Goal: Task Accomplishment & Management: Use online tool/utility

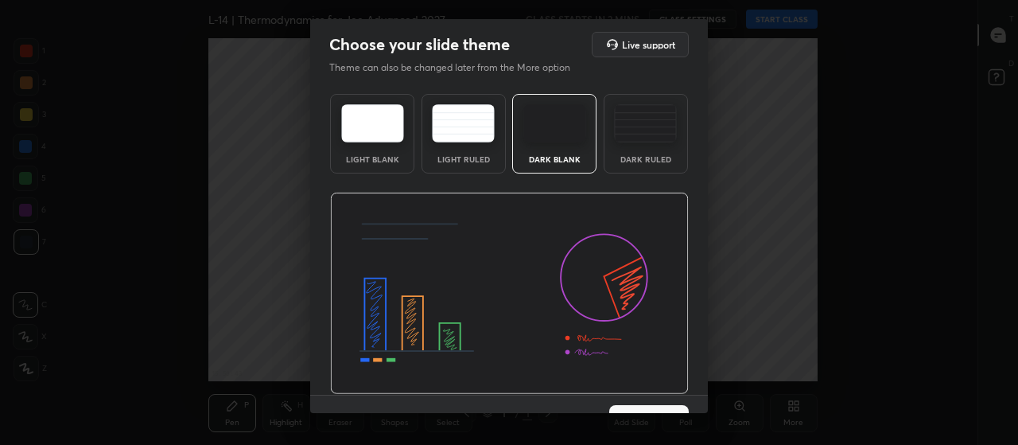
scroll to position [33, 0]
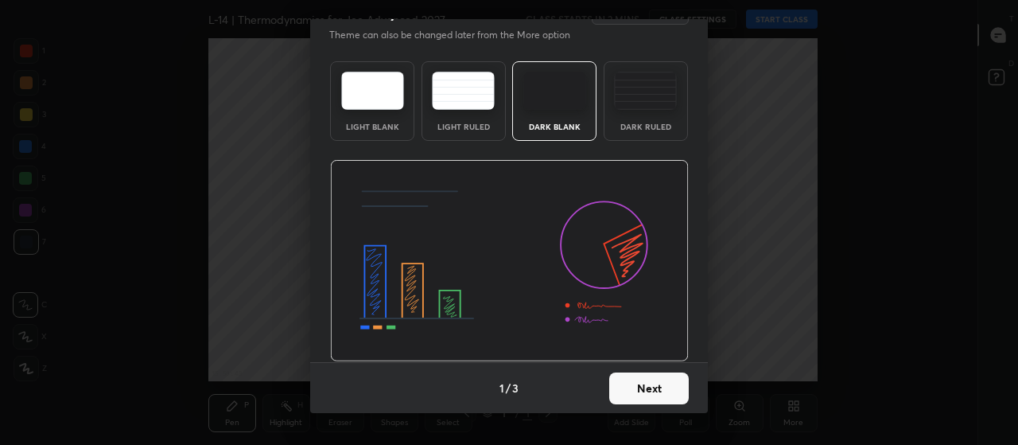
click at [665, 392] on button "Next" at bounding box center [649, 388] width 80 height 32
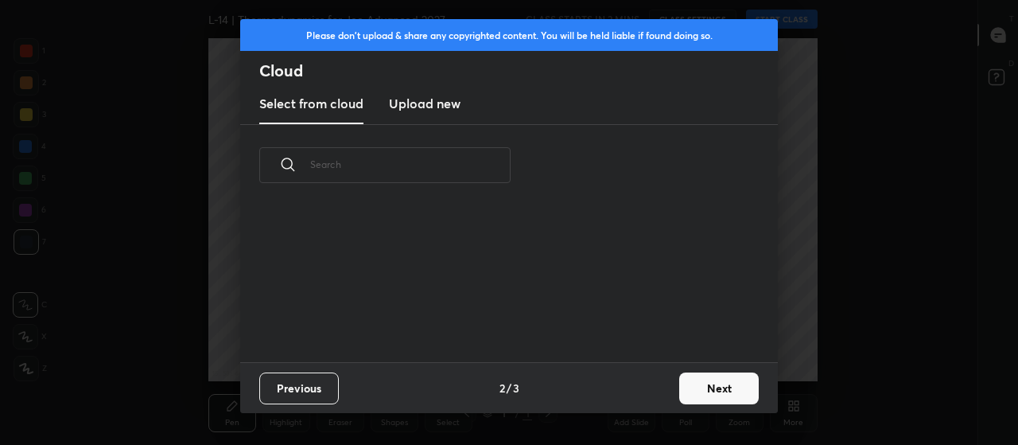
scroll to position [156, 511]
click at [732, 383] on button "Next" at bounding box center [719, 388] width 80 height 32
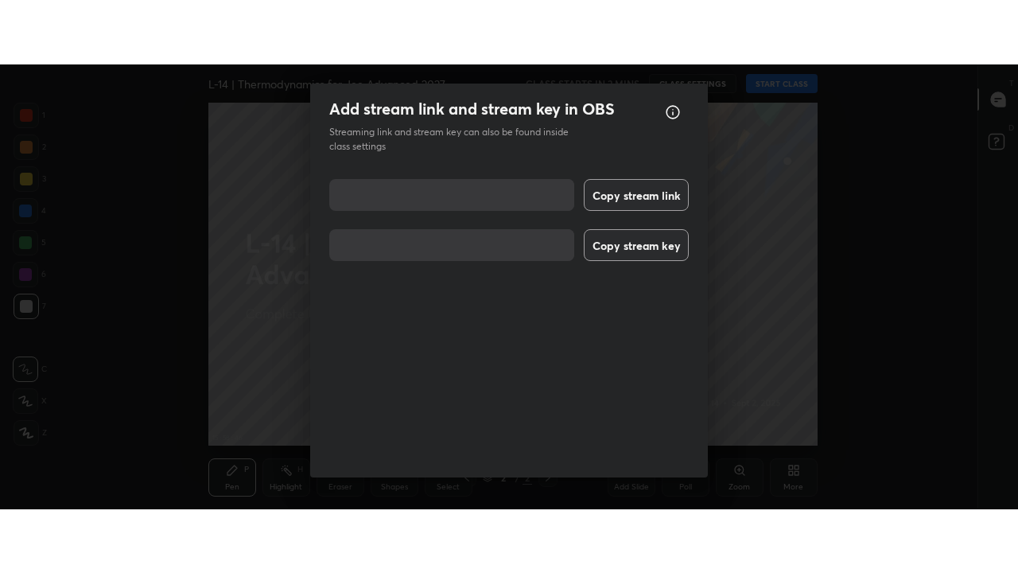
scroll to position [20, 0]
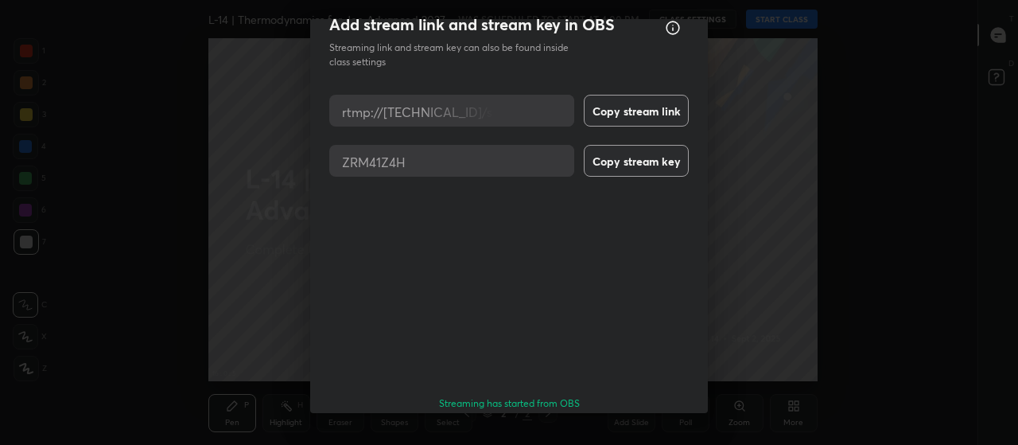
click at [640, 433] on button "Done" at bounding box center [649, 449] width 80 height 32
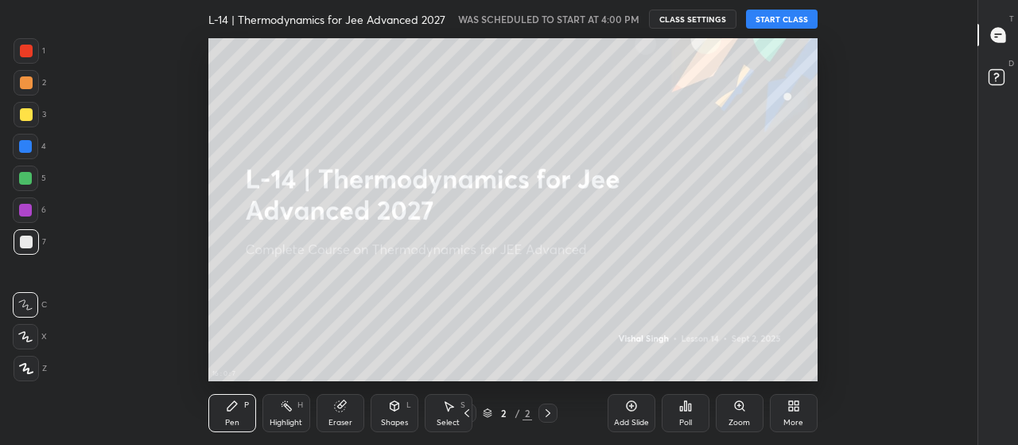
click at [800, 409] on div "More" at bounding box center [794, 413] width 48 height 38
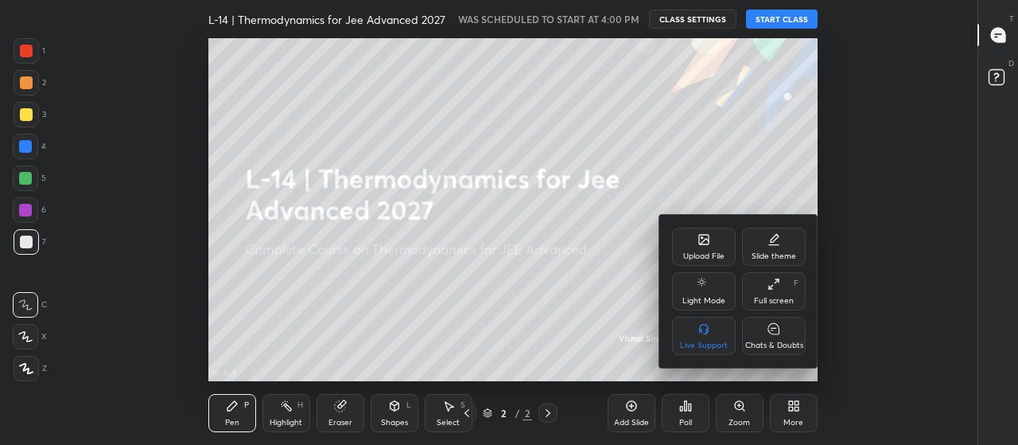
click at [773, 294] on div "Full screen F" at bounding box center [774, 291] width 64 height 38
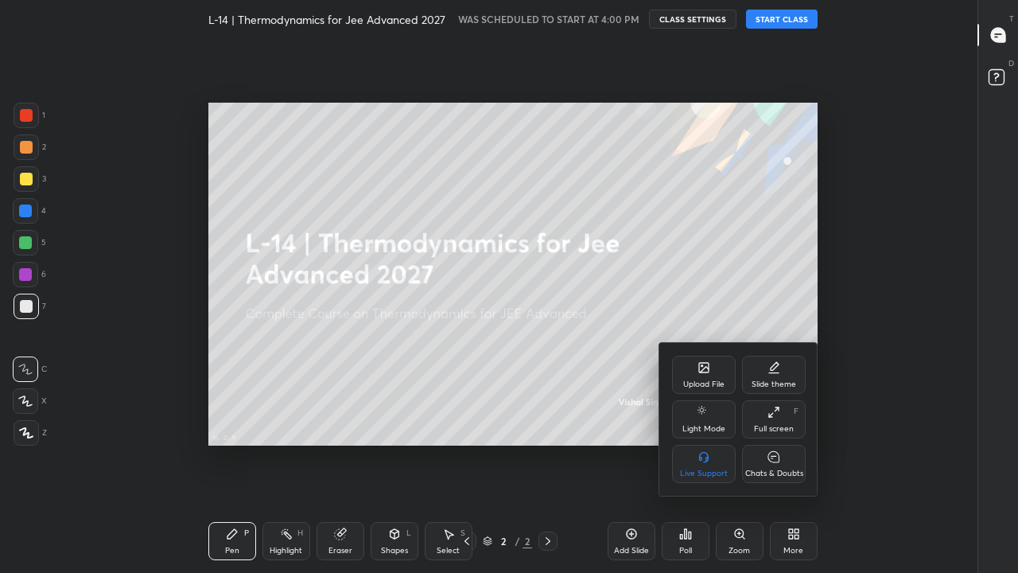
scroll to position [471, 924]
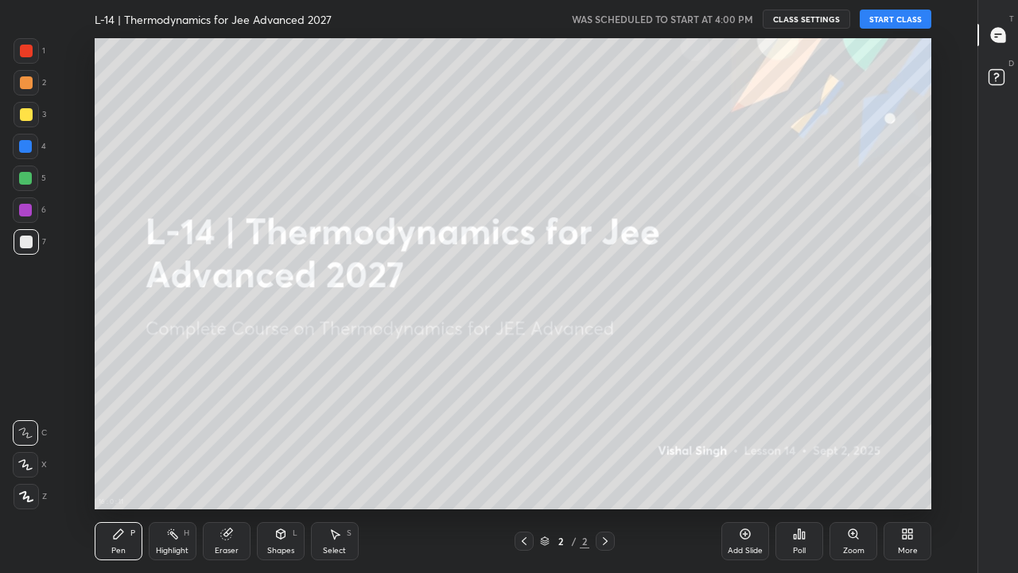
click at [890, 16] on button "START CLASS" at bounding box center [896, 19] width 72 height 19
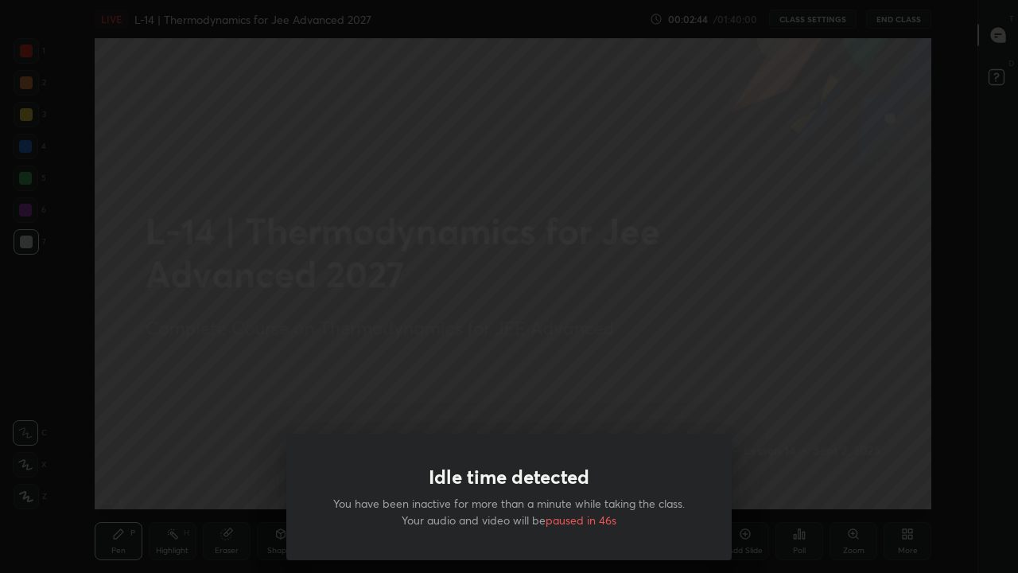
click at [655, 404] on div "Idle time detected You have been inactive for more than a minute while taking t…" at bounding box center [509, 286] width 1018 height 573
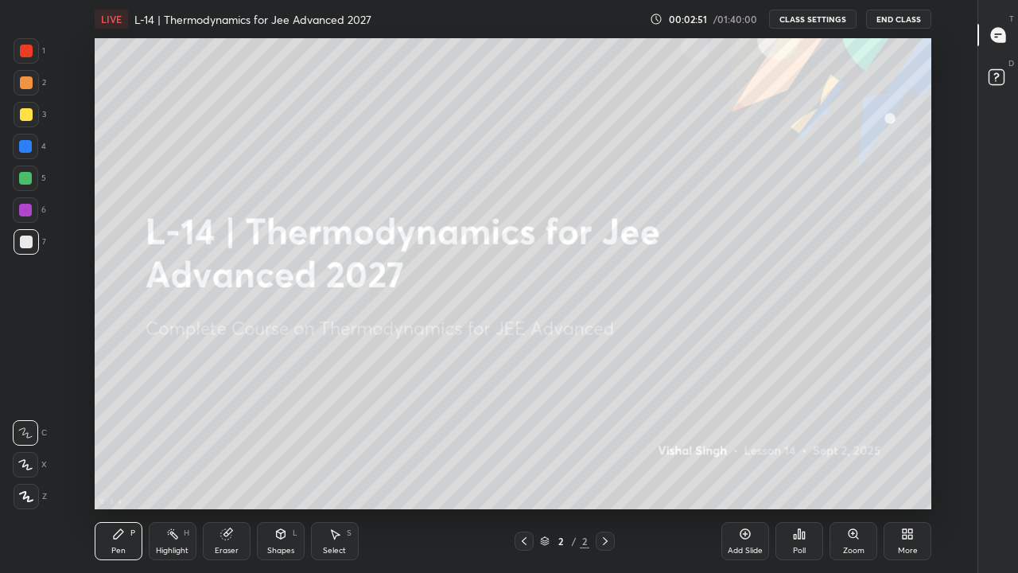
click at [799, 444] on div "Poll" at bounding box center [800, 541] width 48 height 38
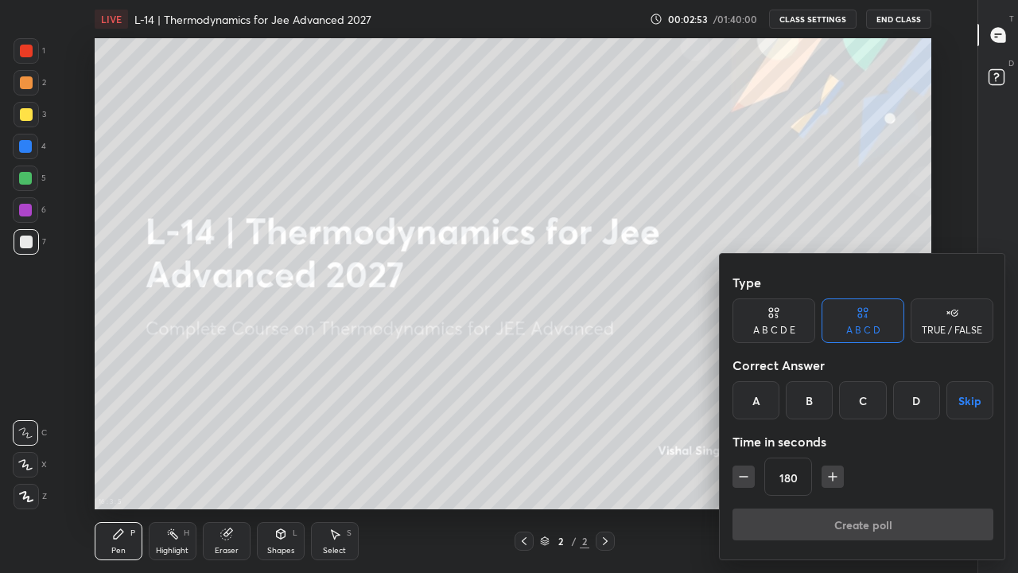
click at [594, 439] on div at bounding box center [509, 286] width 1018 height 573
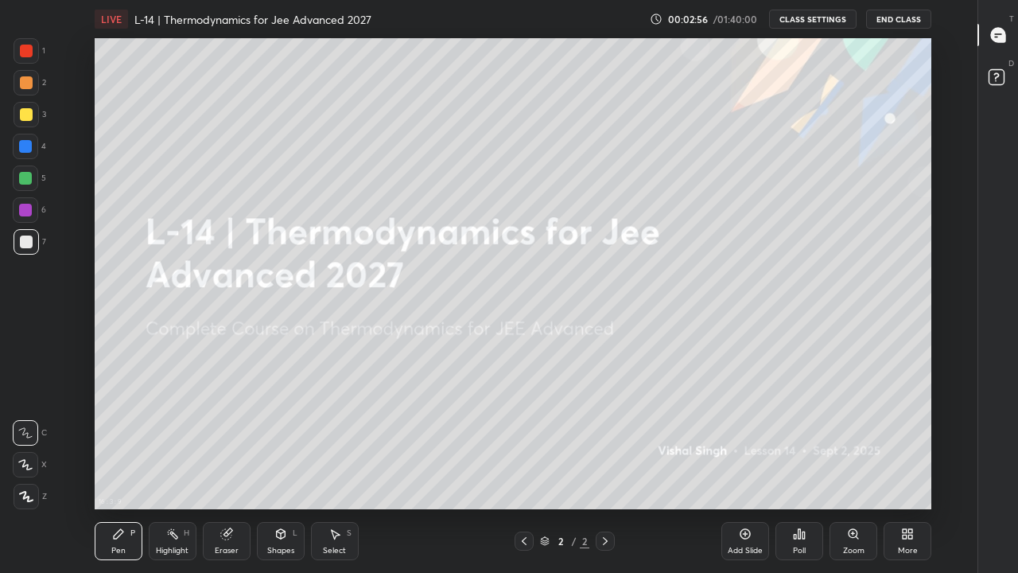
click at [906, 444] on icon at bounding box center [907, 534] width 13 height 13
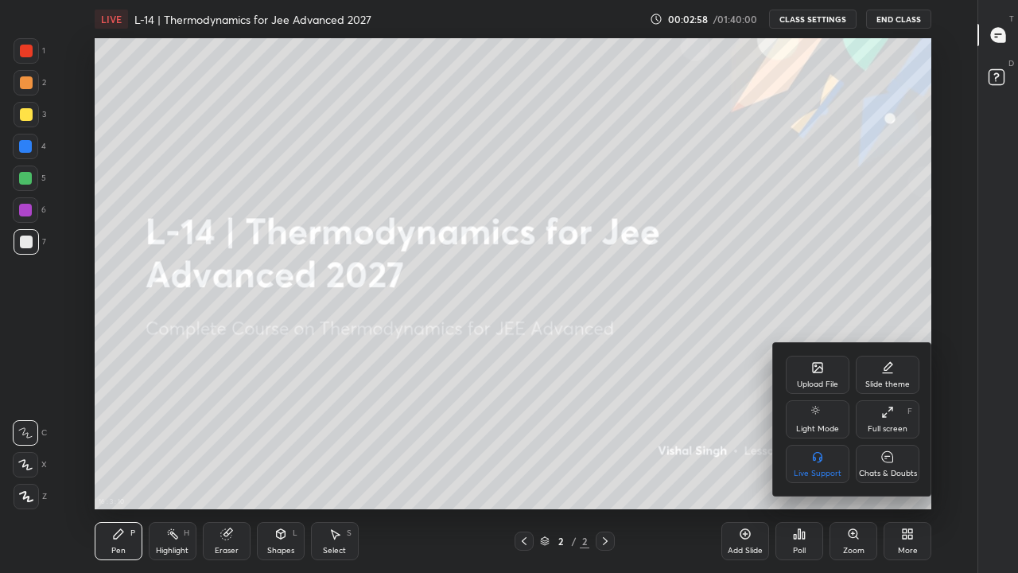
click at [822, 380] on div "Upload File" at bounding box center [817, 384] width 41 height 8
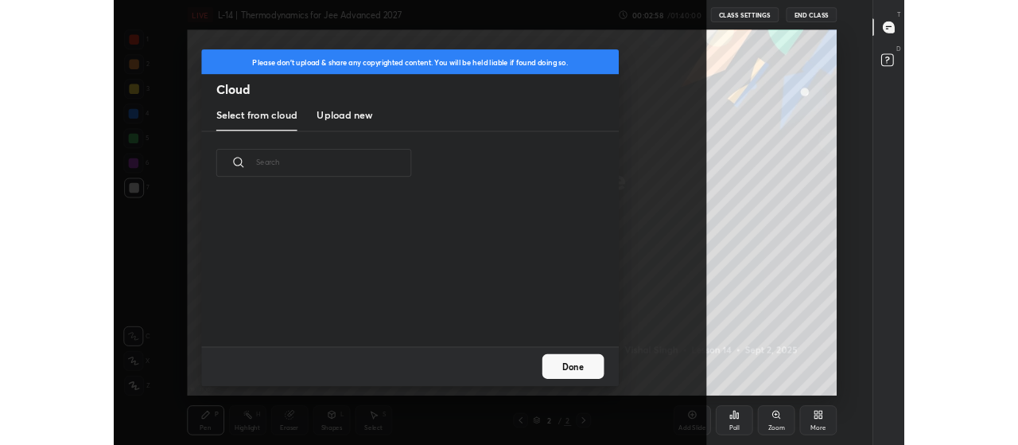
scroll to position [196, 511]
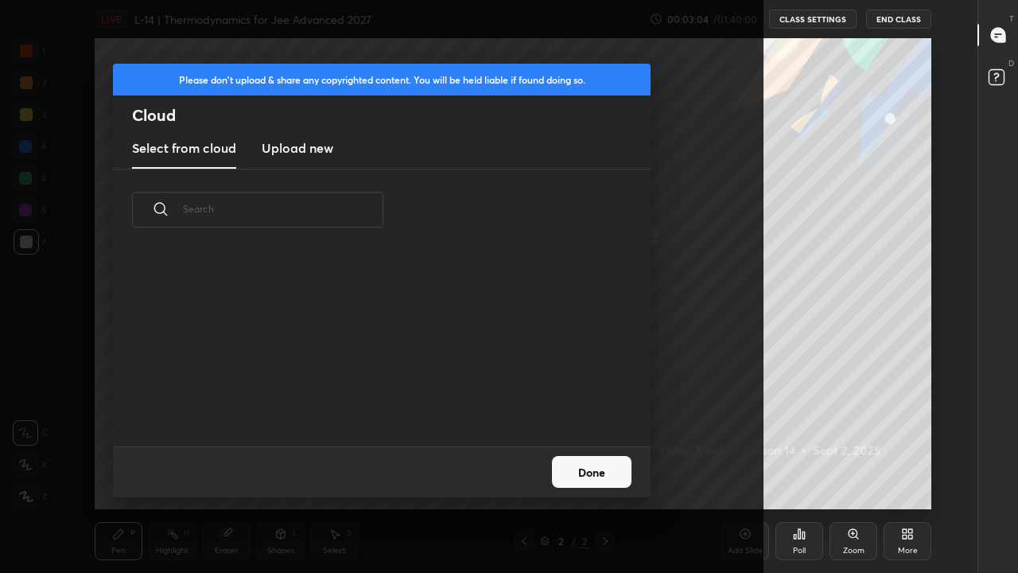
click at [321, 146] on h3 "Upload new" at bounding box center [298, 147] width 72 height 19
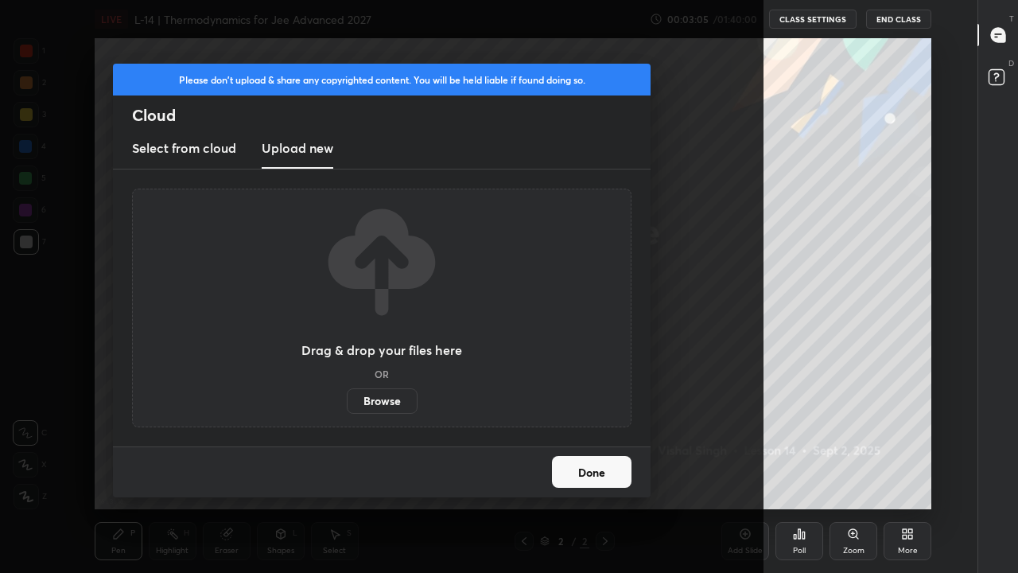
click at [402, 405] on label "Browse" at bounding box center [382, 400] width 71 height 25
click at [347, 405] on input "Browse" at bounding box center [347, 400] width 0 height 25
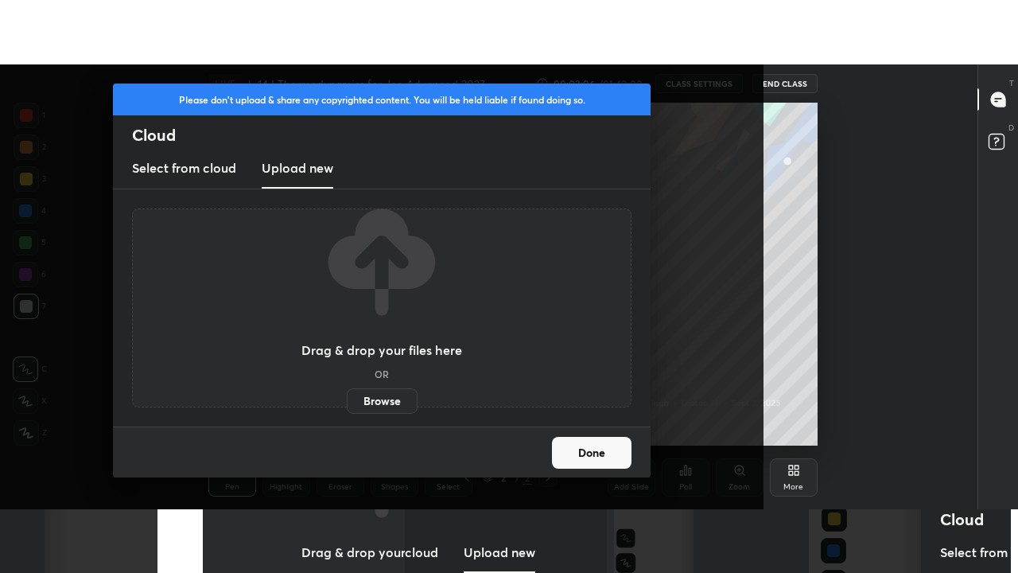
scroll to position [79221, 78640]
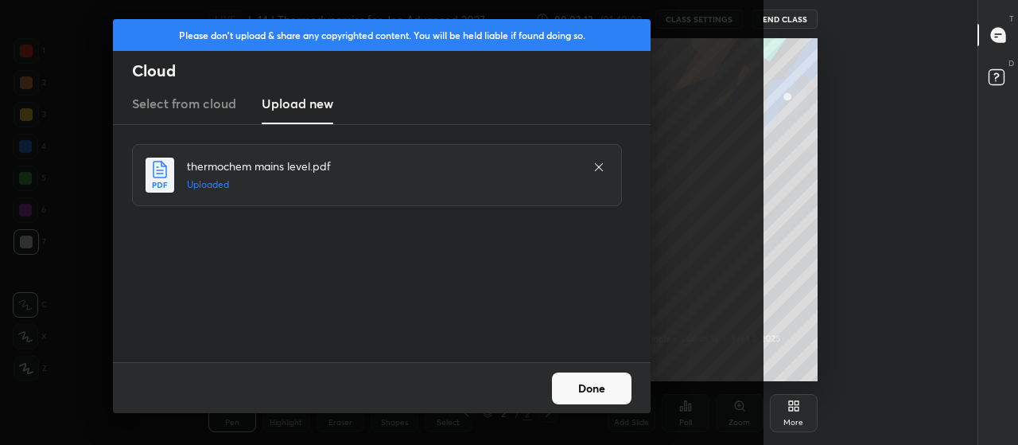
click at [604, 387] on button "Done" at bounding box center [592, 388] width 80 height 32
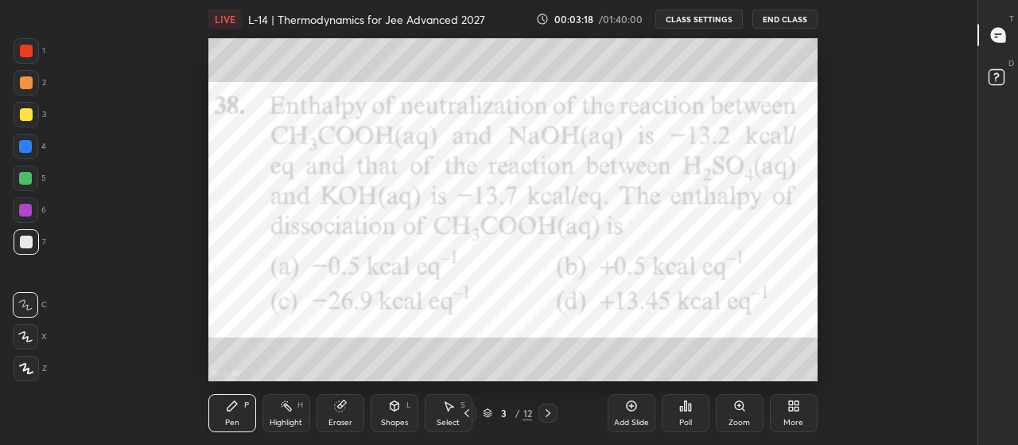
click at [796, 403] on icon at bounding box center [797, 403] width 4 height 4
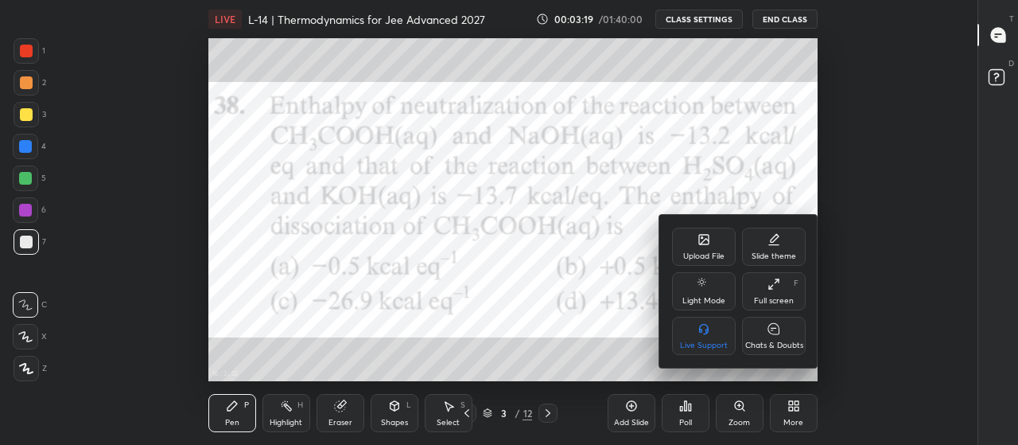
click at [777, 292] on div "Full screen F" at bounding box center [774, 291] width 64 height 38
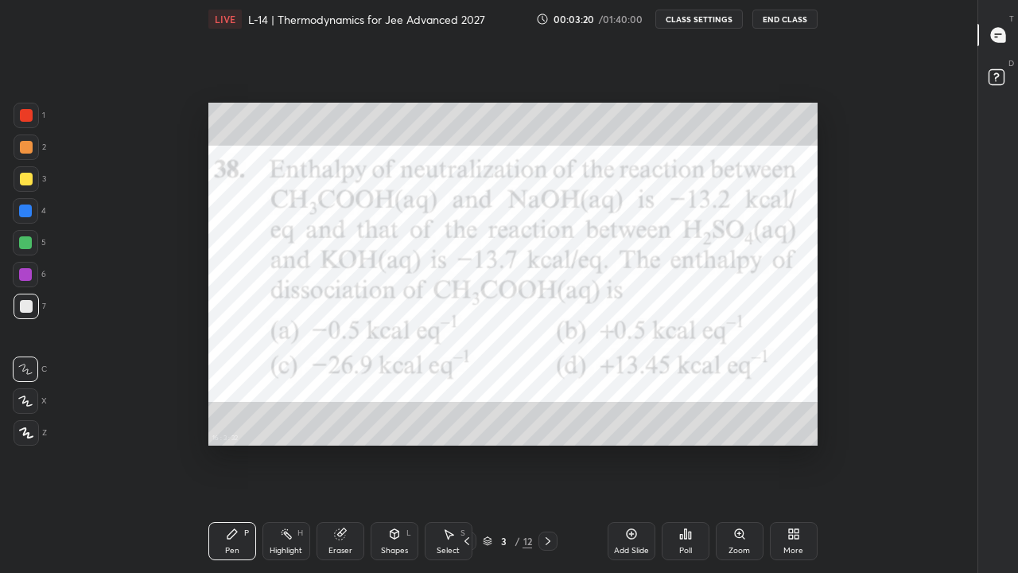
scroll to position [471, 924]
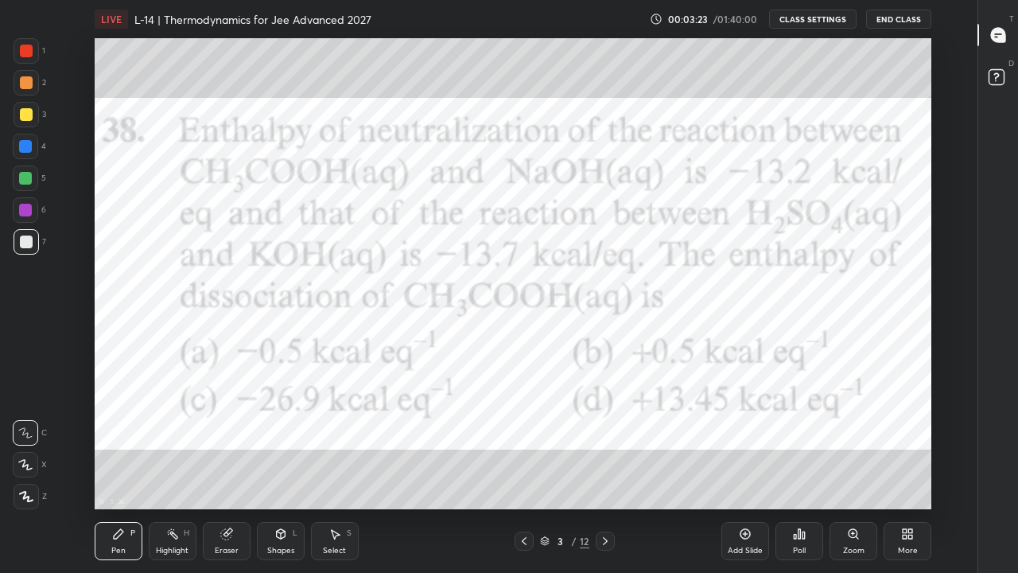
click at [25, 53] on div at bounding box center [26, 51] width 13 height 13
click at [606, 444] on icon at bounding box center [605, 541] width 13 height 13
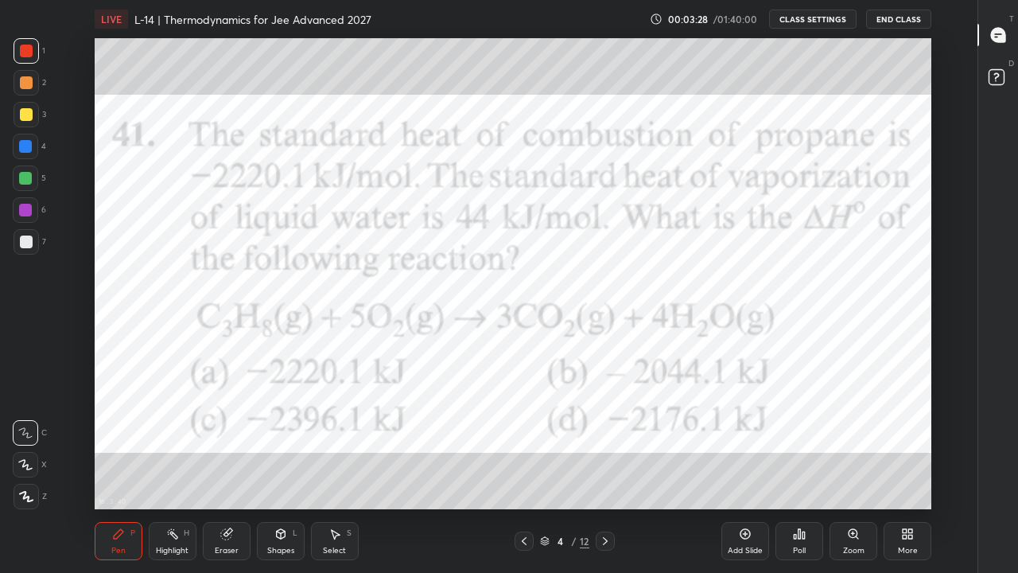
click at [606, 444] on icon at bounding box center [605, 541] width 5 height 8
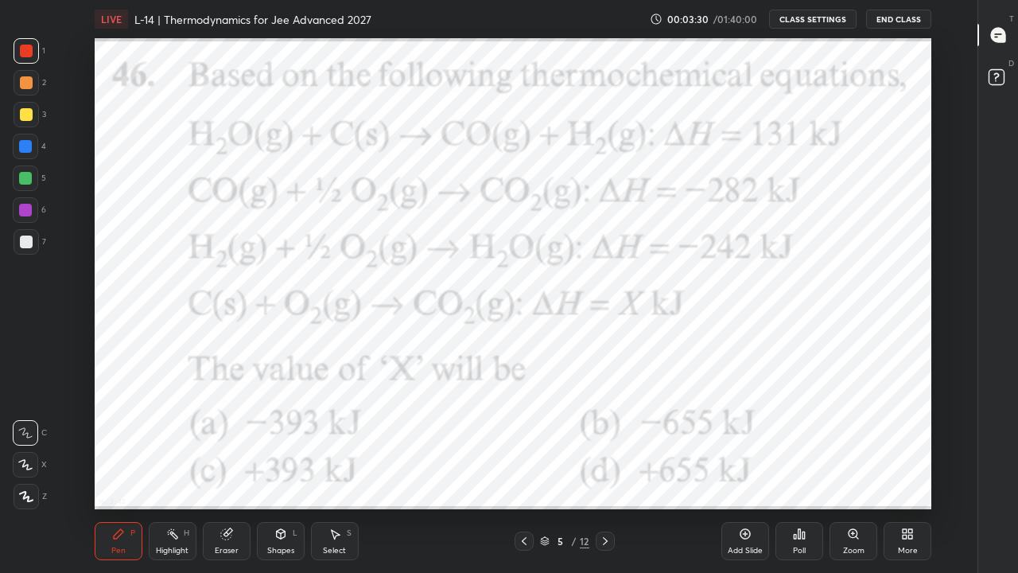
click at [605, 444] on icon at bounding box center [605, 541] width 13 height 13
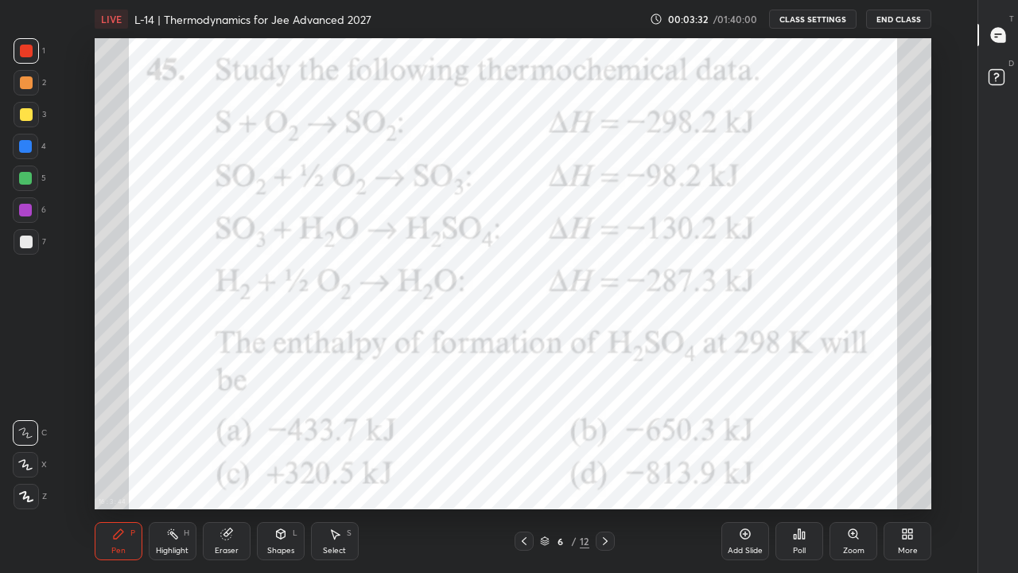
click at [605, 444] on icon at bounding box center [605, 541] width 13 height 13
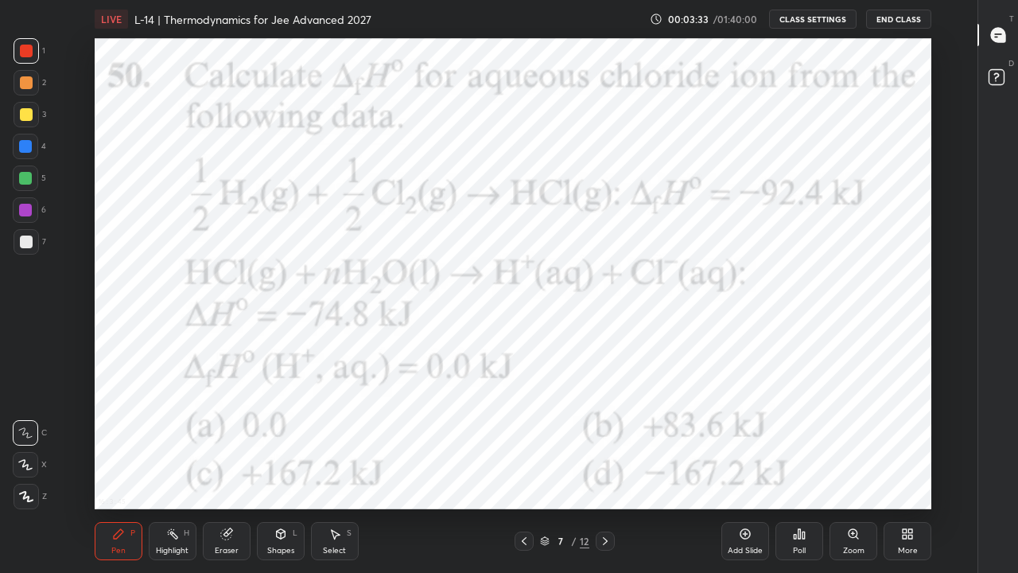
click at [603, 444] on icon at bounding box center [605, 541] width 13 height 13
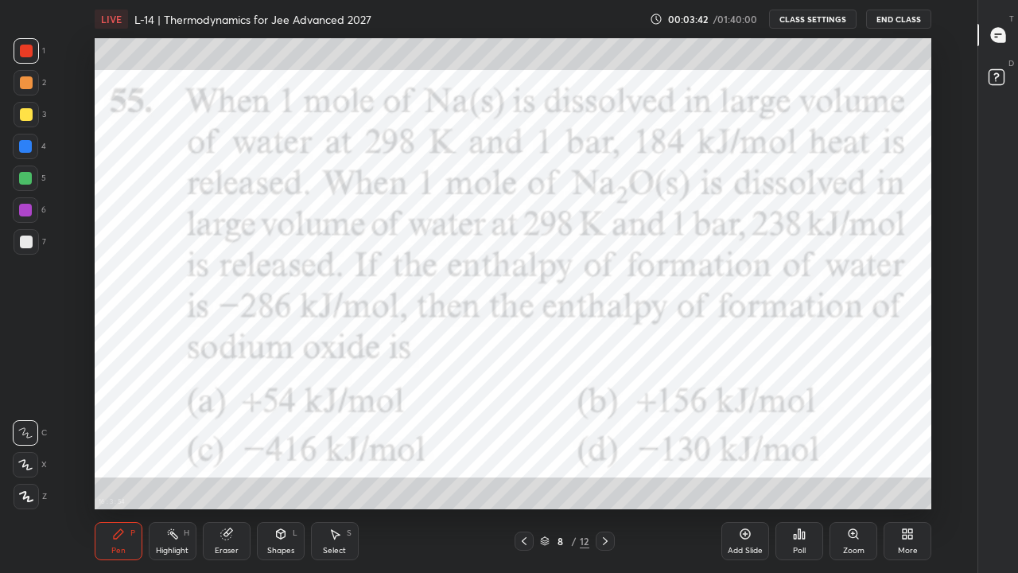
click at [605, 444] on icon at bounding box center [605, 541] width 13 height 13
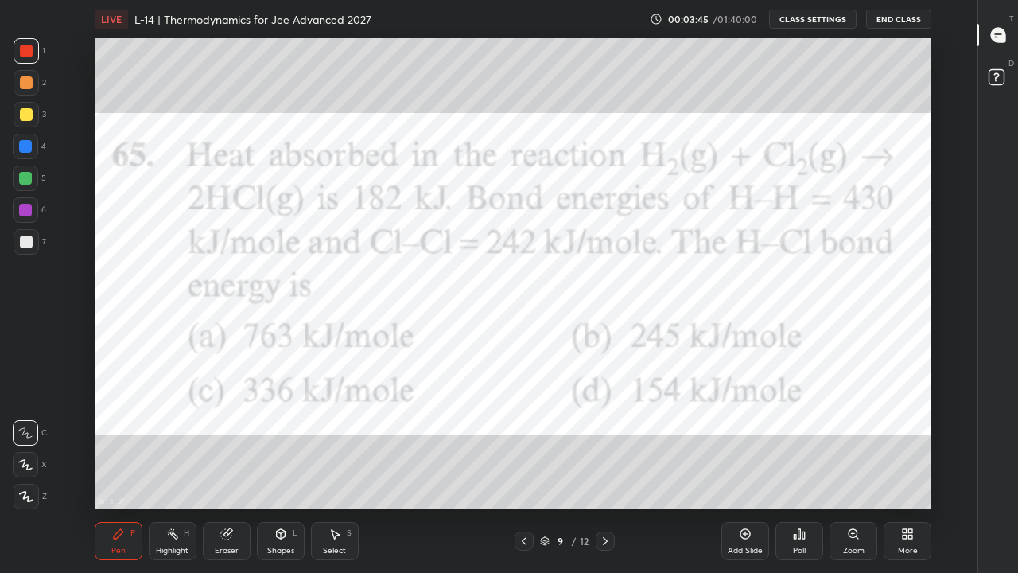
click at [607, 444] on icon at bounding box center [605, 541] width 13 height 13
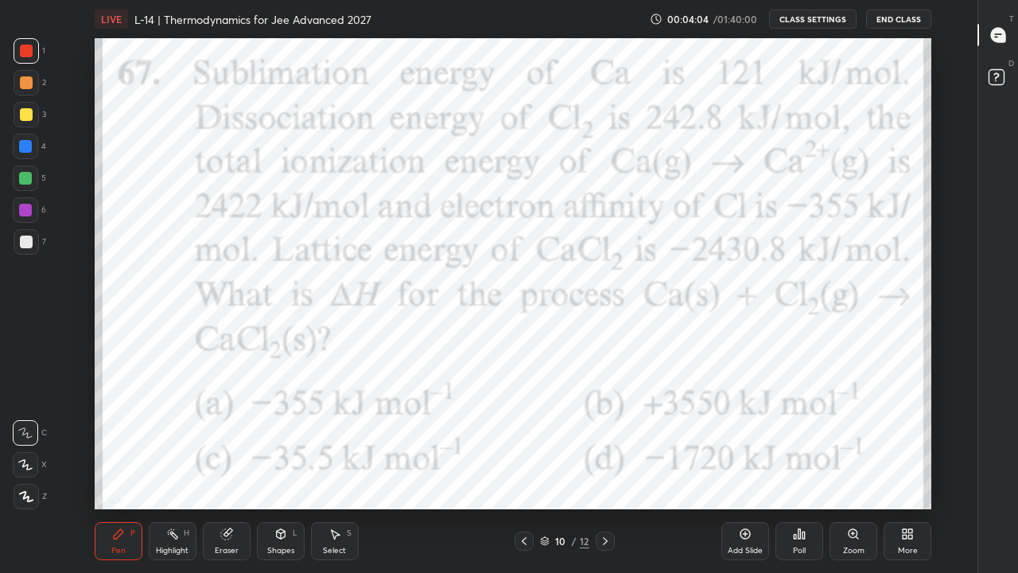
click at [34, 444] on div at bounding box center [25, 464] width 25 height 25
click at [739, 444] on div "Add Slide" at bounding box center [745, 551] width 35 height 8
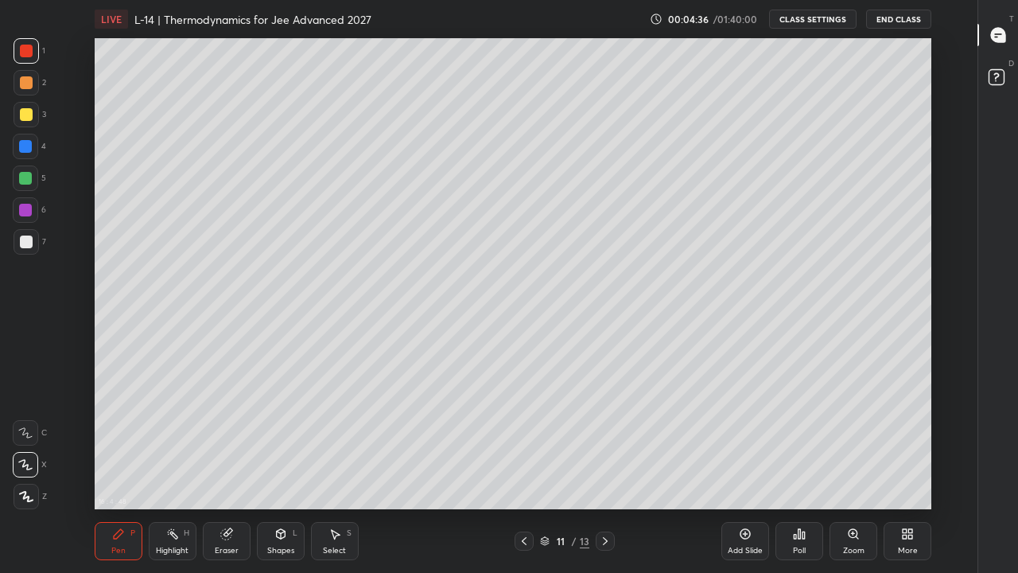
click at [27, 117] on div at bounding box center [26, 114] width 13 height 13
click at [524, 444] on icon at bounding box center [524, 541] width 13 height 13
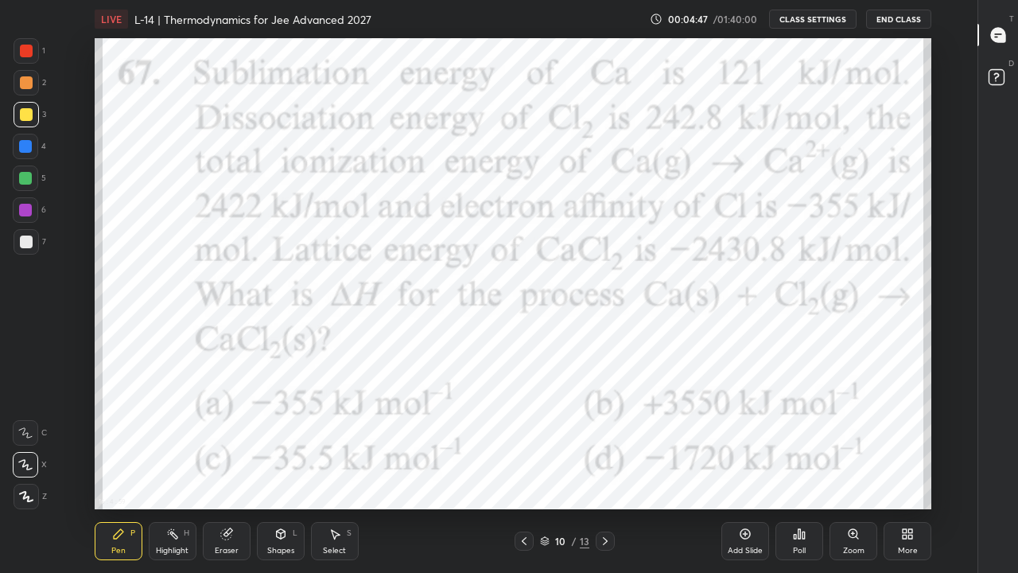
click at [605, 444] on icon at bounding box center [605, 541] width 13 height 13
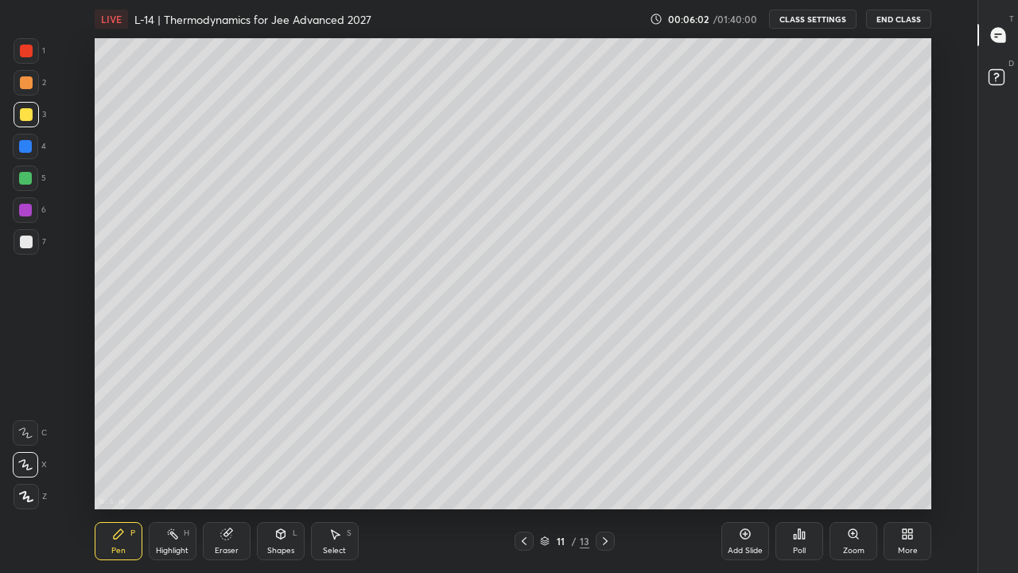
click at [238, 444] on div "Eraser" at bounding box center [227, 541] width 48 height 38
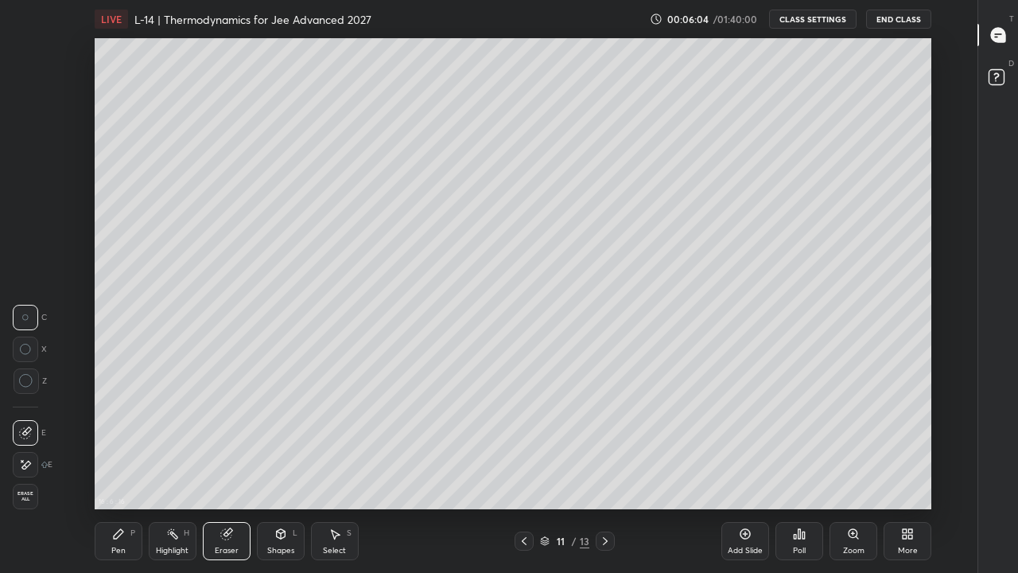
click at [130, 444] on div "Pen P" at bounding box center [119, 541] width 48 height 38
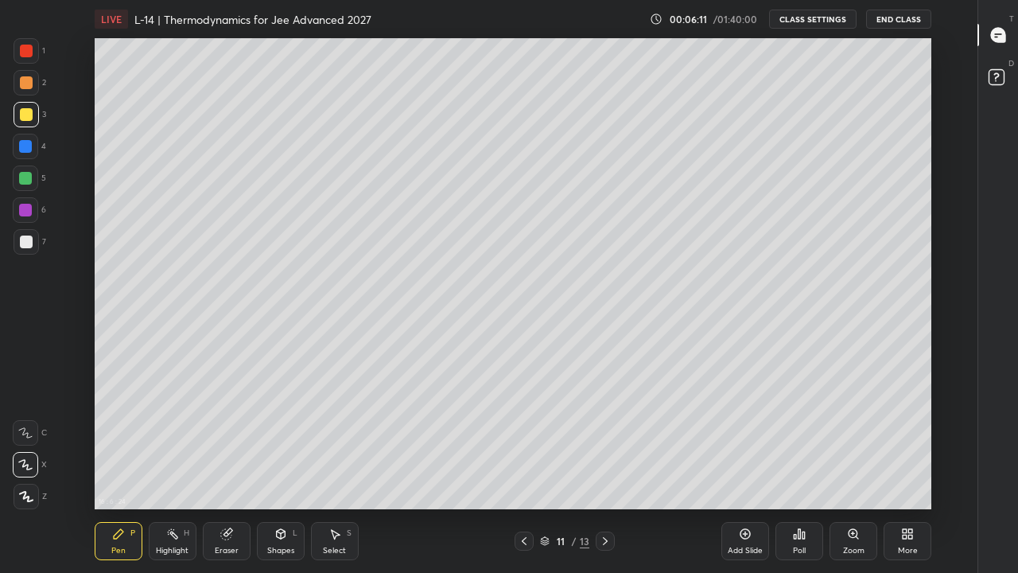
click at [524, 444] on icon at bounding box center [524, 541] width 13 height 13
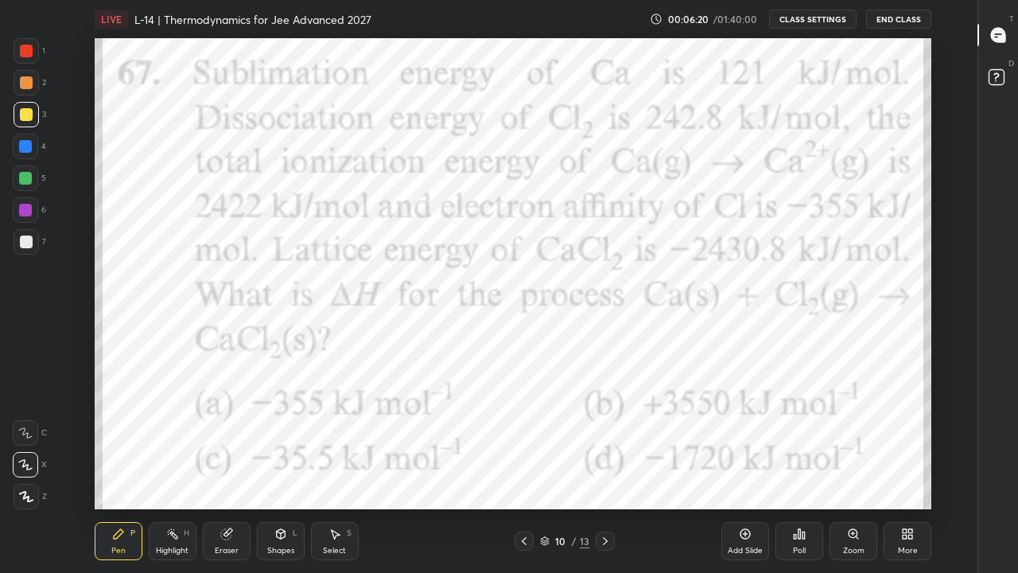
click at [605, 444] on icon at bounding box center [605, 541] width 13 height 13
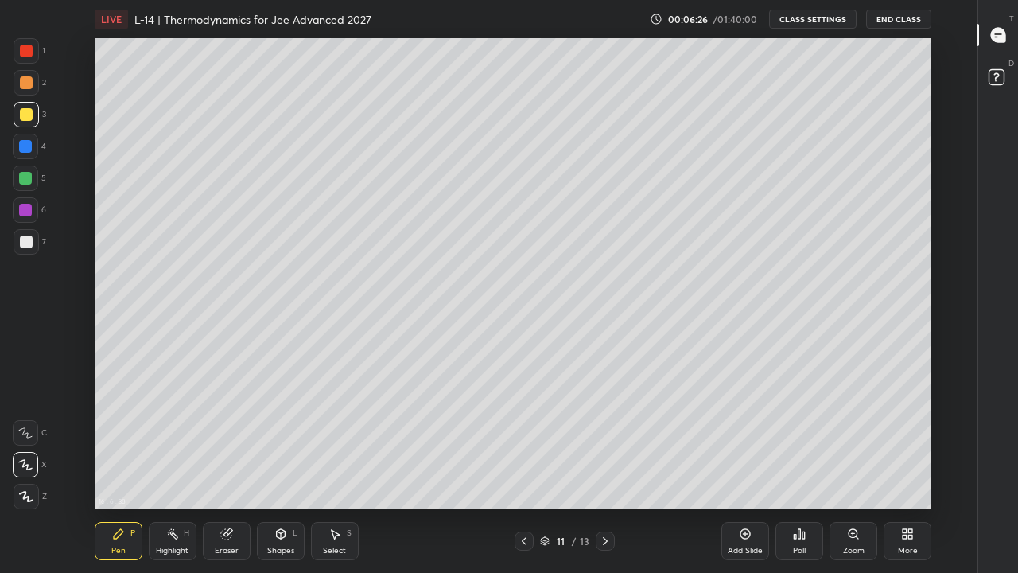
click at [524, 444] on icon at bounding box center [524, 541] width 5 height 8
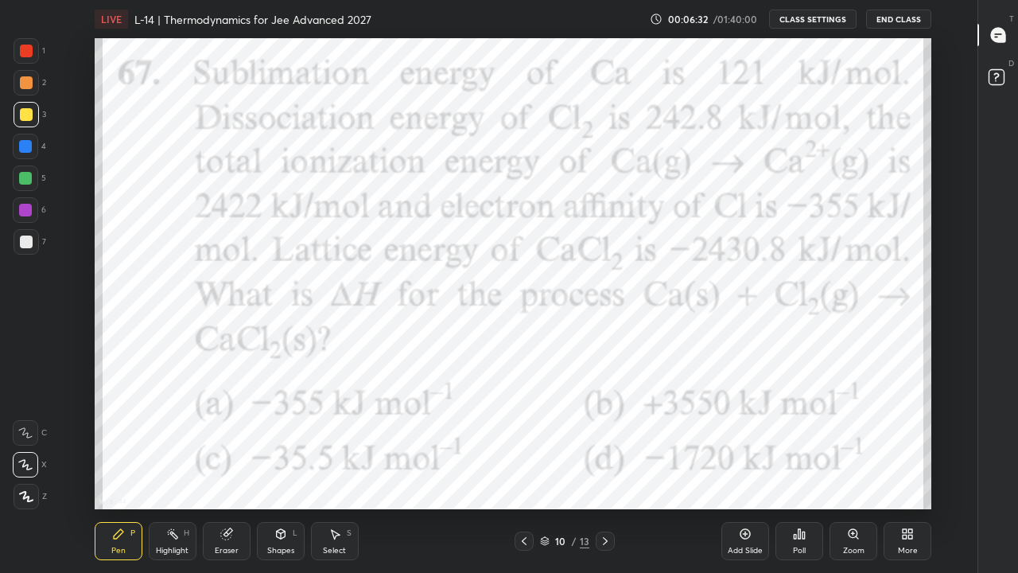
click at [524, 444] on icon at bounding box center [524, 541] width 13 height 13
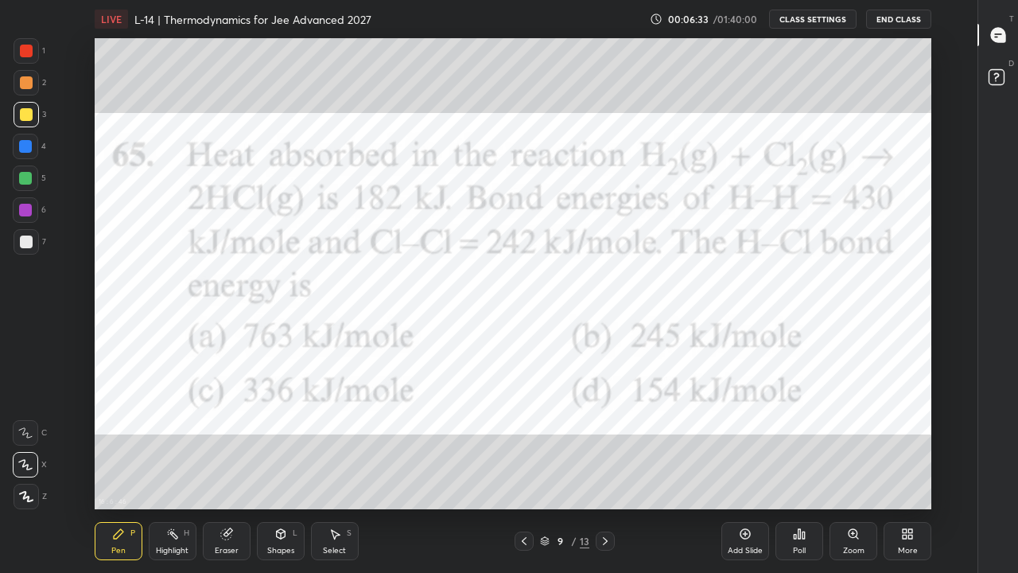
click at [605, 444] on icon at bounding box center [605, 541] width 13 height 13
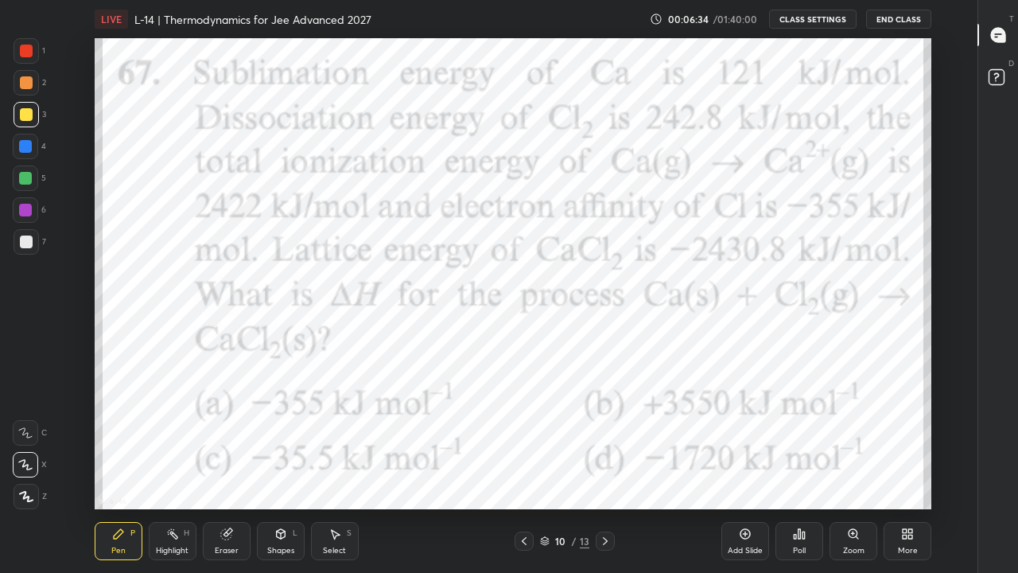
click at [605, 444] on icon at bounding box center [605, 541] width 13 height 13
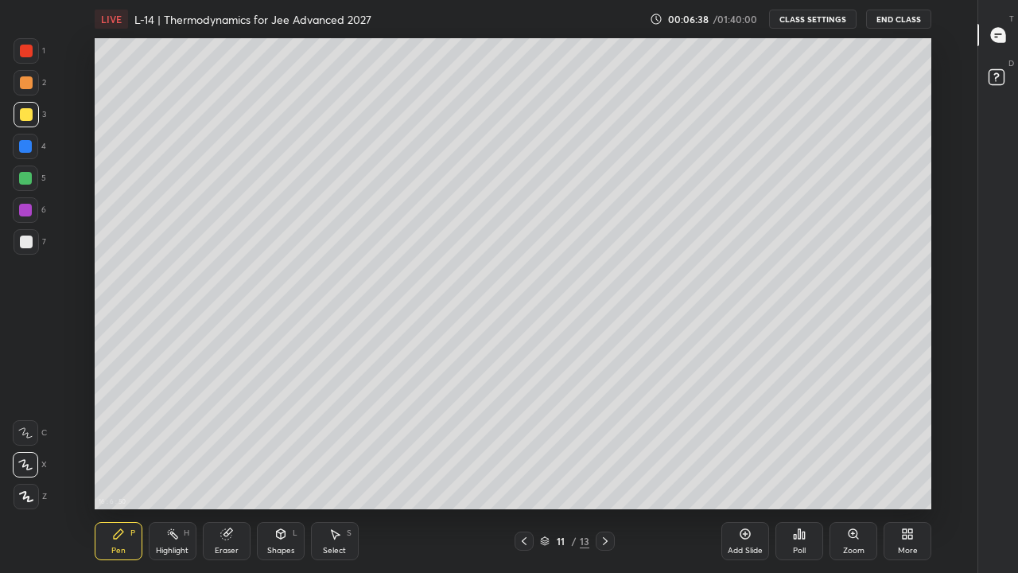
click at [92, 317] on div "16 : 6 : 50 Setting up your live class" at bounding box center [513, 273] width 925 height 471
click at [613, 444] on div at bounding box center [605, 540] width 19 height 19
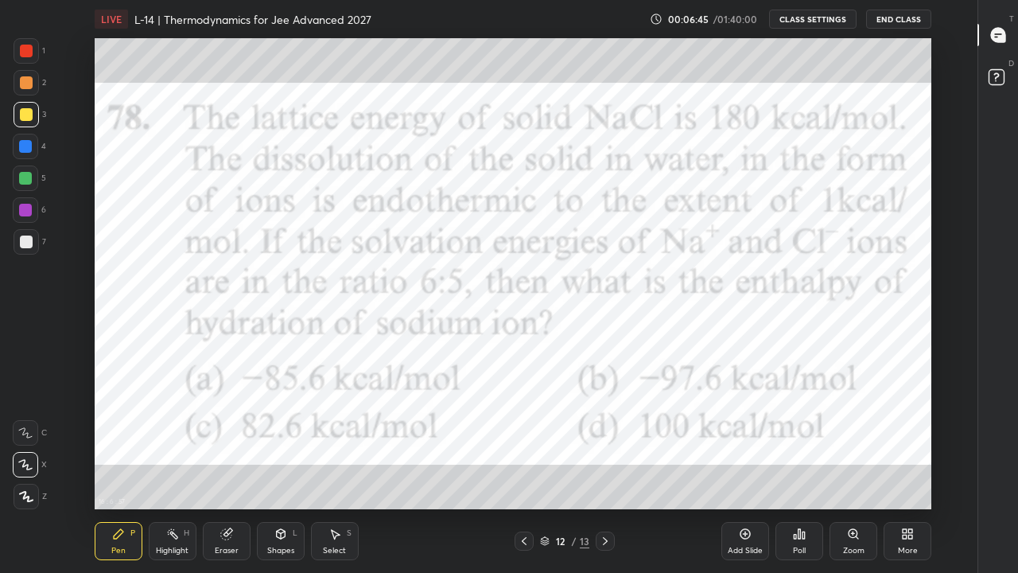
click at [524, 444] on icon at bounding box center [524, 541] width 13 height 13
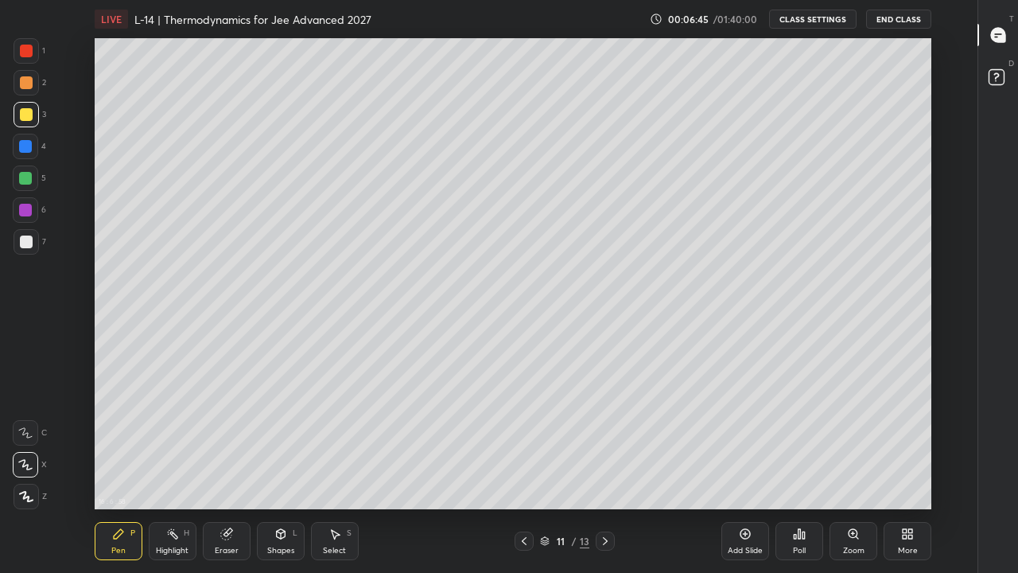
click at [524, 444] on icon at bounding box center [524, 541] width 13 height 13
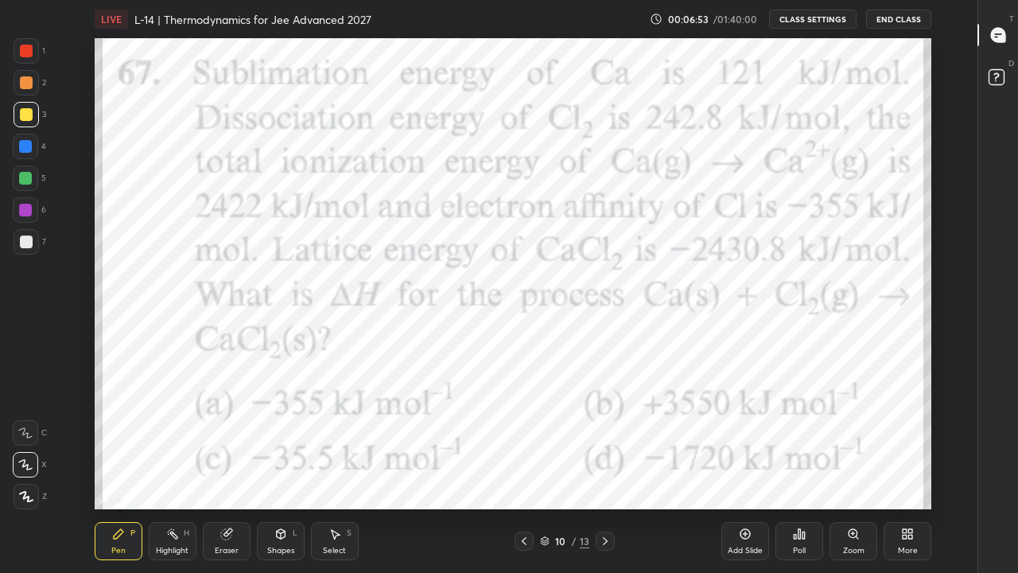
click at [605, 444] on icon at bounding box center [605, 541] width 13 height 13
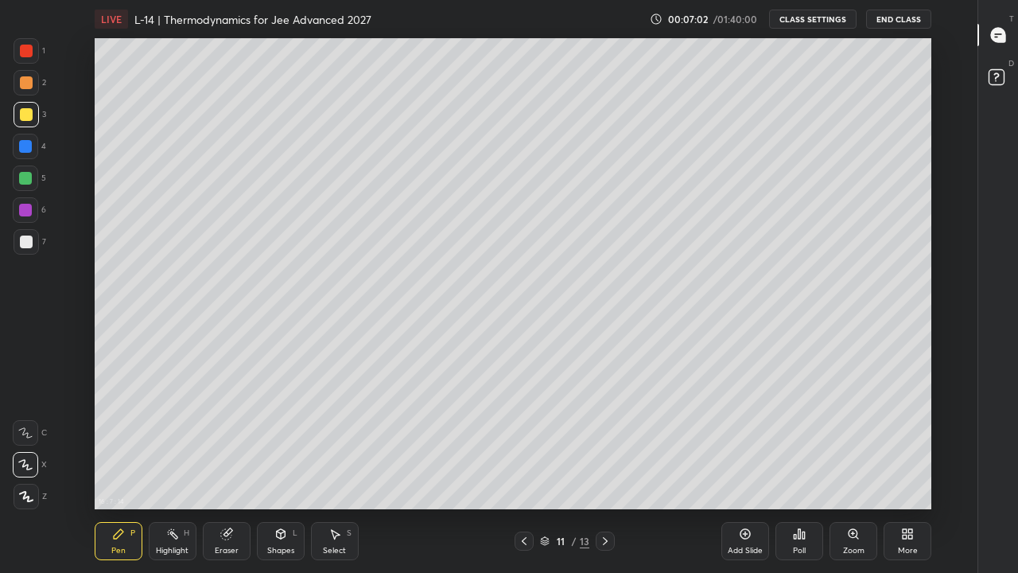
click at [531, 444] on div at bounding box center [524, 540] width 19 height 19
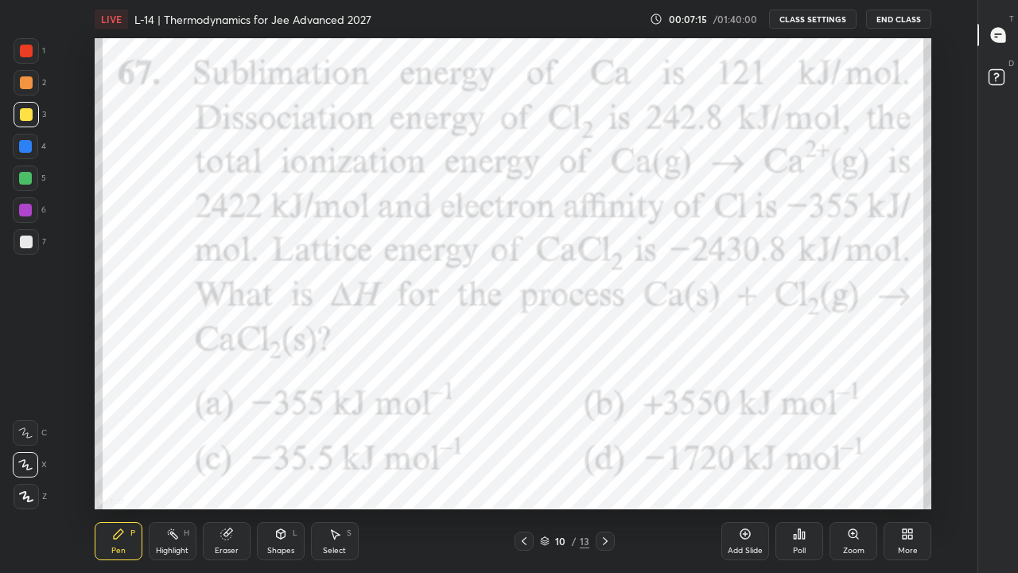
click at [605, 444] on icon at bounding box center [605, 541] width 13 height 13
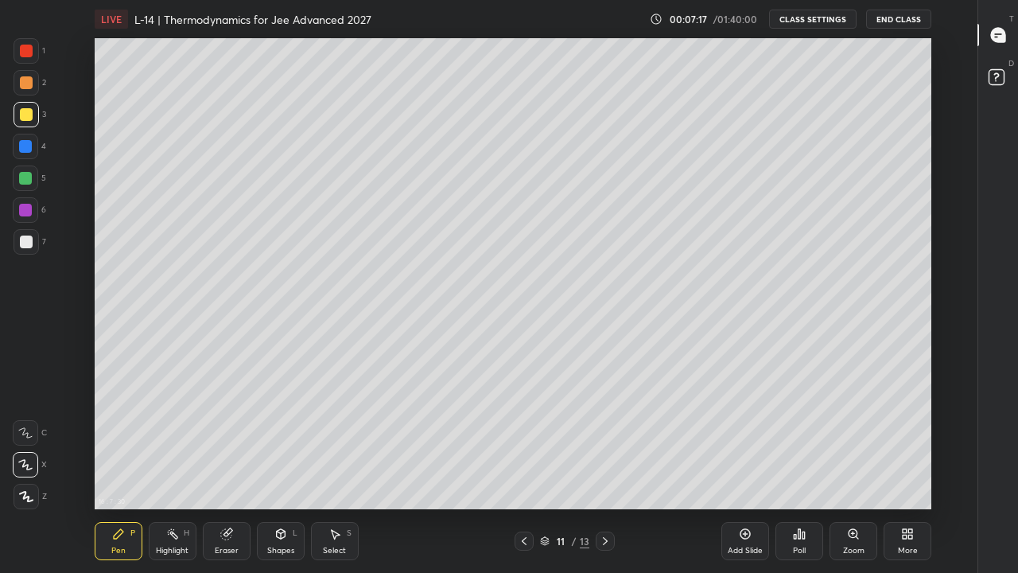
click at [239, 444] on div "Eraser" at bounding box center [227, 541] width 48 height 38
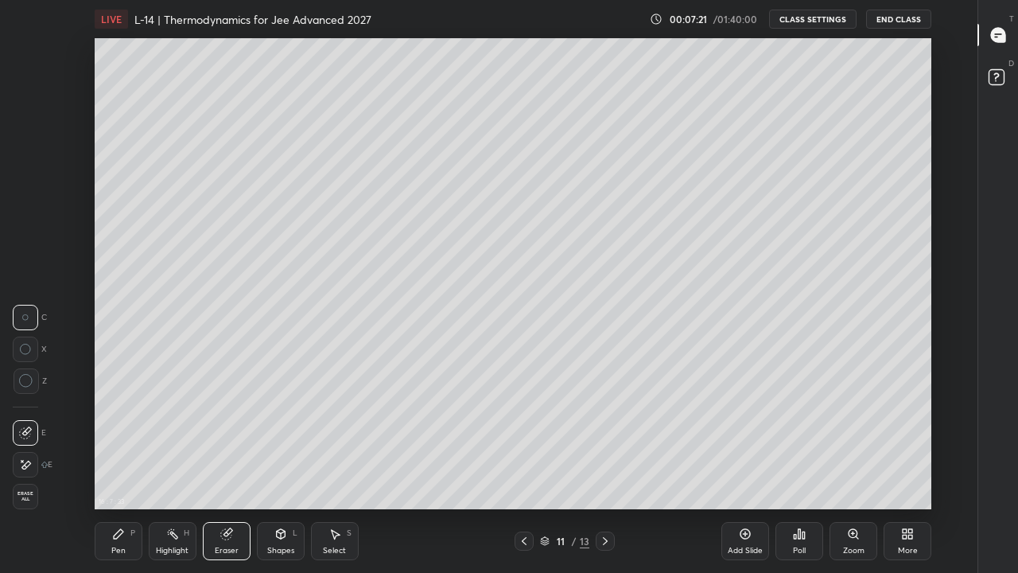
click at [129, 444] on div "Pen P" at bounding box center [119, 541] width 48 height 38
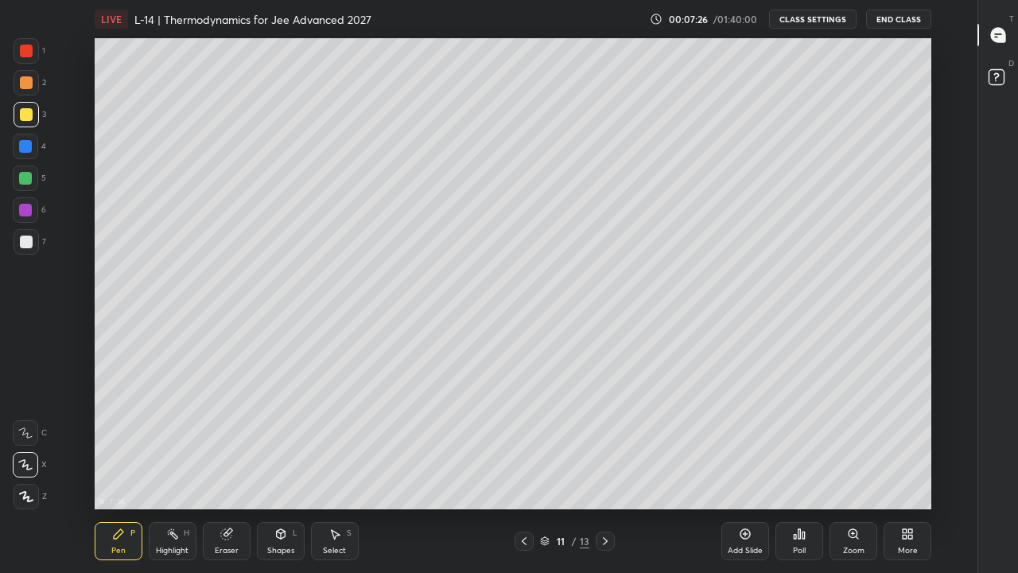
click at [524, 444] on icon at bounding box center [524, 541] width 13 height 13
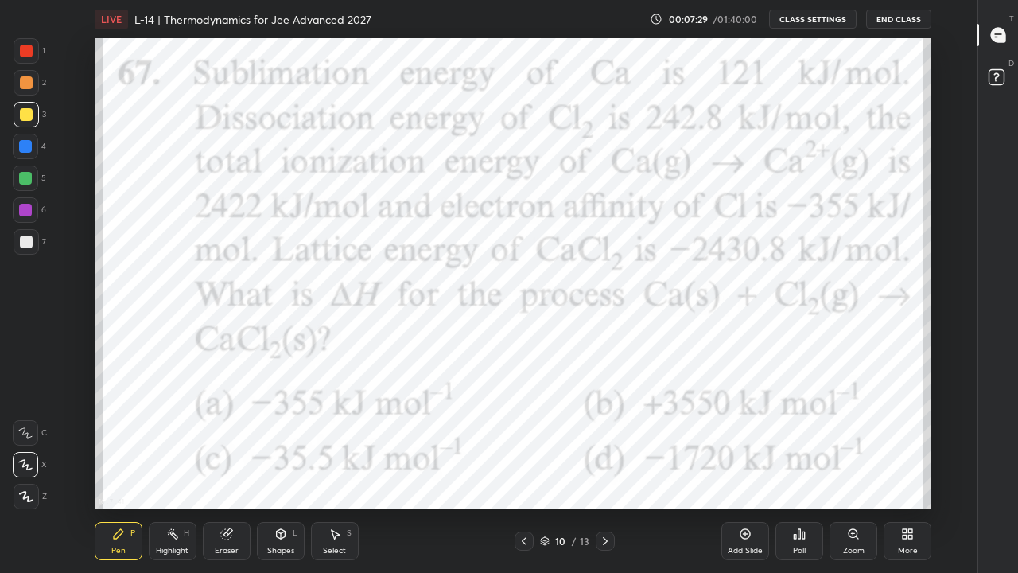
click at [605, 444] on icon at bounding box center [605, 541] width 13 height 13
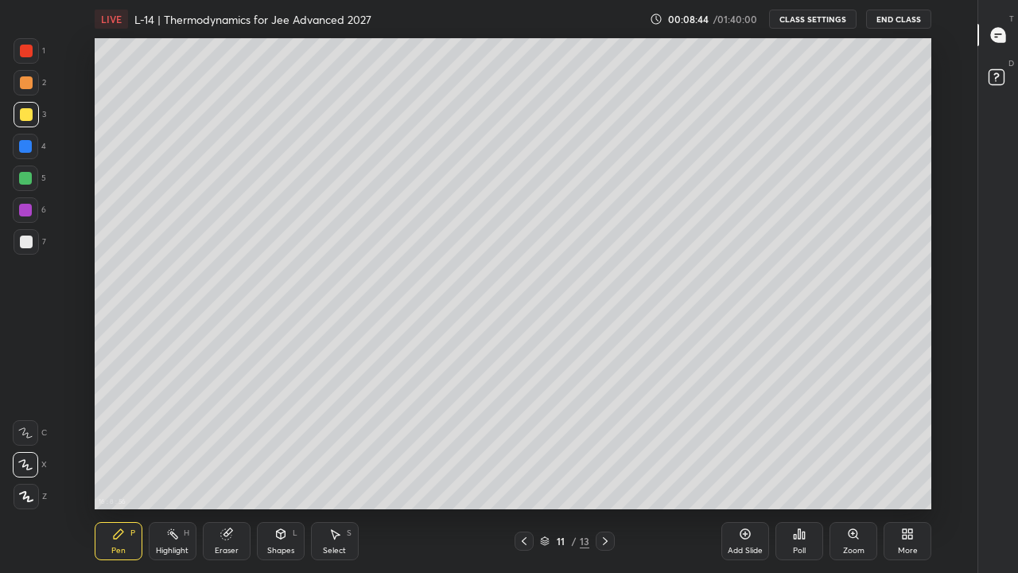
click at [605, 444] on icon at bounding box center [605, 541] width 13 height 13
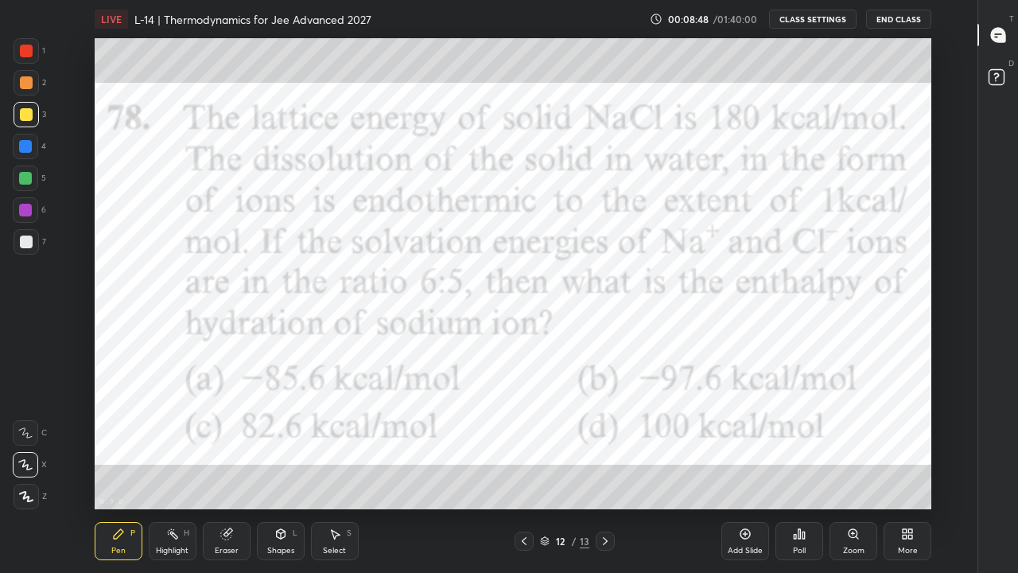
click at [29, 53] on div at bounding box center [26, 51] width 13 height 13
click at [605, 444] on icon at bounding box center [605, 541] width 13 height 13
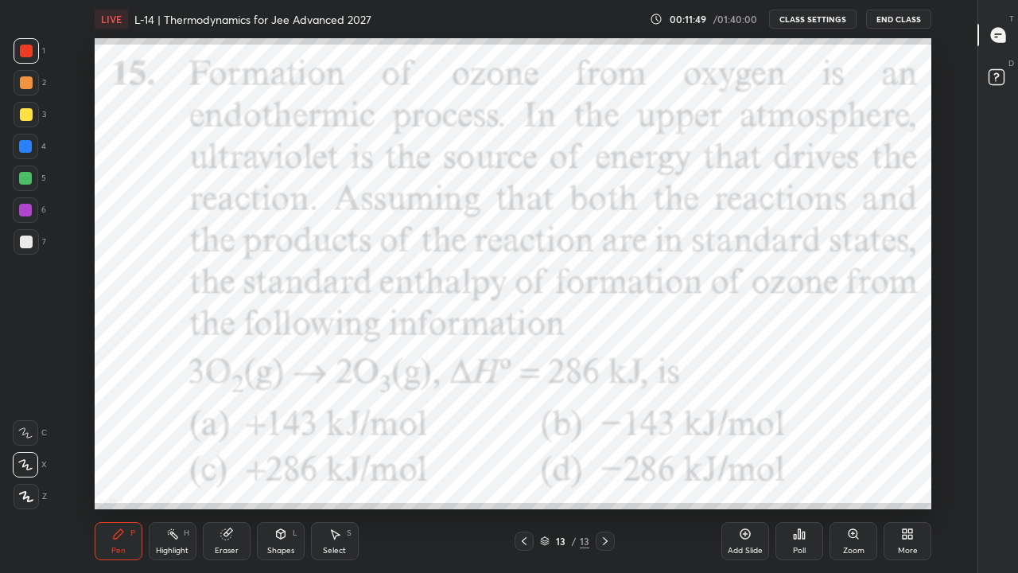
click at [736, 444] on div "Add Slide" at bounding box center [745, 551] width 35 height 8
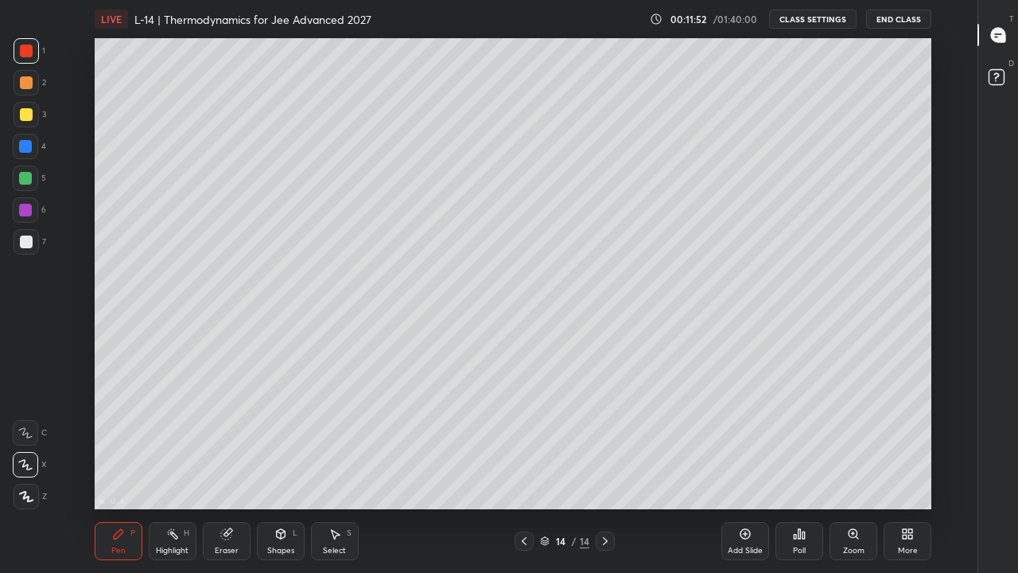
click at [25, 119] on div at bounding box center [26, 114] width 13 height 13
click at [909, 444] on div "More" at bounding box center [908, 541] width 48 height 38
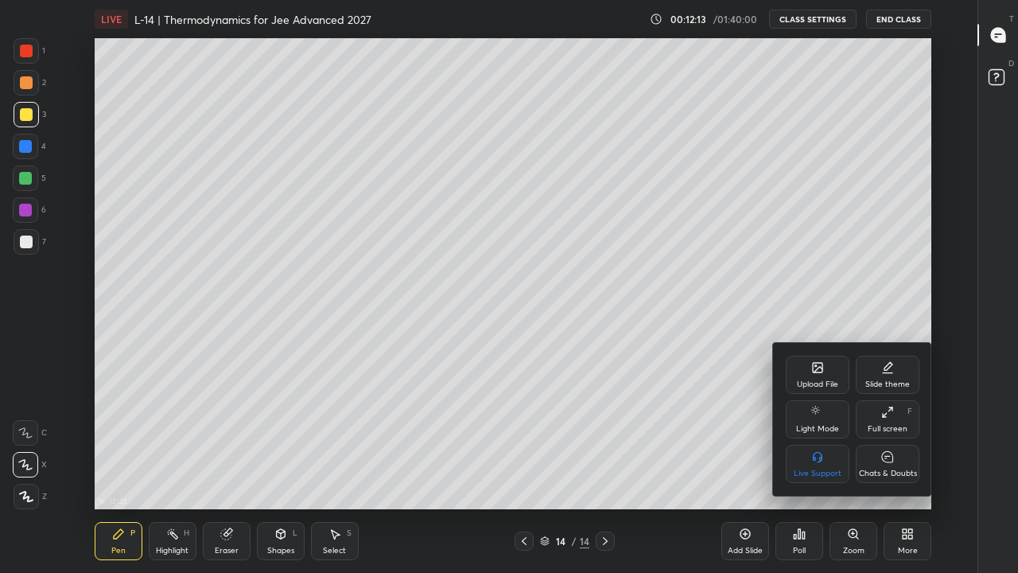
click at [819, 375] on div "Upload File" at bounding box center [818, 375] width 64 height 38
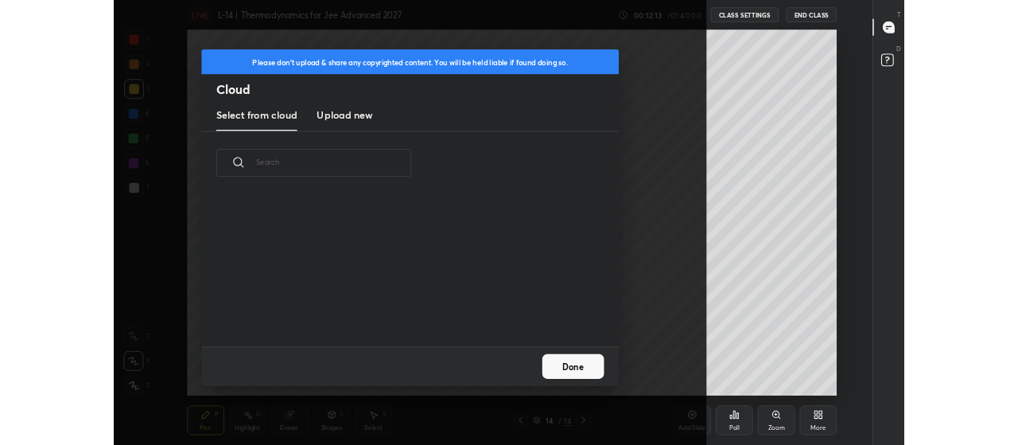
scroll to position [196, 511]
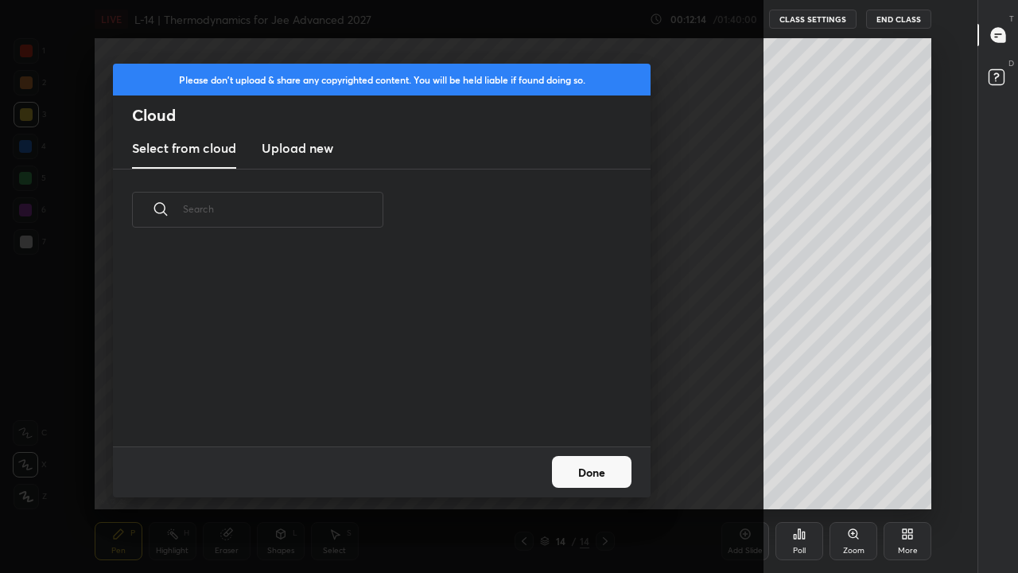
click at [313, 150] on h3 "Upload new" at bounding box center [298, 147] width 72 height 19
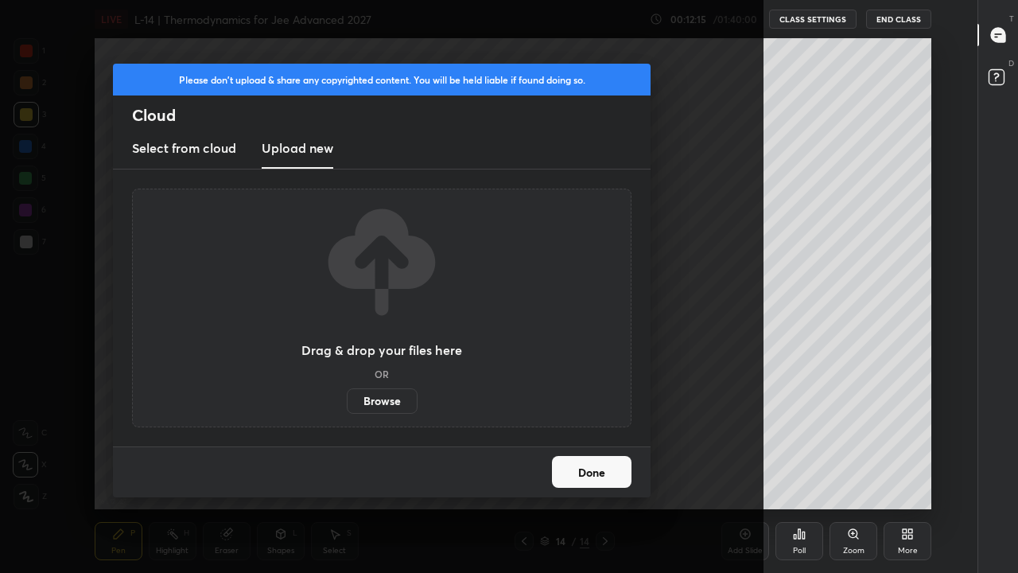
click at [380, 398] on label "Browse" at bounding box center [382, 400] width 71 height 25
click at [347, 398] on input "Browse" at bounding box center [347, 400] width 0 height 25
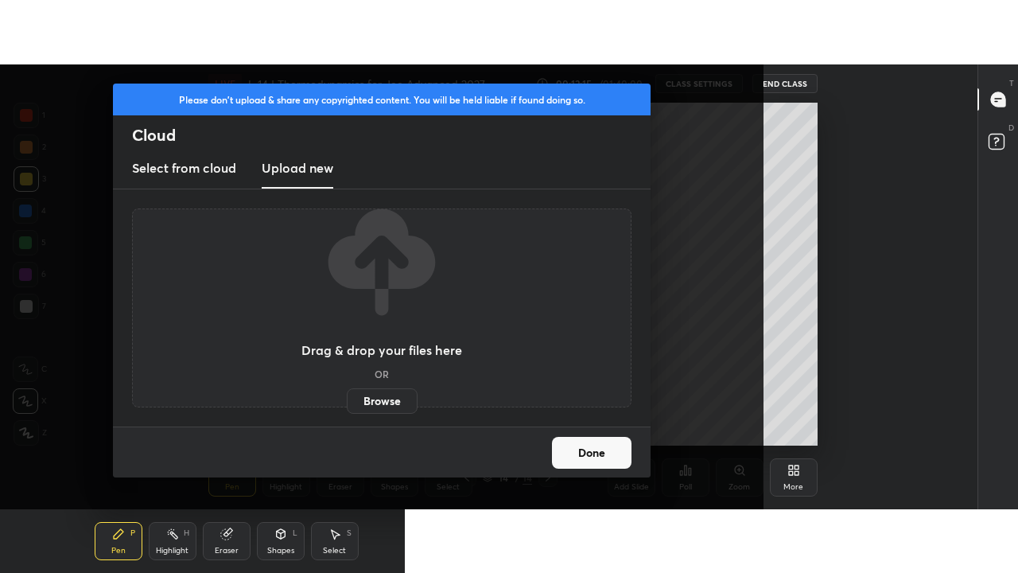
scroll to position [79221, 78640]
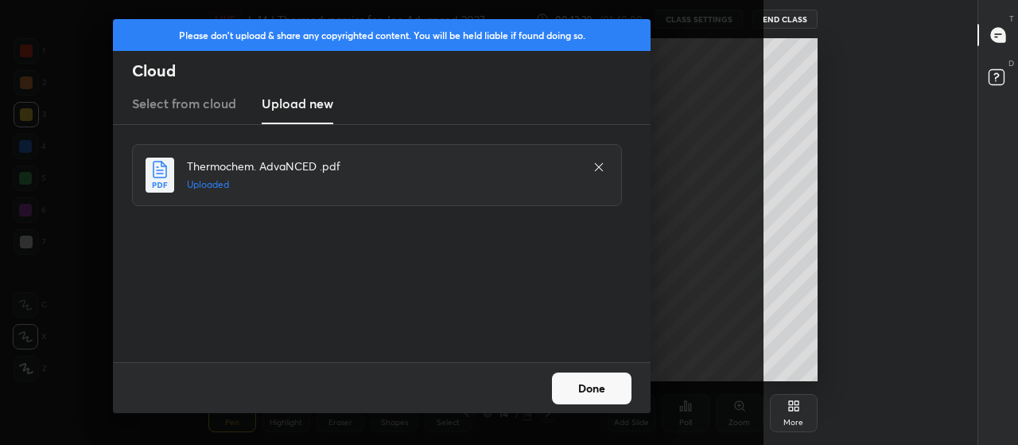
click at [593, 389] on button "Done" at bounding box center [592, 388] width 80 height 32
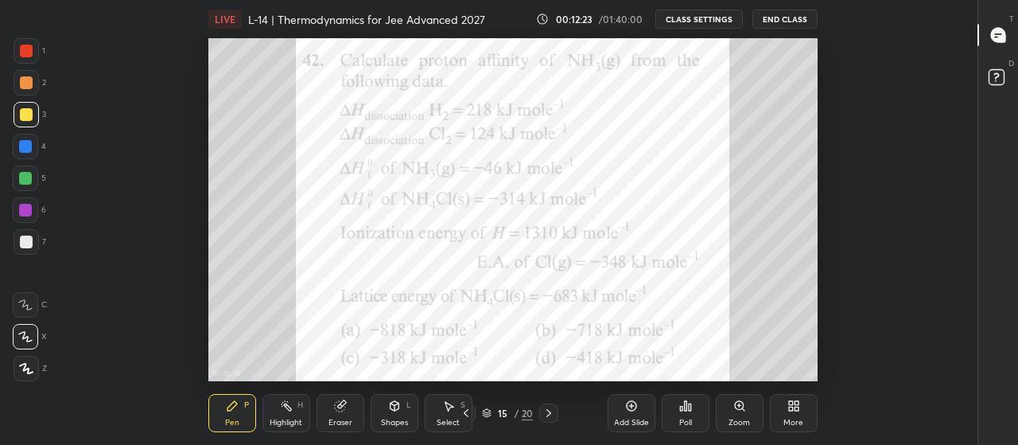
click at [793, 422] on div "More" at bounding box center [794, 423] width 20 height 8
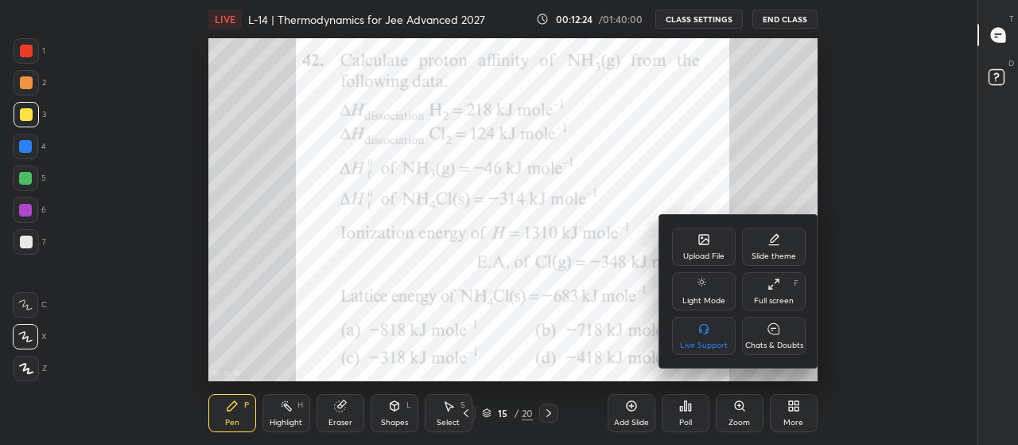
click at [772, 287] on icon at bounding box center [774, 284] width 13 height 13
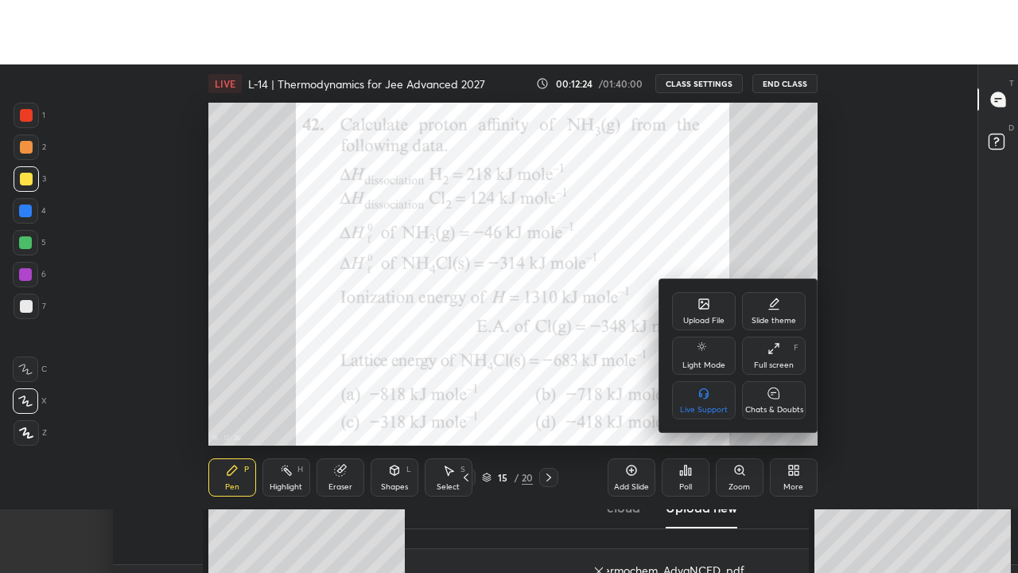
scroll to position [471, 924]
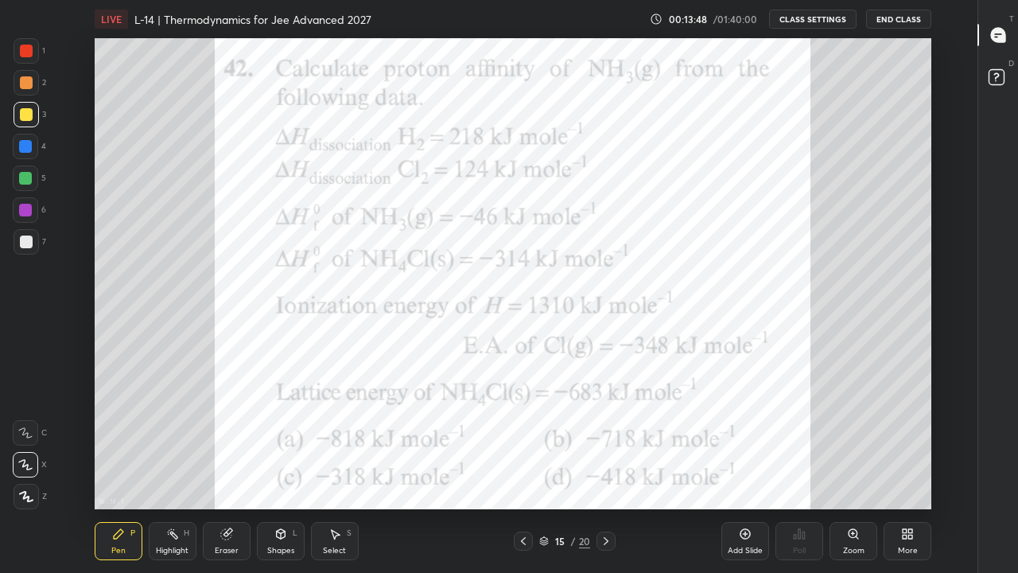
click at [32, 50] on div at bounding box center [26, 51] width 13 height 13
click at [340, 444] on div "Select S" at bounding box center [335, 541] width 48 height 38
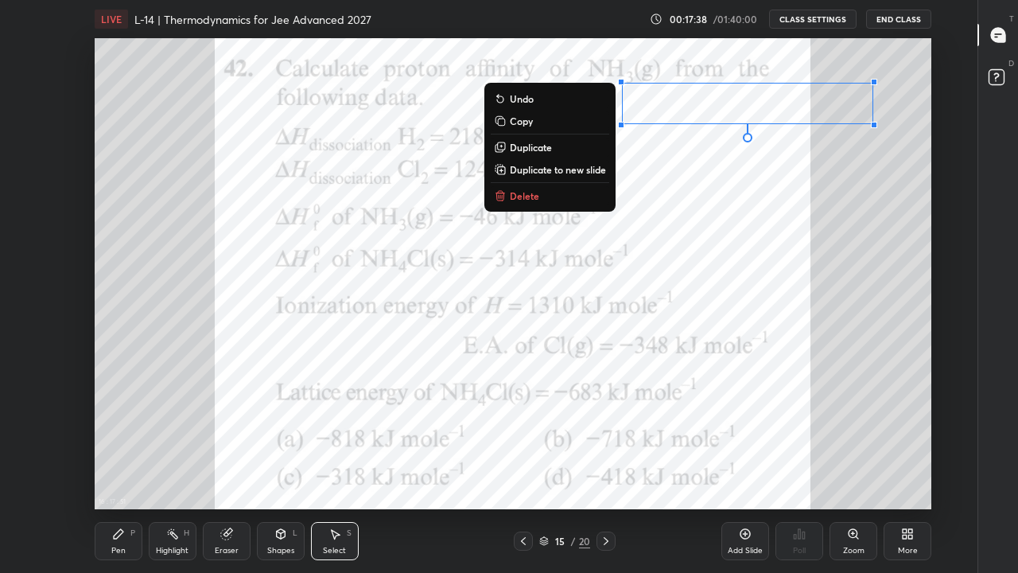
click at [537, 200] on button "Delete" at bounding box center [550, 195] width 119 height 19
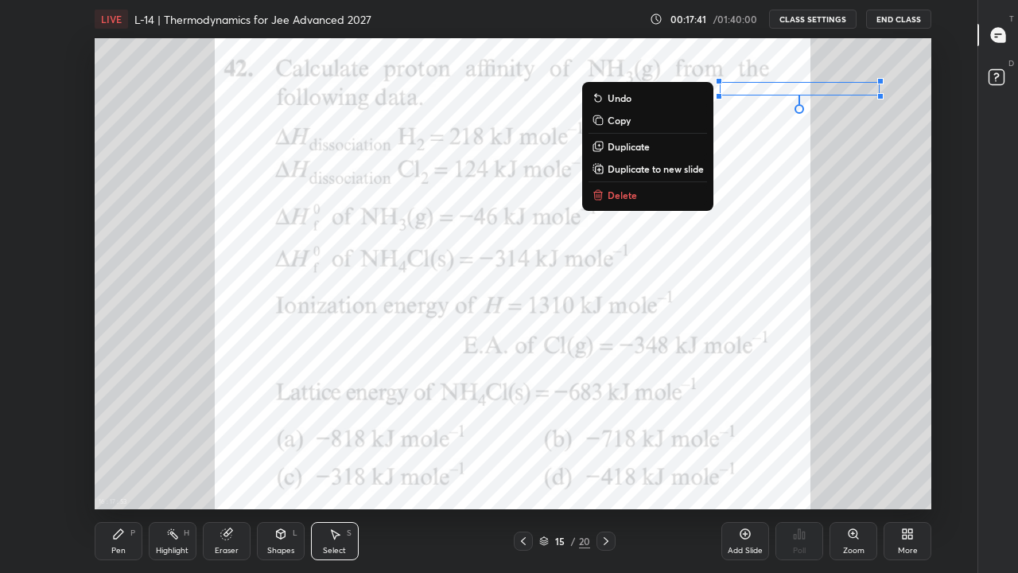
click at [640, 198] on button "Delete" at bounding box center [648, 194] width 119 height 19
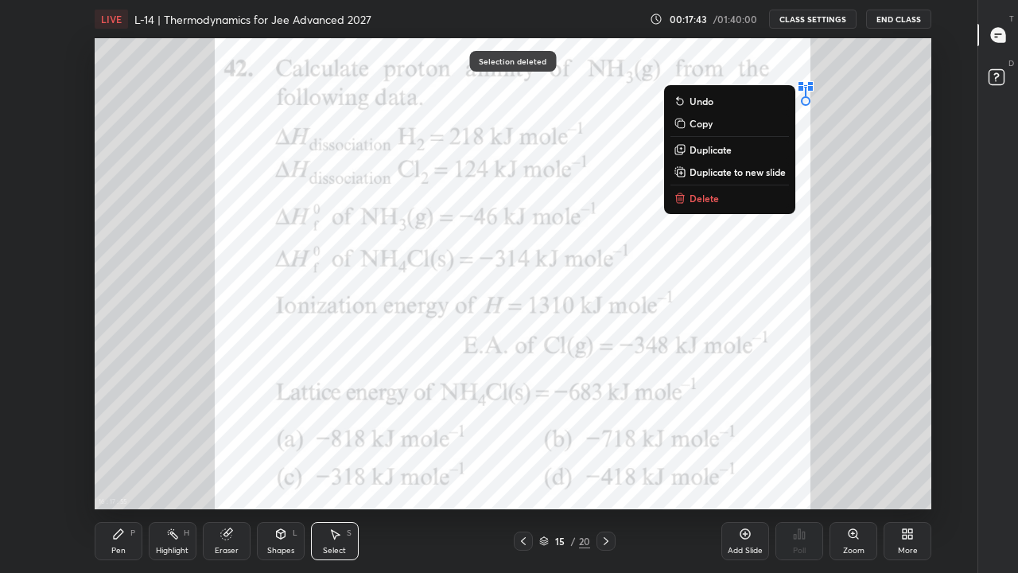
click at [707, 201] on p "Delete" at bounding box center [704, 198] width 29 height 13
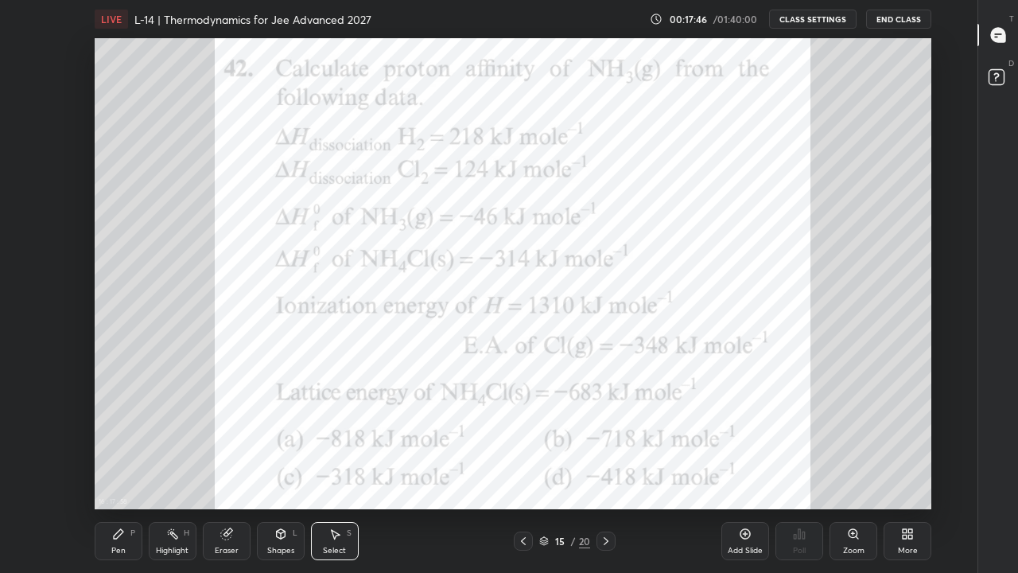
click at [132, 444] on div "P" at bounding box center [132, 533] width 5 height 8
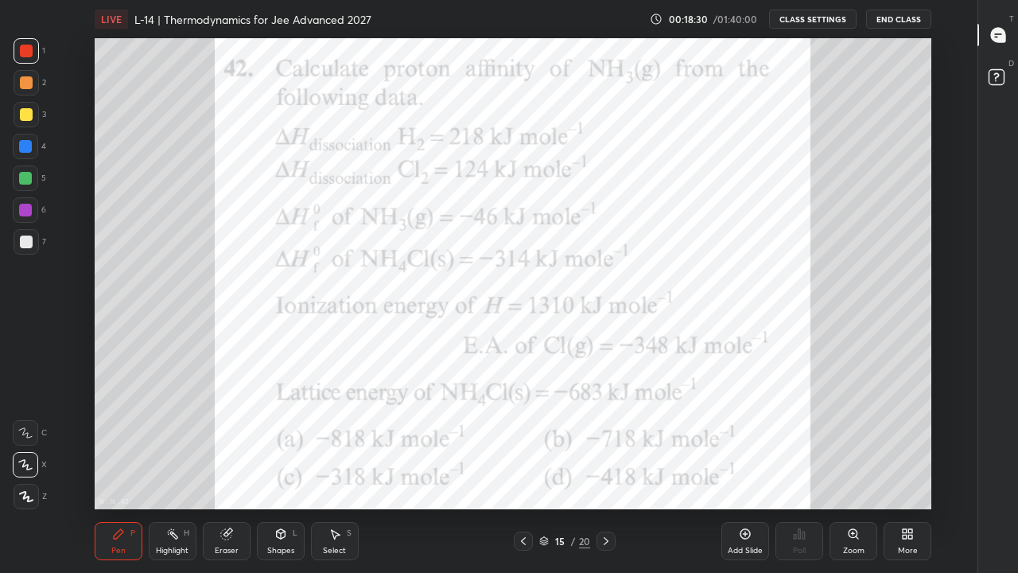
click at [932, 182] on div "16 : 18 : 42 Setting up your live class" at bounding box center [513, 273] width 925 height 471
click at [236, 444] on div "Eraser" at bounding box center [227, 541] width 48 height 38
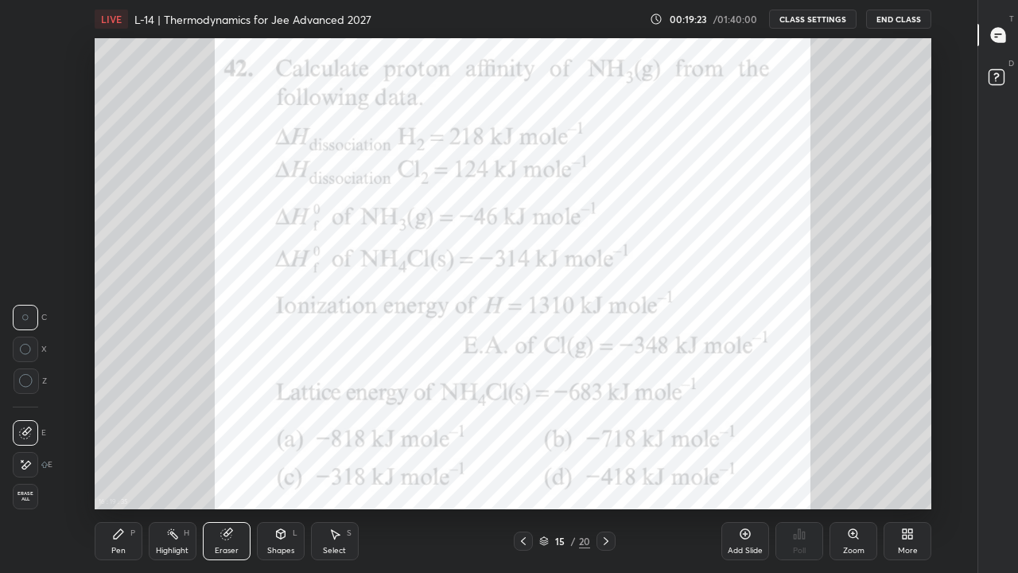
click at [123, 444] on div "Pen" at bounding box center [118, 551] width 14 height 8
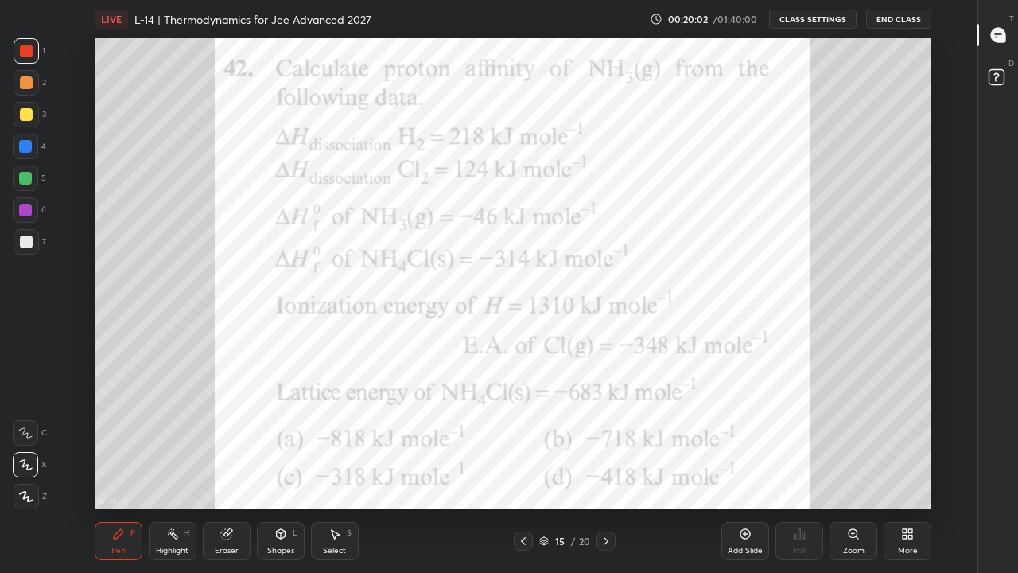
click at [939, 325] on div "16 : 20 : 14 Setting up your live class" at bounding box center [513, 273] width 925 height 471
click at [743, 444] on div "Add Slide" at bounding box center [745, 551] width 35 height 8
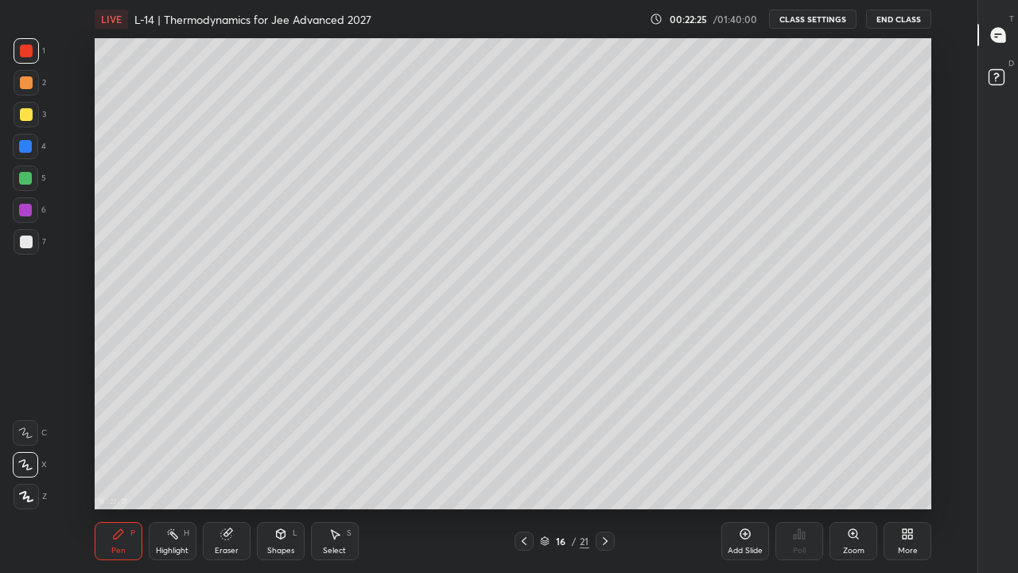
click at [226, 444] on div "Eraser" at bounding box center [227, 541] width 48 height 38
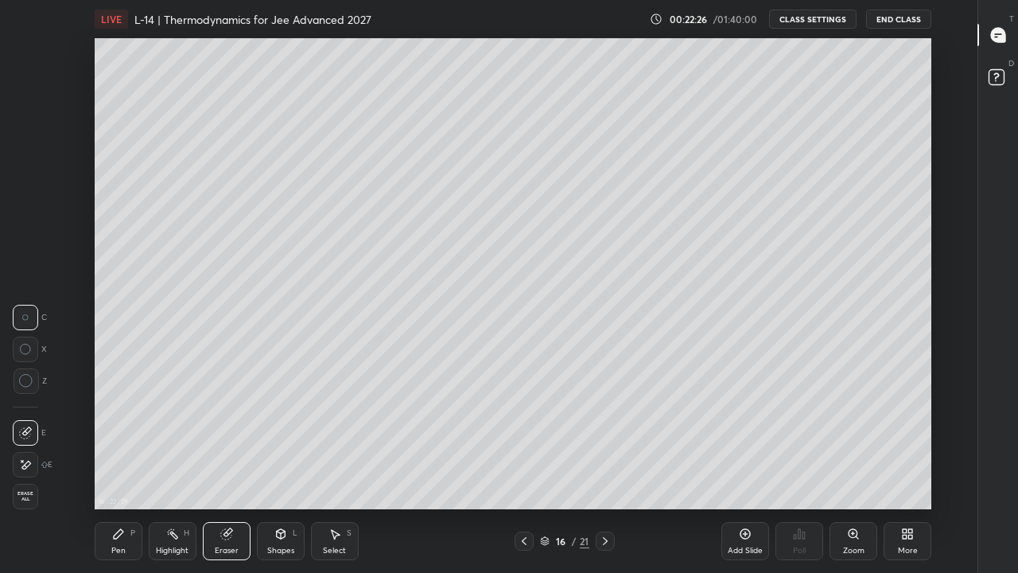
click at [124, 444] on div "Pen P" at bounding box center [119, 541] width 48 height 38
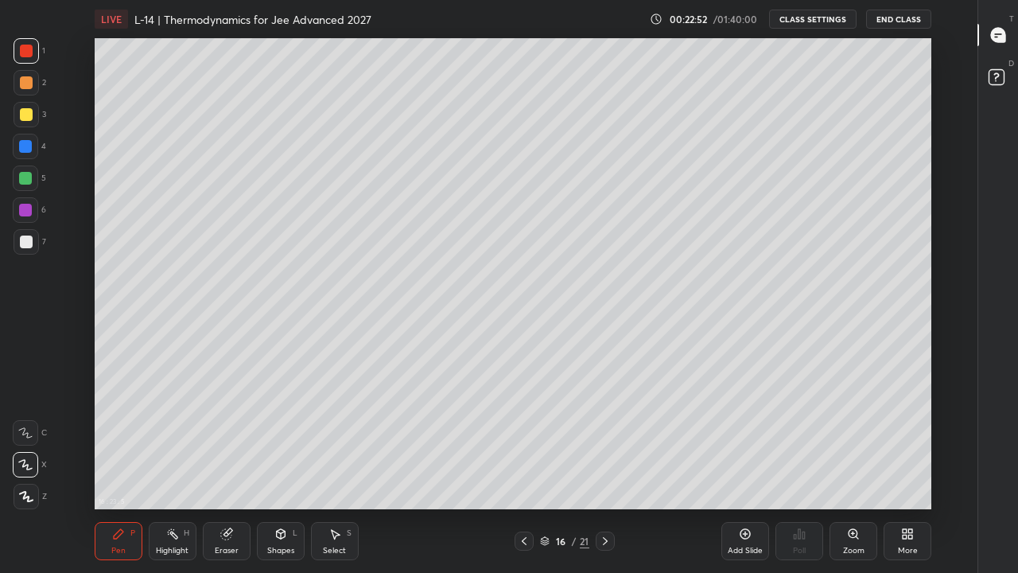
click at [338, 444] on div "Select S" at bounding box center [335, 541] width 48 height 38
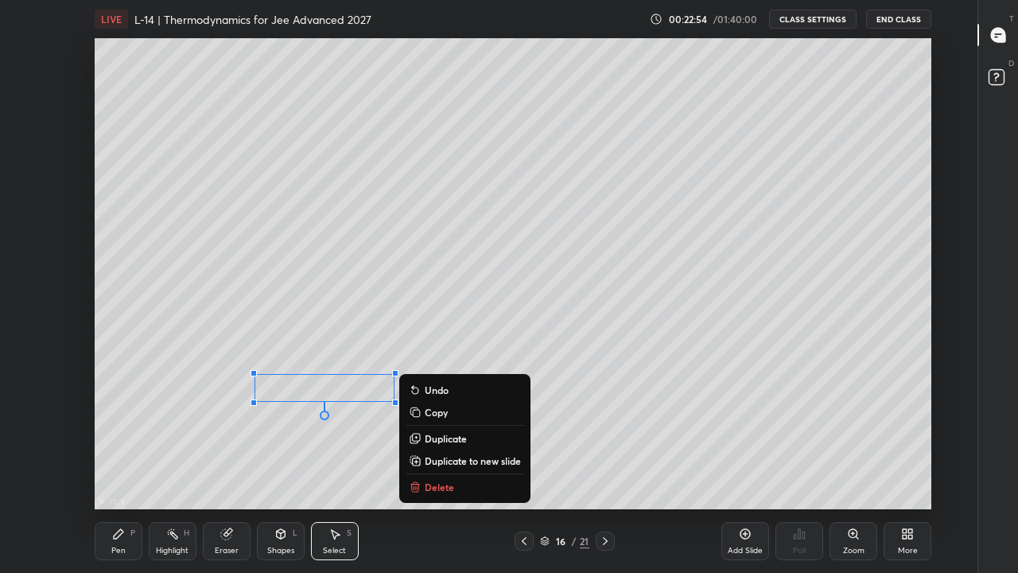
click at [439, 444] on p "Delete" at bounding box center [439, 487] width 29 height 13
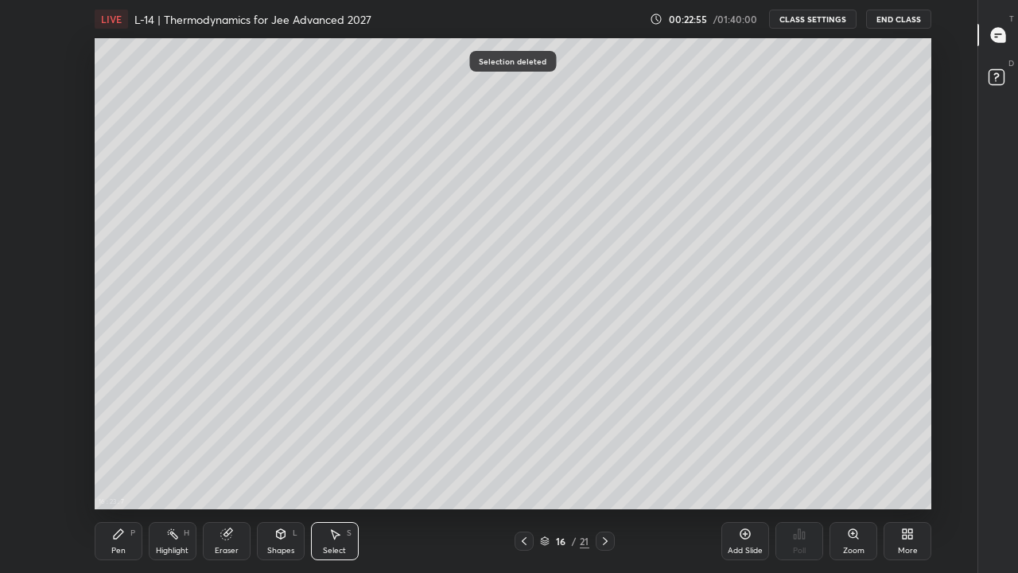
click at [127, 444] on div "Pen P" at bounding box center [119, 541] width 48 height 38
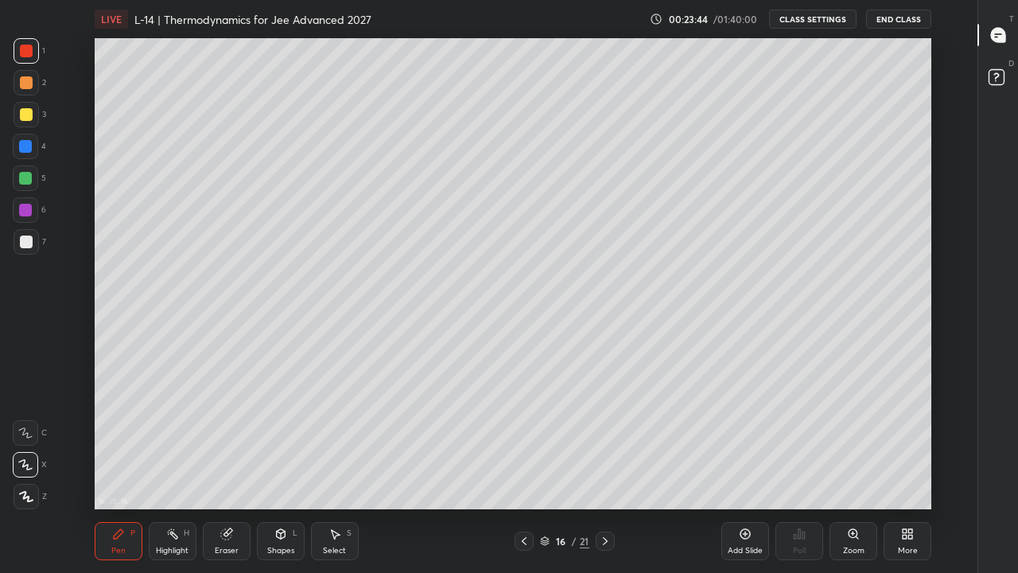
click at [344, 444] on div "Select" at bounding box center [334, 551] width 23 height 8
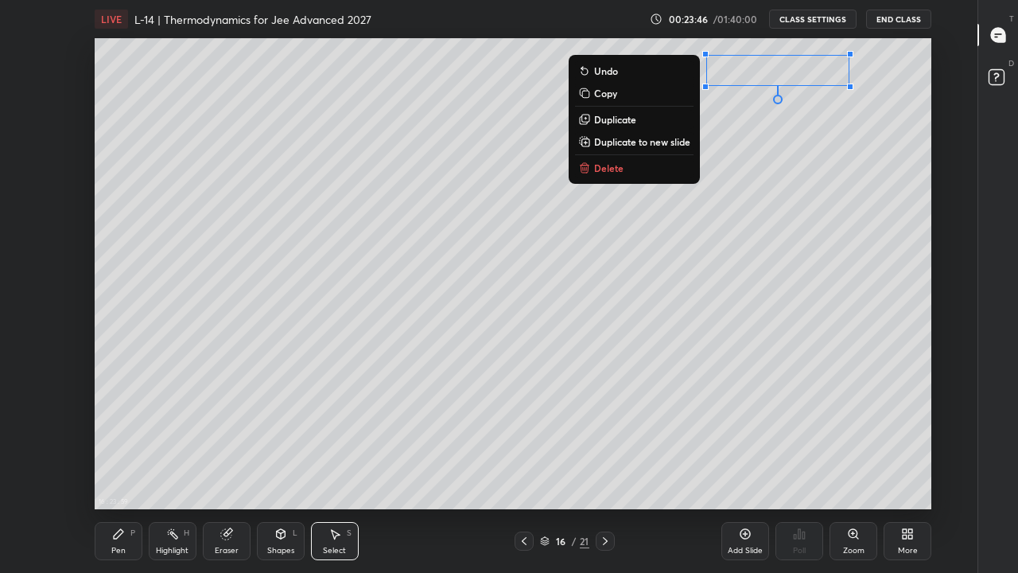
click at [617, 169] on p "Delete" at bounding box center [608, 168] width 29 height 13
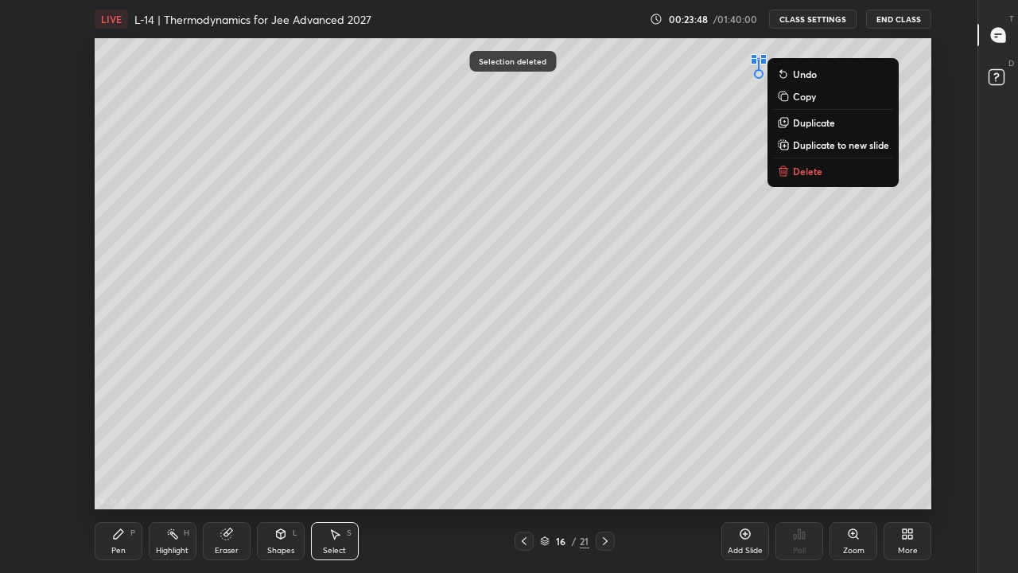
click at [802, 170] on p "Delete" at bounding box center [807, 171] width 29 height 13
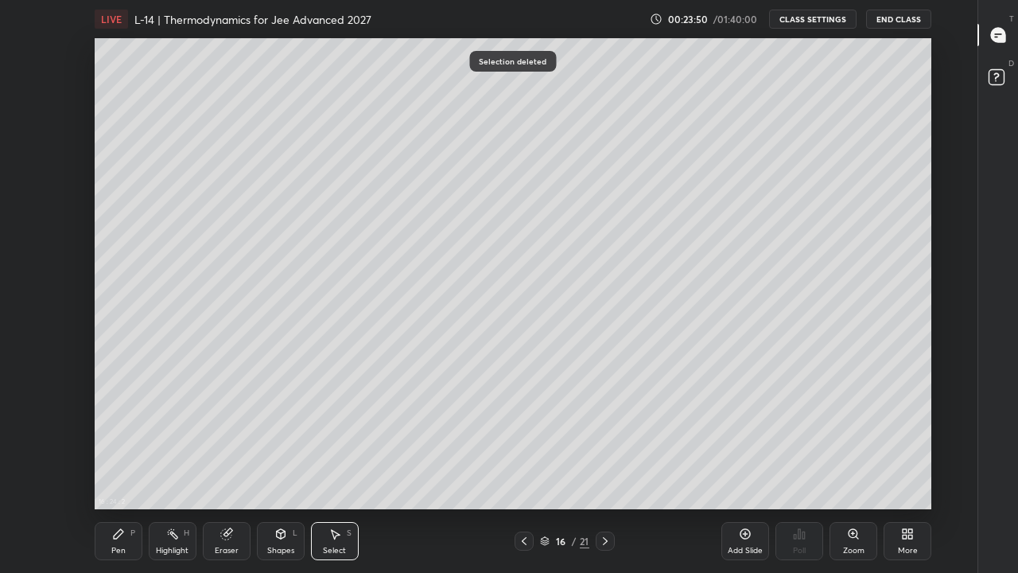
click at [124, 444] on div "Pen" at bounding box center [118, 551] width 14 height 8
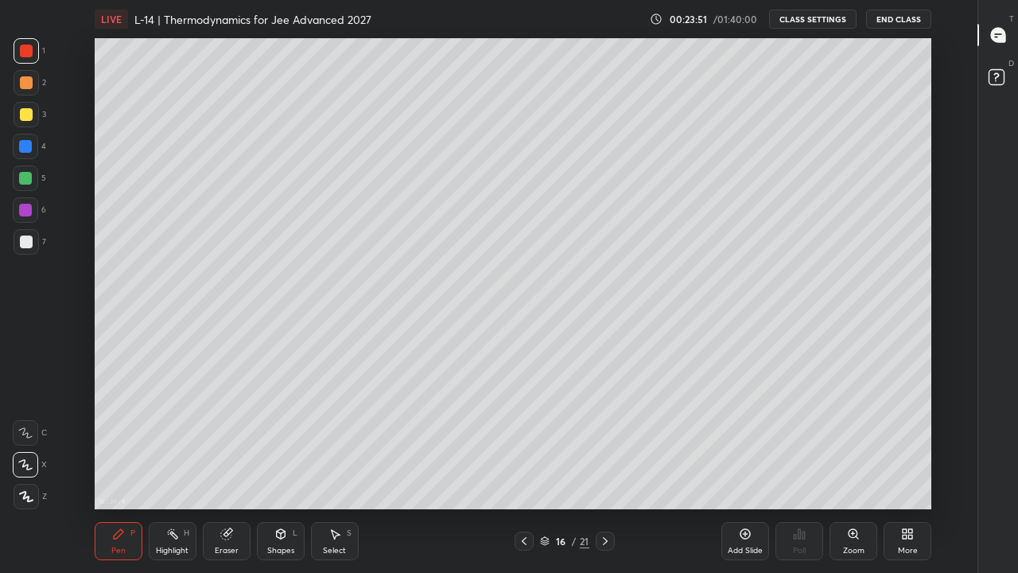
click at [25, 112] on div at bounding box center [26, 114] width 13 height 13
click at [345, 444] on div "Select S" at bounding box center [335, 541] width 48 height 38
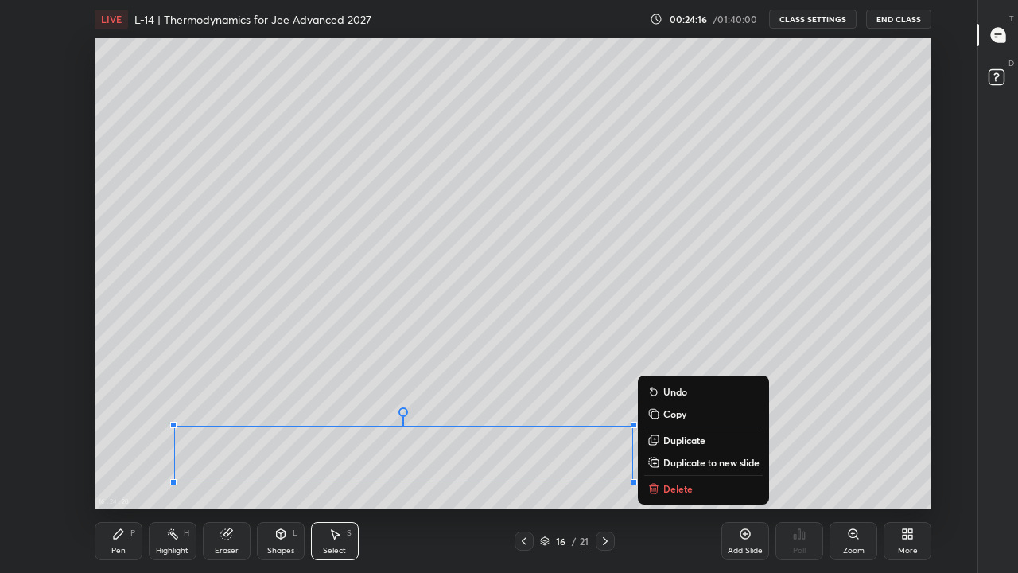
click at [683, 444] on p "Delete" at bounding box center [678, 488] width 29 height 13
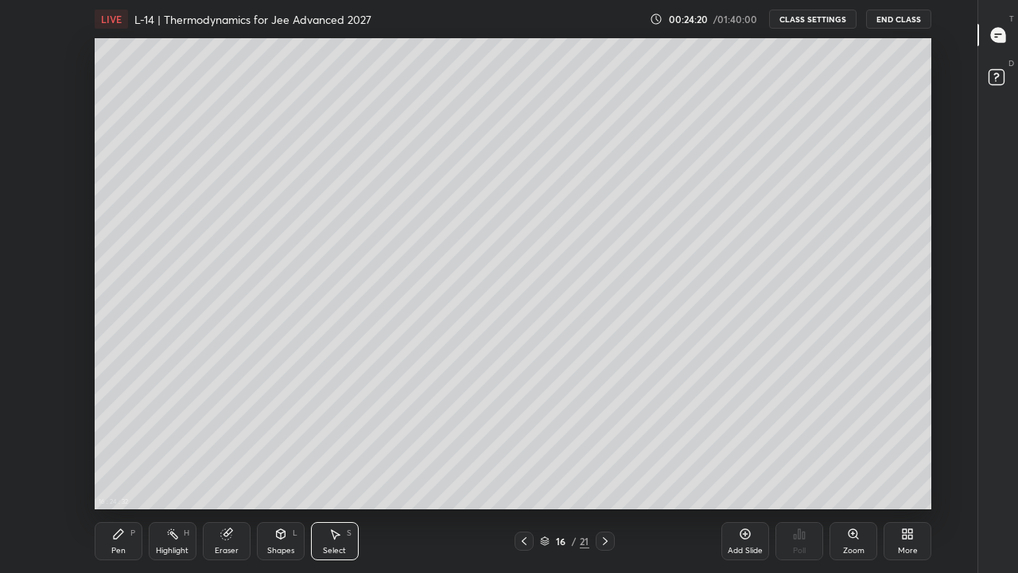
click at [123, 444] on div "Pen" at bounding box center [118, 551] width 14 height 8
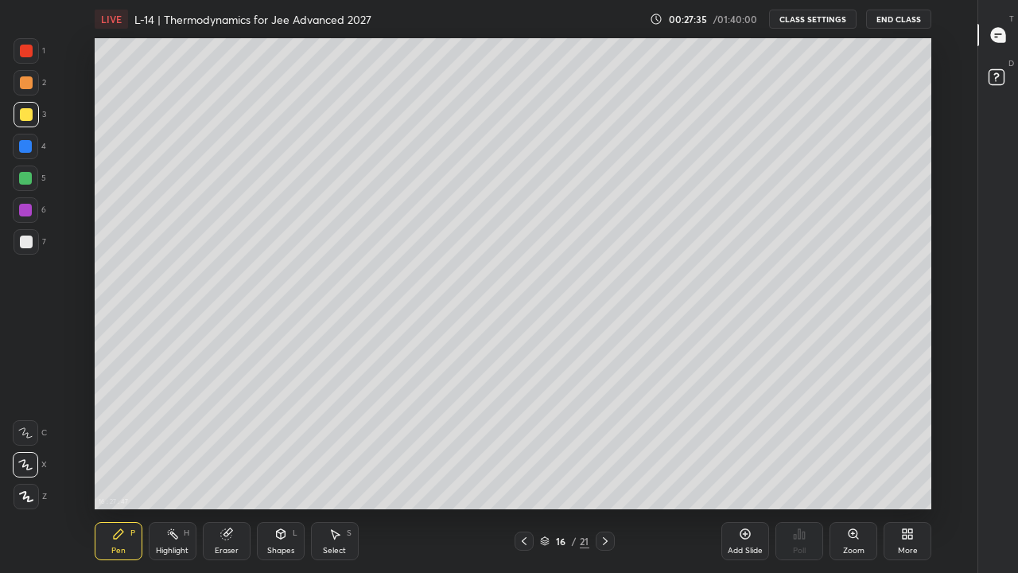
click at [524, 444] on icon at bounding box center [524, 541] width 13 height 13
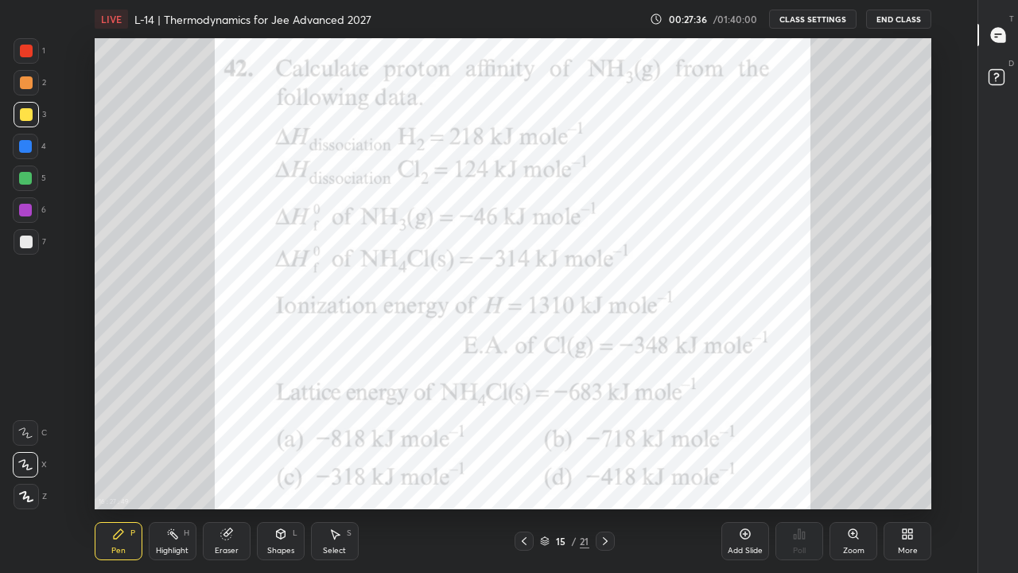
click at [30, 56] on div at bounding box center [26, 51] width 13 height 13
click at [605, 444] on icon at bounding box center [605, 541] width 13 height 13
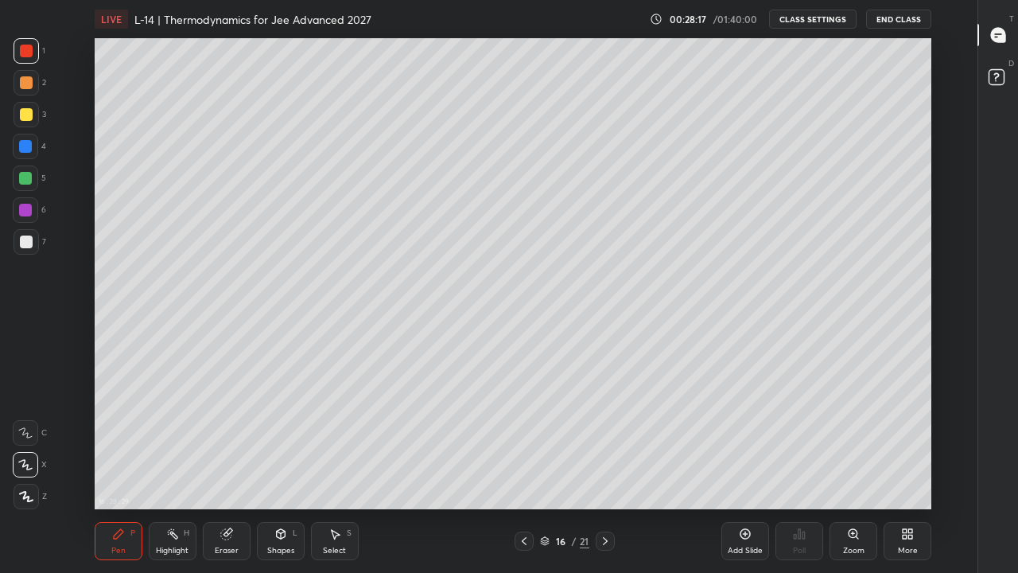
click at [29, 147] on div at bounding box center [25, 146] width 13 height 13
click at [611, 444] on icon at bounding box center [605, 541] width 13 height 13
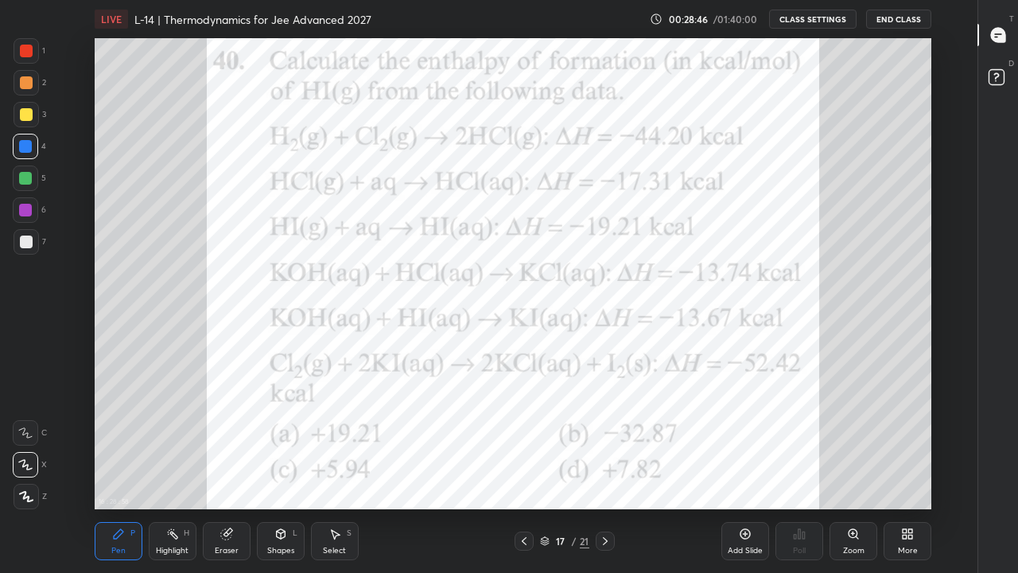
click at [27, 57] on div at bounding box center [26, 50] width 25 height 25
click at [524, 444] on icon at bounding box center [524, 541] width 13 height 13
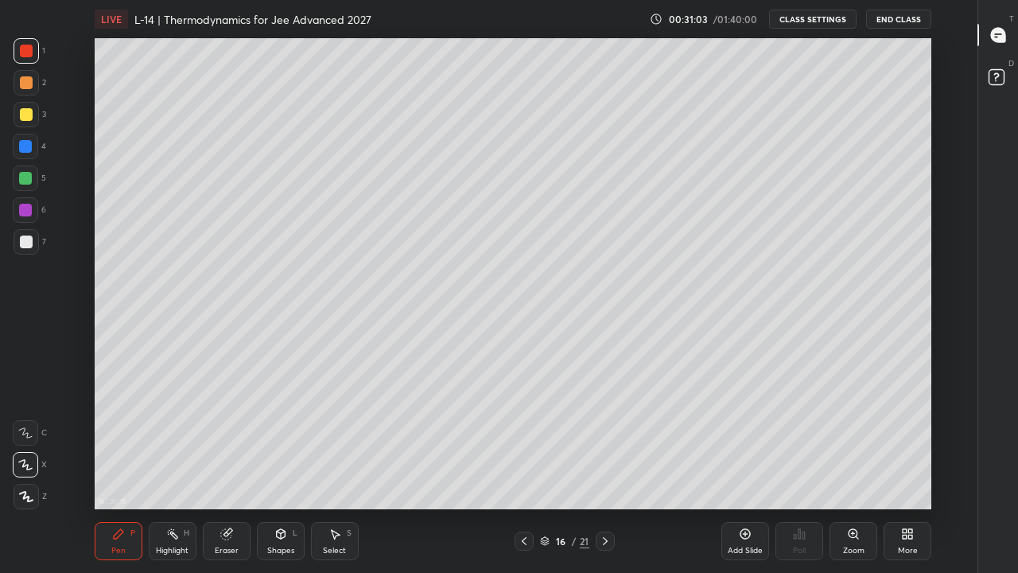
click at [605, 444] on icon at bounding box center [605, 541] width 13 height 13
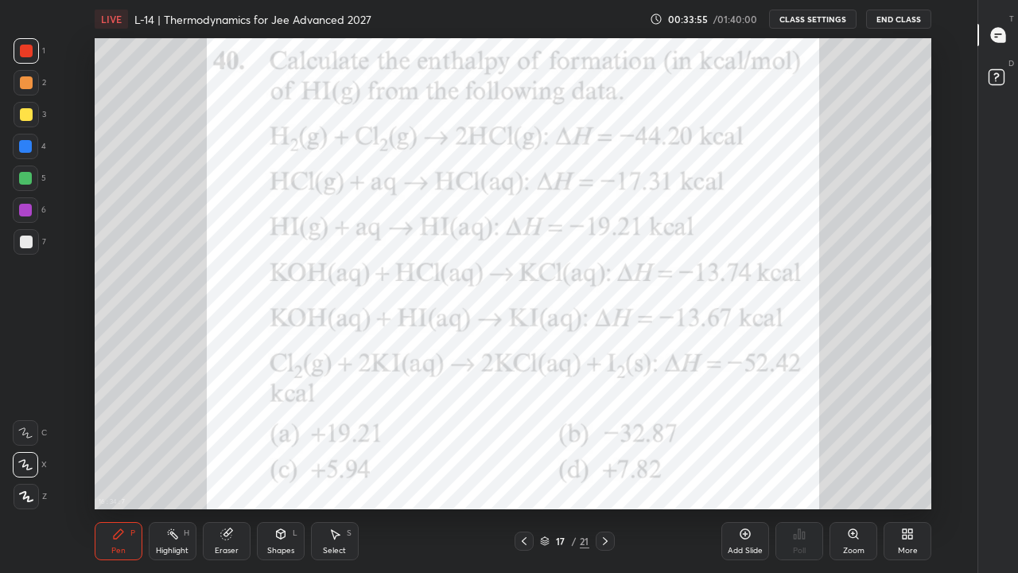
click at [236, 444] on div "Eraser" at bounding box center [227, 541] width 48 height 38
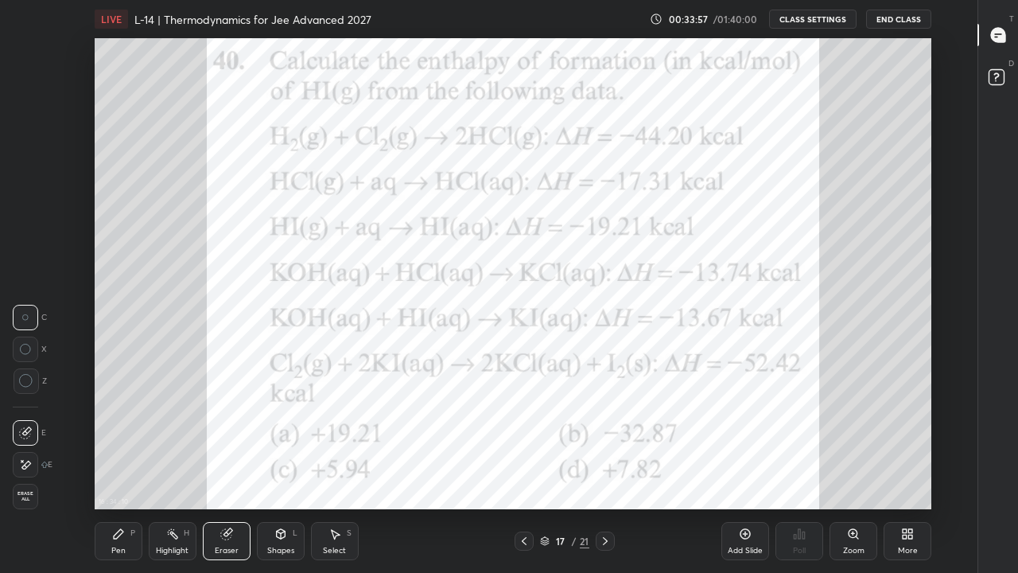
click at [130, 444] on div "Pen P" at bounding box center [119, 541] width 48 height 38
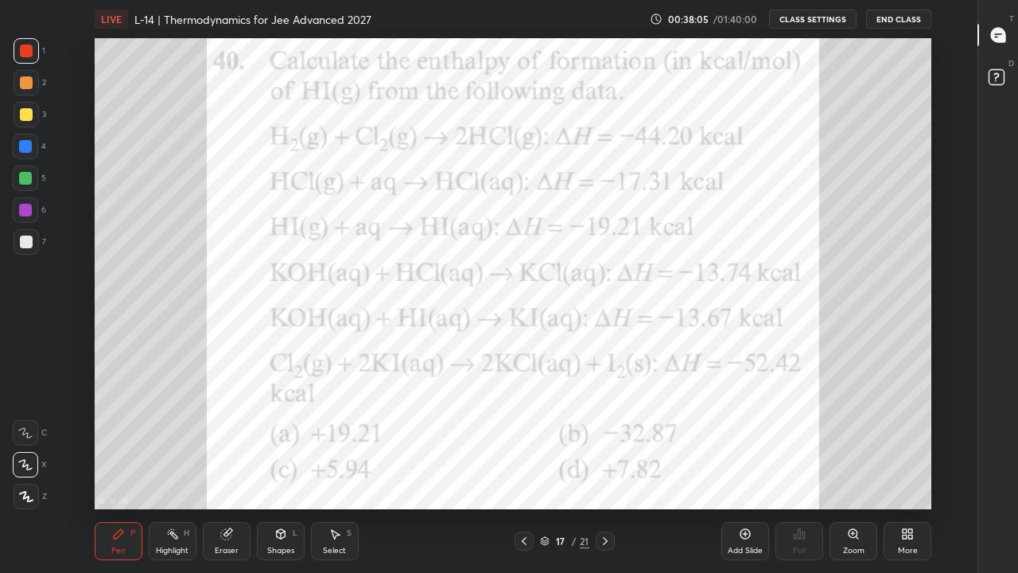
click at [605, 444] on icon at bounding box center [605, 541] width 13 height 13
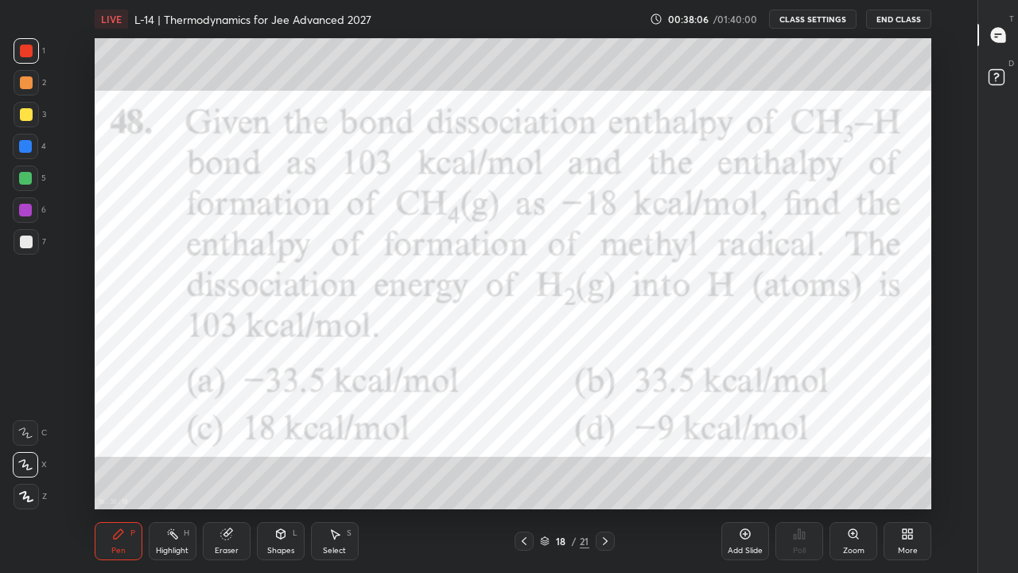
click at [605, 444] on icon at bounding box center [605, 541] width 13 height 13
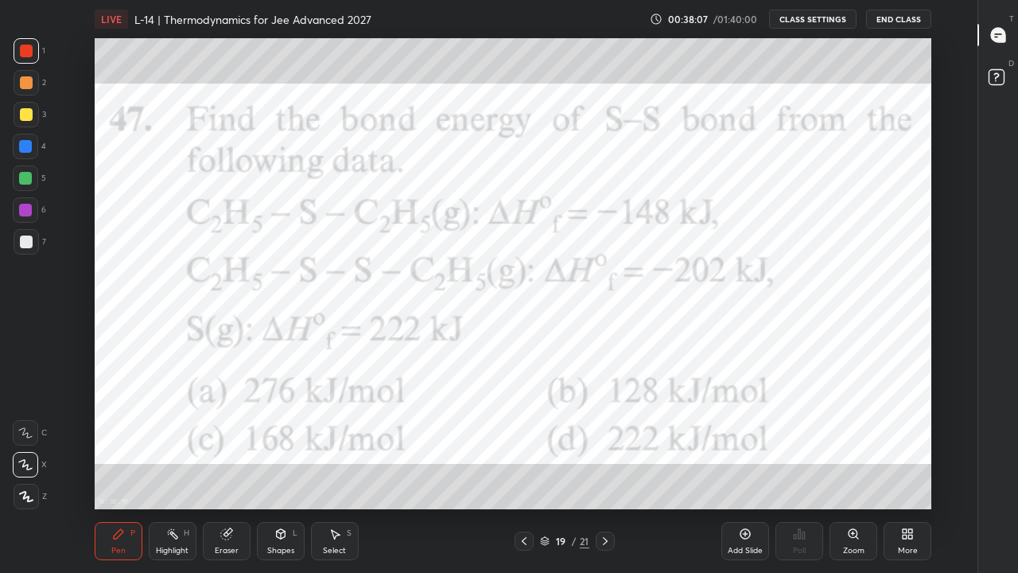
click at [605, 444] on icon at bounding box center [605, 541] width 13 height 13
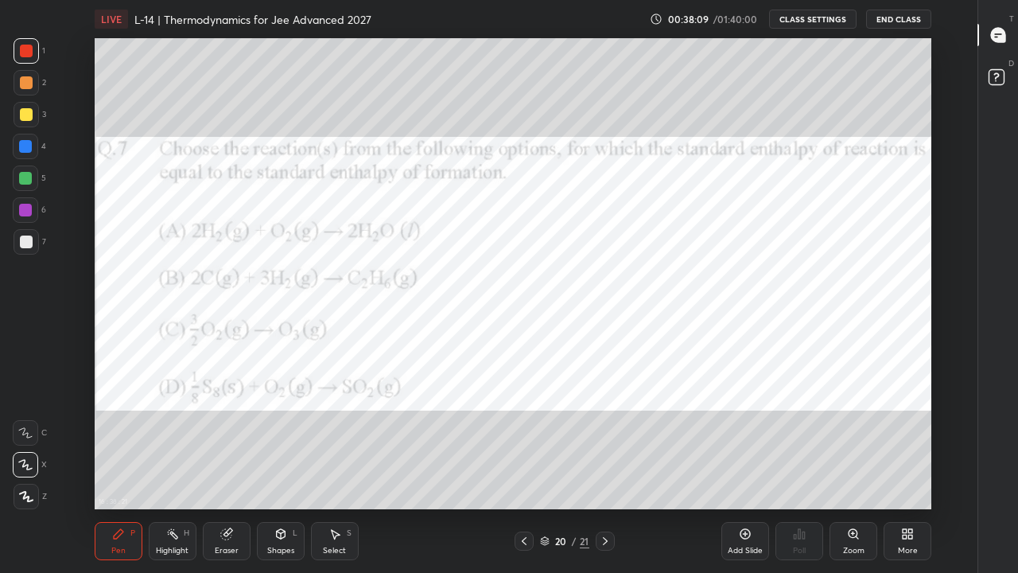
click at [605, 444] on icon at bounding box center [605, 541] width 13 height 13
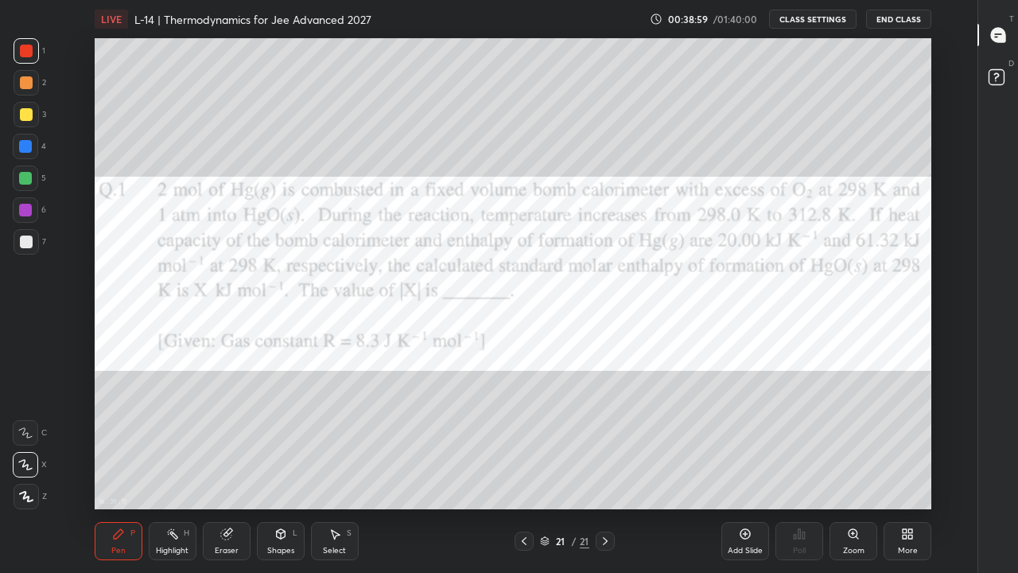
click at [83, 169] on div "16 : 39 : 11 Setting up your live class" at bounding box center [513, 273] width 925 height 471
click at [89, 173] on div "16 : 39 : 11 Setting up your live class" at bounding box center [513, 273] width 925 height 471
click at [93, 167] on div "16 : 39 : 12 Setting up your live class" at bounding box center [513, 273] width 925 height 471
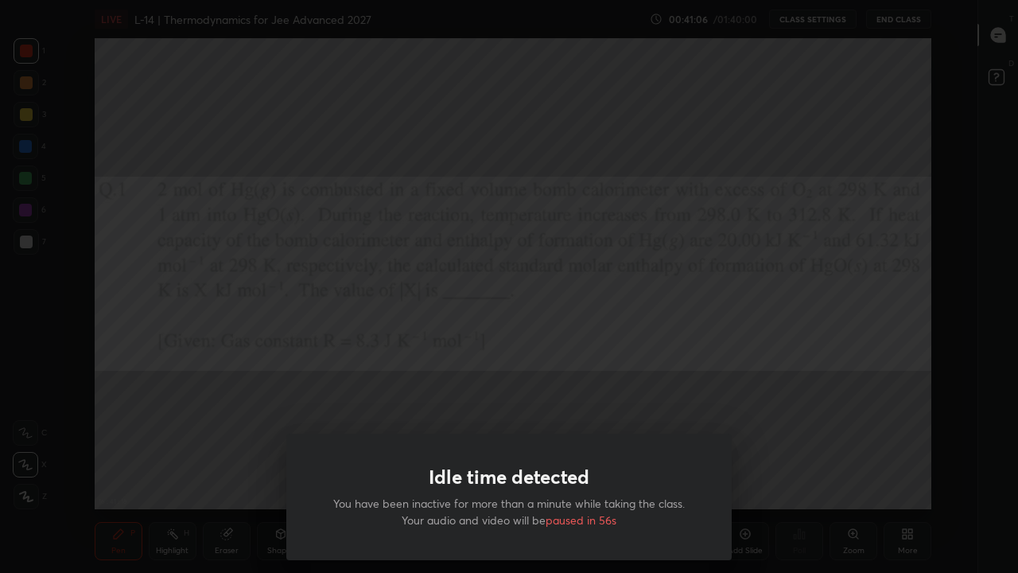
click at [539, 388] on div "Idle time detected You have been inactive for more than a minute while taking t…" at bounding box center [509, 286] width 1018 height 573
click at [680, 390] on div "Idle time detected You have been inactive for more than a minute while taking t…" at bounding box center [509, 286] width 1018 height 573
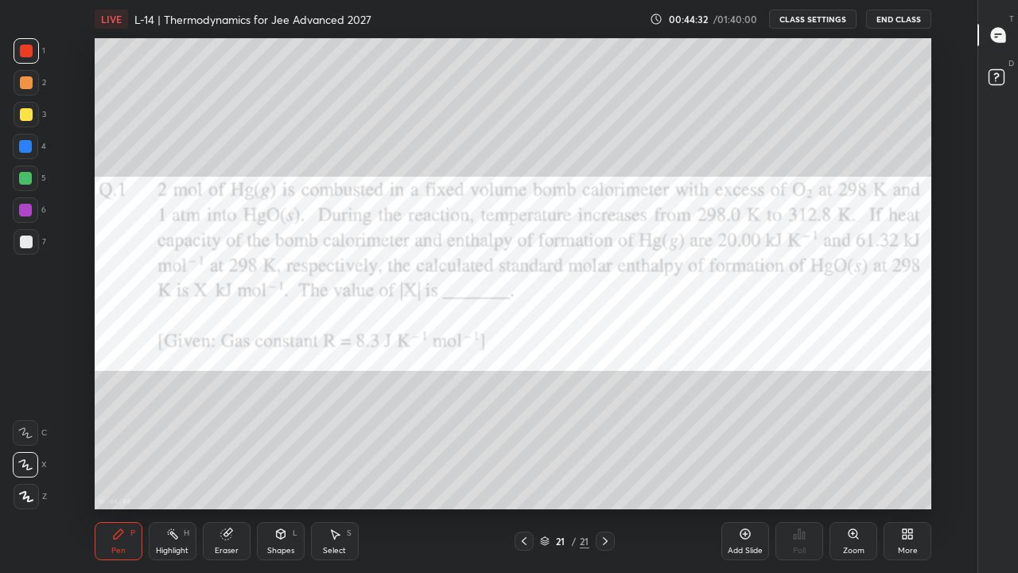
click at [341, 444] on div "Select" at bounding box center [334, 551] width 23 height 8
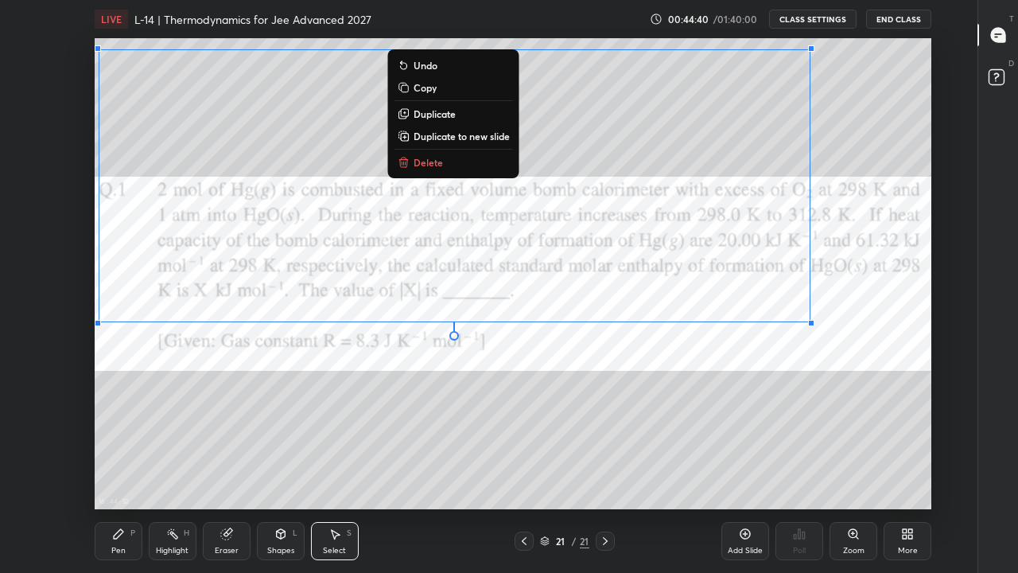
click at [426, 165] on p "Delete" at bounding box center [428, 162] width 29 height 13
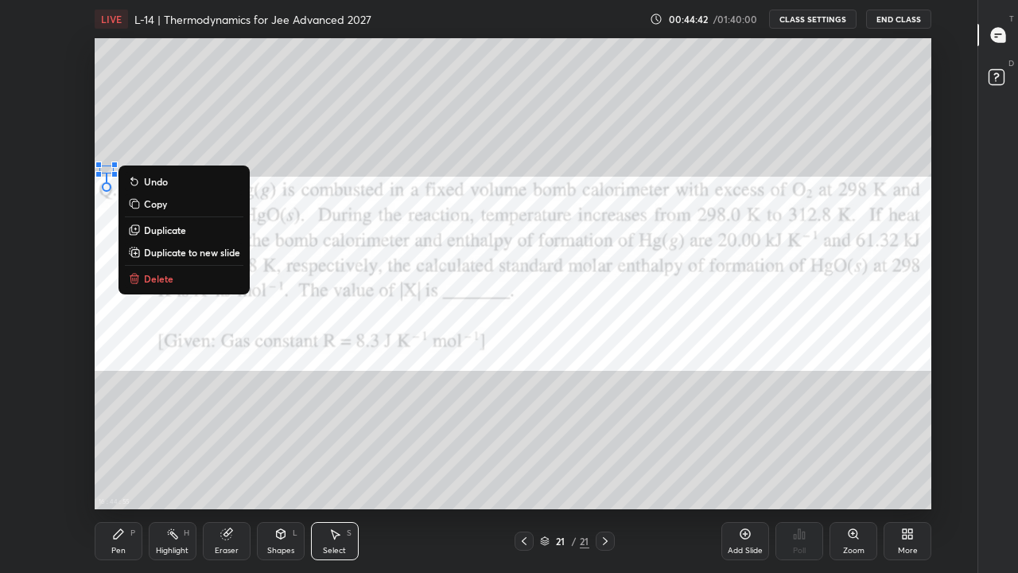
click at [156, 278] on p "Delete" at bounding box center [158, 278] width 29 height 13
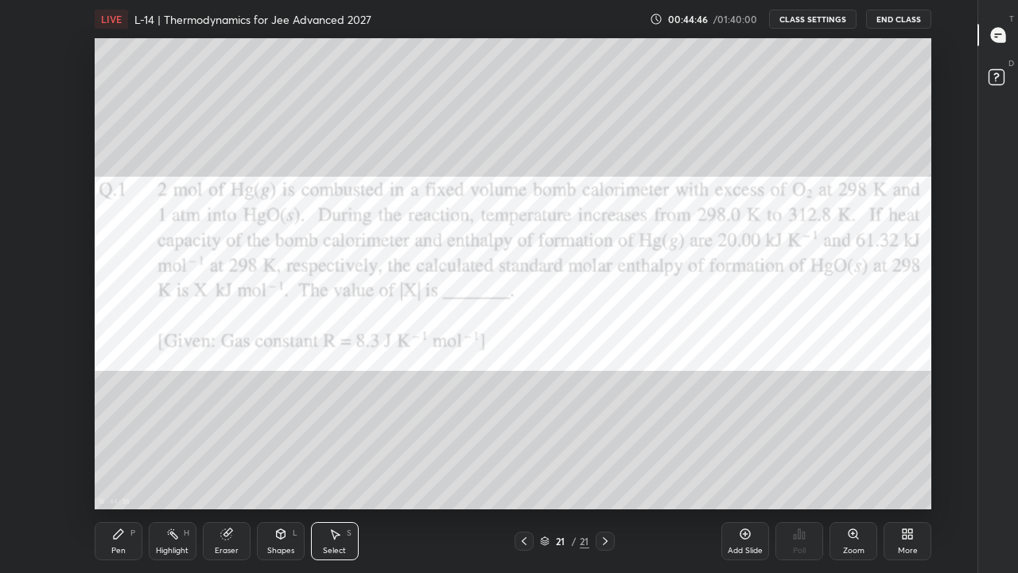
click at [119, 444] on div "Pen" at bounding box center [118, 551] width 14 height 8
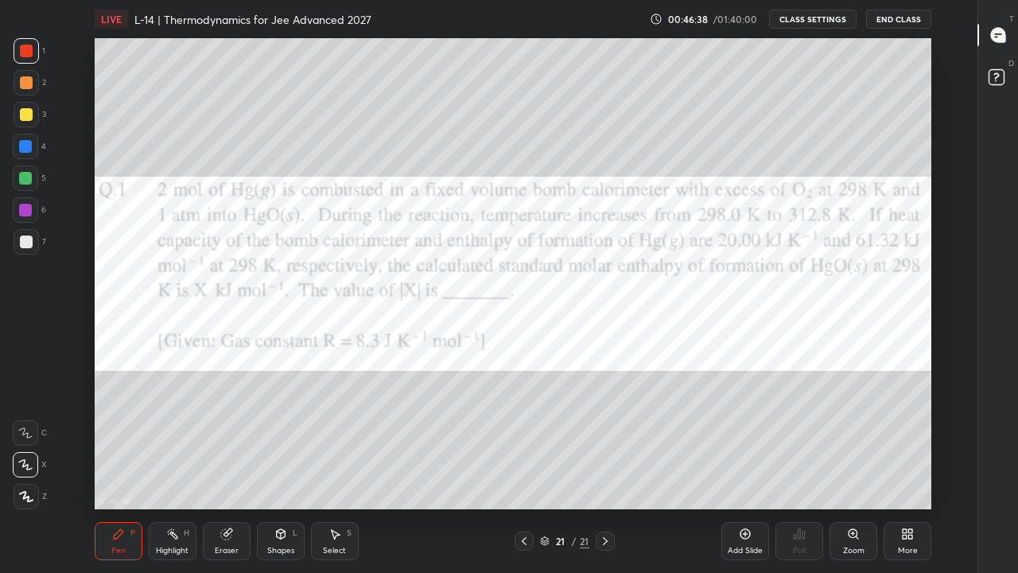
click at [230, 444] on div "Eraser" at bounding box center [227, 551] width 24 height 8
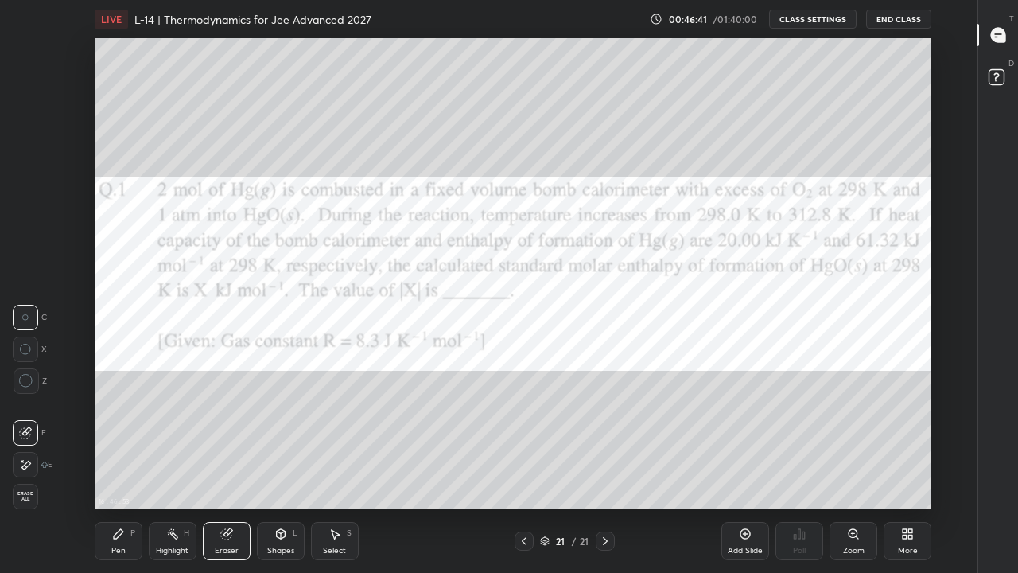
click at [123, 444] on div "Pen P" at bounding box center [119, 541] width 48 height 38
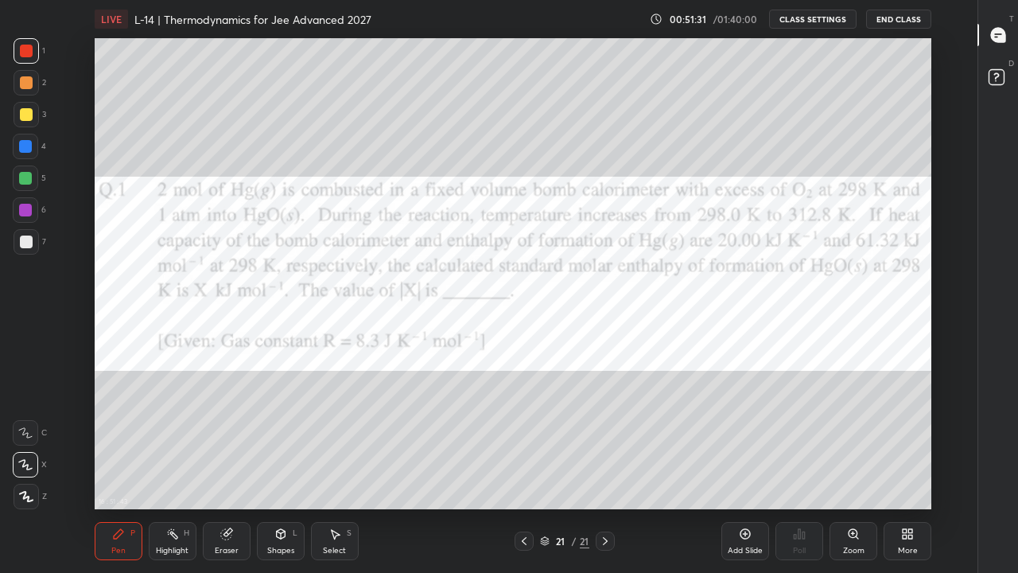
click at [337, 444] on div "Select S" at bounding box center [335, 541] width 48 height 38
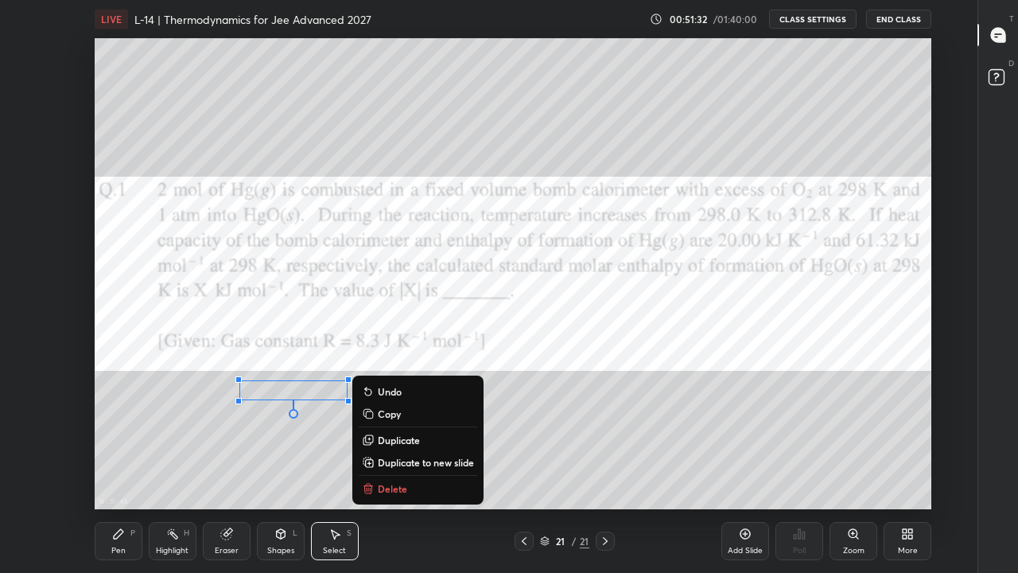
click at [394, 444] on p "Delete" at bounding box center [392, 488] width 29 height 13
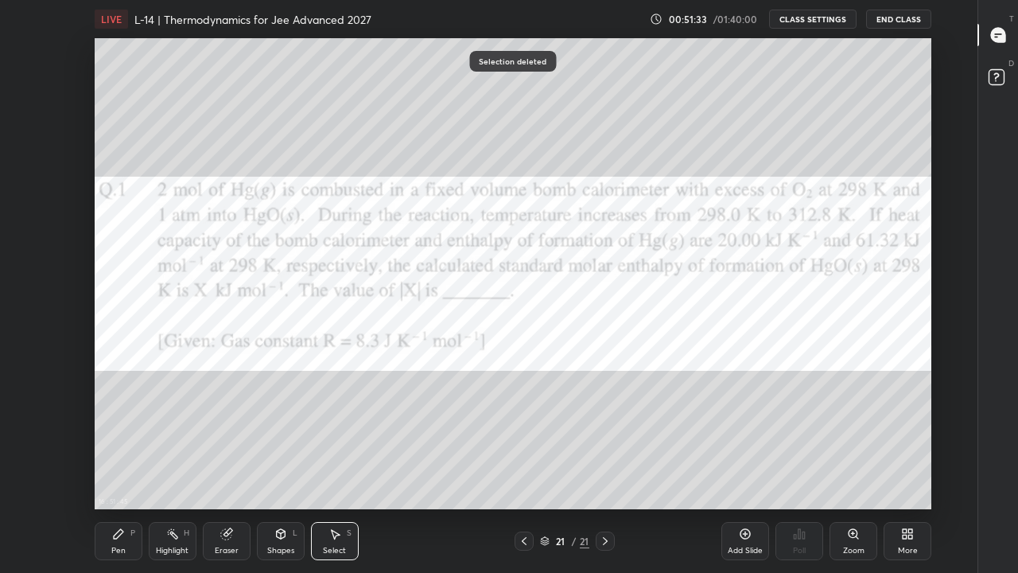
click at [127, 444] on div "Pen P" at bounding box center [119, 541] width 48 height 38
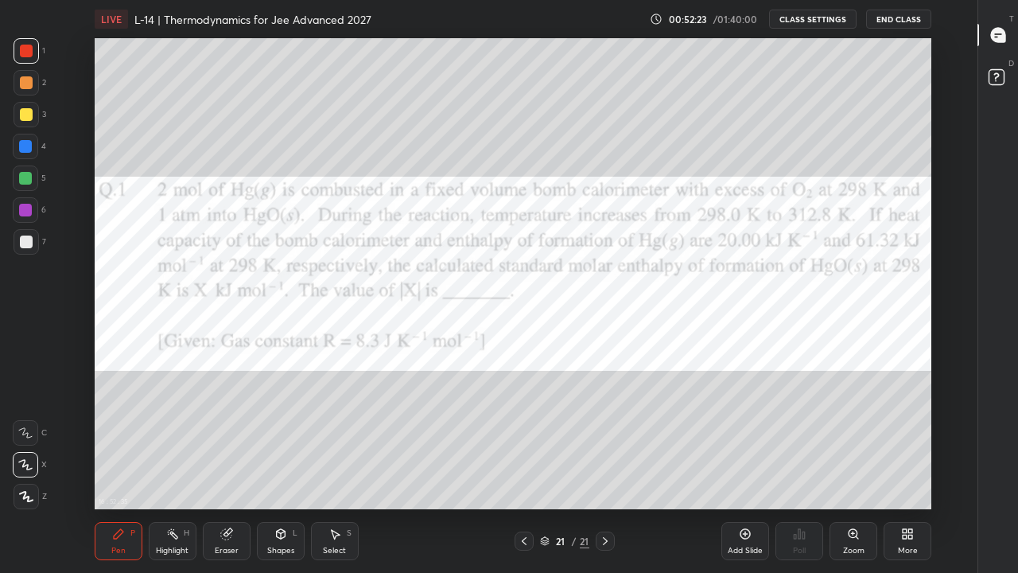
click at [29, 118] on div at bounding box center [26, 114] width 13 height 13
click at [31, 54] on div at bounding box center [26, 51] width 13 height 13
click at [25, 146] on div at bounding box center [25, 146] width 13 height 13
click at [26, 181] on div at bounding box center [25, 178] width 13 height 13
click at [29, 57] on div at bounding box center [26, 50] width 25 height 25
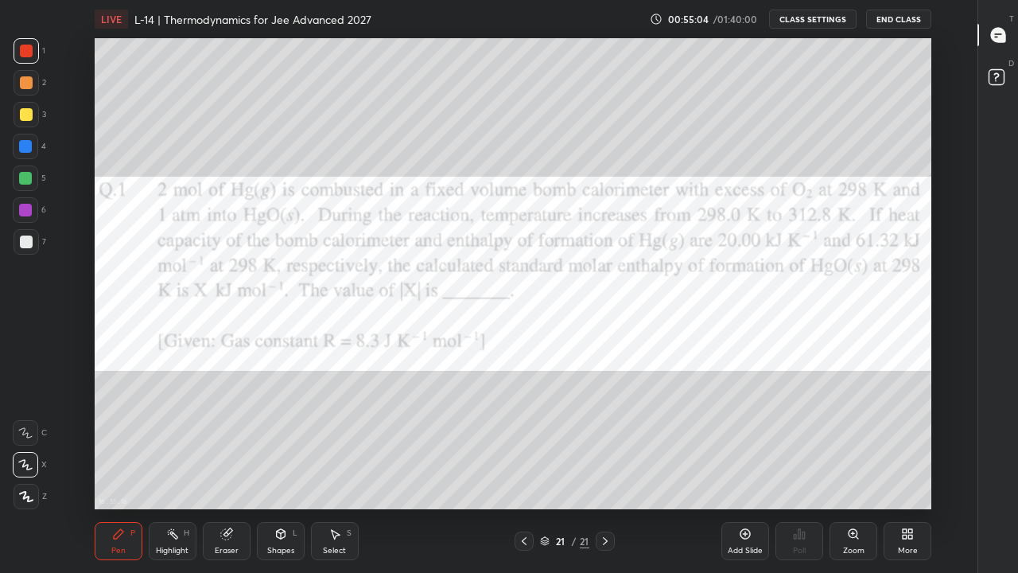
click at [222, 444] on div "Eraser" at bounding box center [227, 551] width 24 height 8
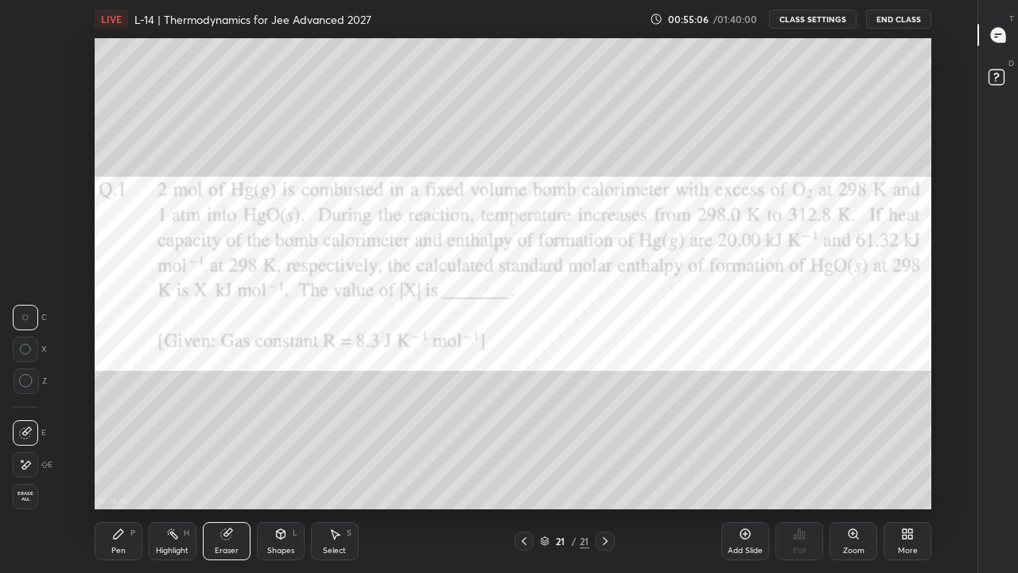
click at [128, 444] on div "Pen P" at bounding box center [119, 541] width 48 height 38
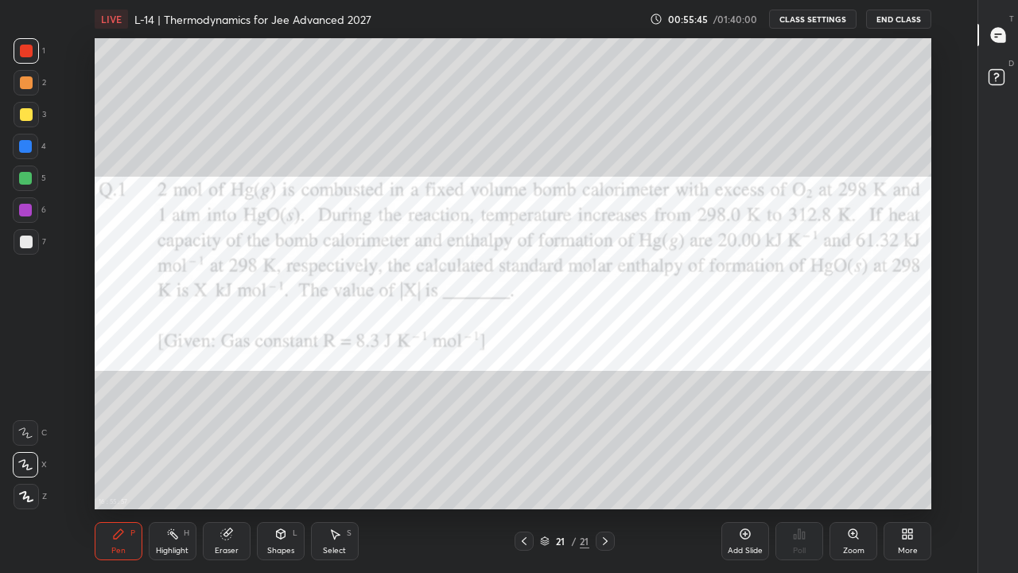
click at [90, 122] on div "16 : 55 : 57 Setting up your live class" at bounding box center [513, 273] width 925 height 471
click at [28, 145] on div at bounding box center [25, 146] width 13 height 13
click at [531, 444] on div at bounding box center [524, 540] width 19 height 19
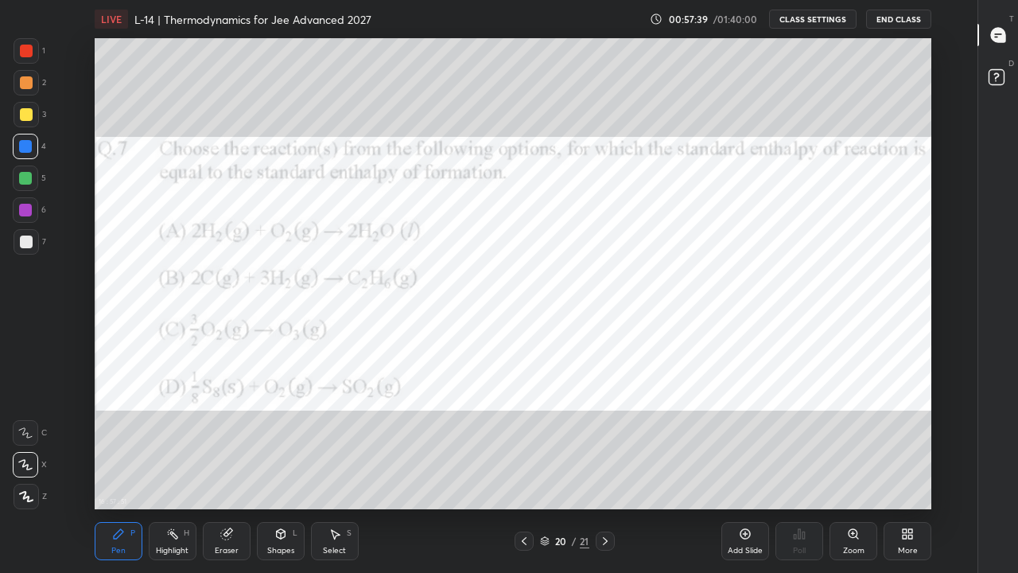
click at [28, 55] on div at bounding box center [26, 51] width 13 height 13
click at [345, 444] on div "Select S" at bounding box center [335, 541] width 48 height 38
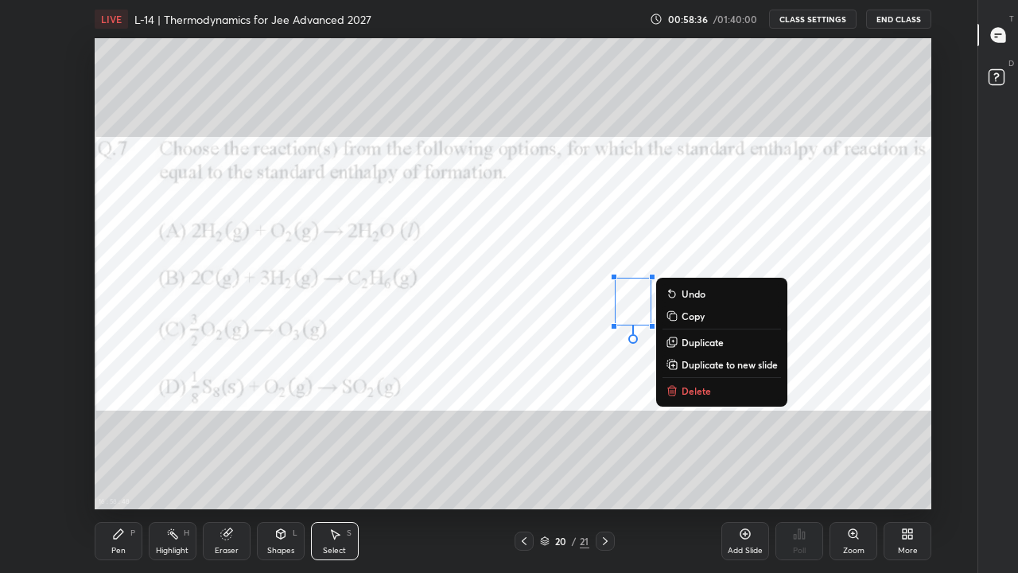
click at [707, 395] on p "Delete" at bounding box center [696, 390] width 29 height 13
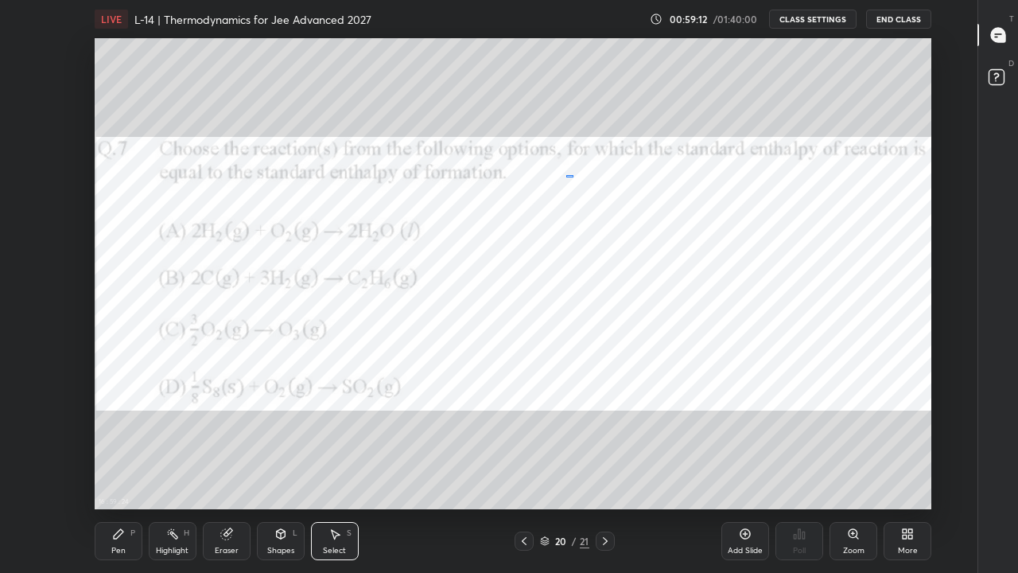
click at [566, 177] on div "0 ° Undo Copy Duplicate Duplicate to new slide Delete" at bounding box center [513, 273] width 837 height 471
click at [570, 177] on div "0 ° Undo Copy Duplicate Duplicate to new slide Delete" at bounding box center [513, 273] width 837 height 471
click at [129, 444] on div "Pen P" at bounding box center [119, 541] width 48 height 38
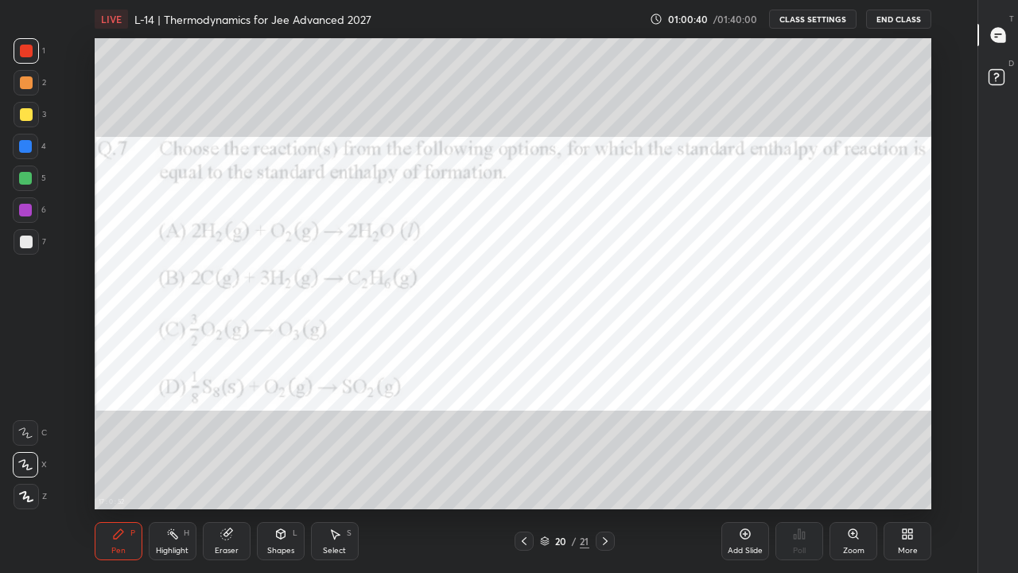
click at [523, 444] on icon at bounding box center [524, 541] width 5 height 8
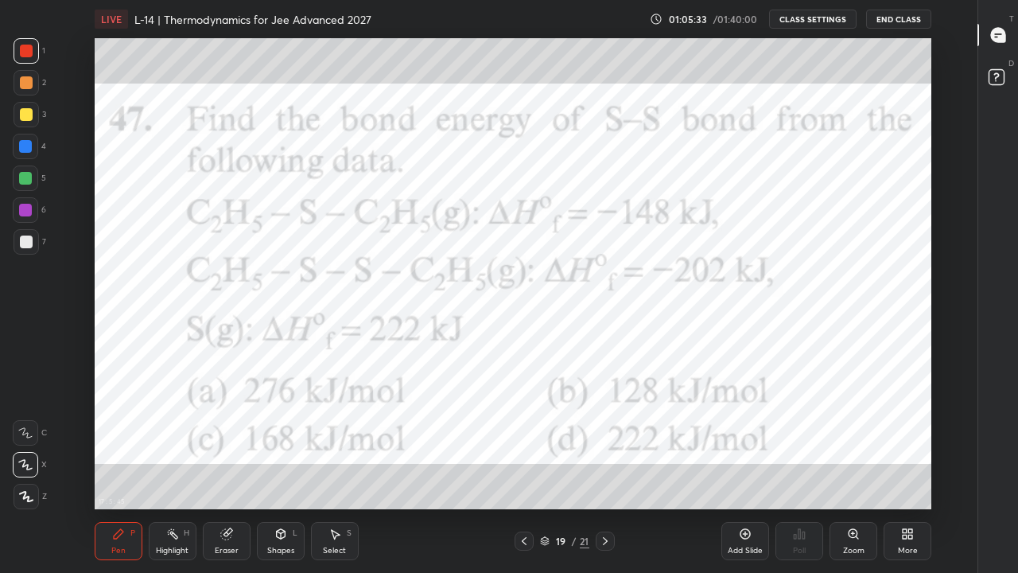
click at [229, 444] on div "Eraser" at bounding box center [227, 541] width 48 height 38
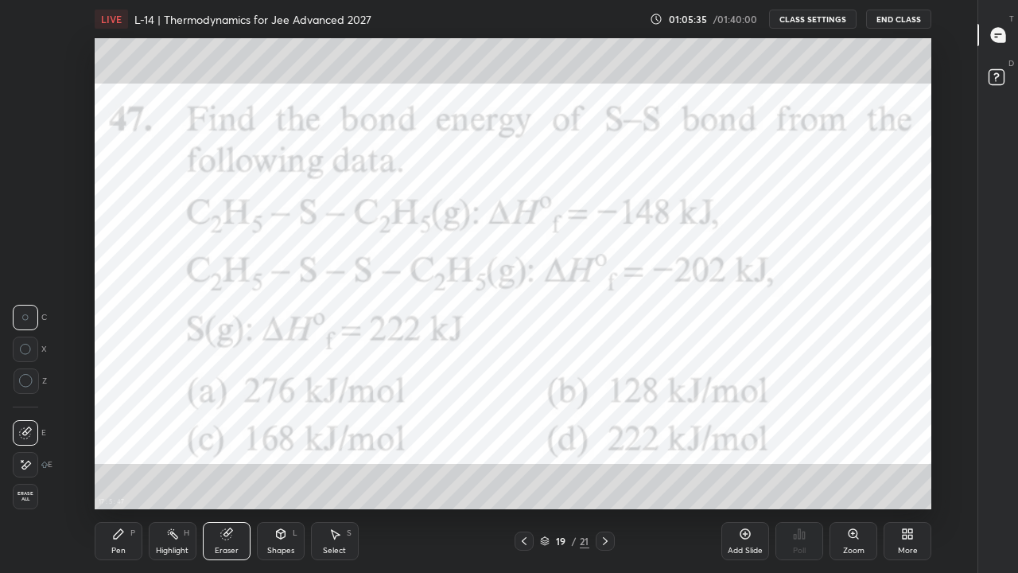
click at [124, 444] on div "Pen" at bounding box center [118, 551] width 14 height 8
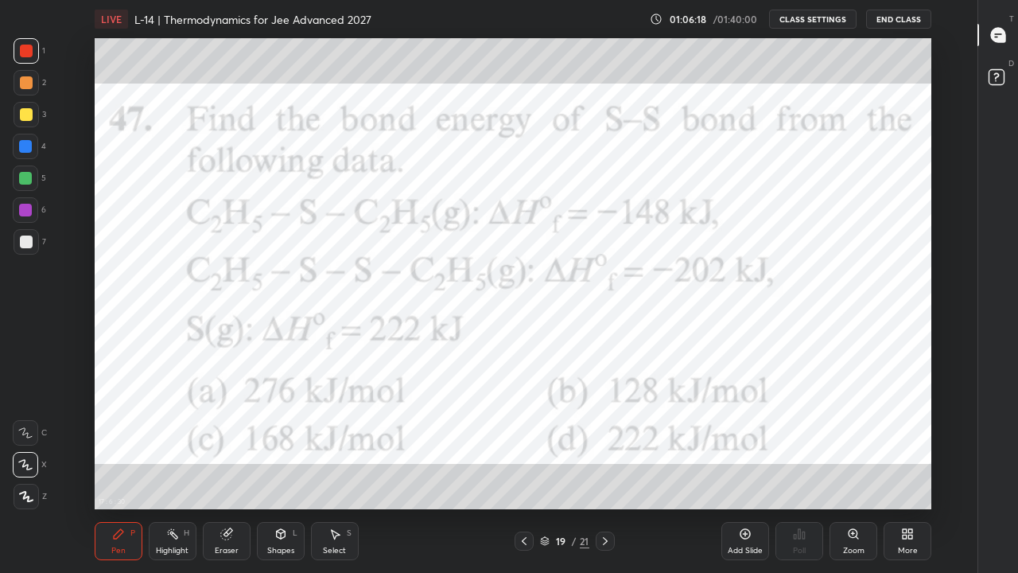
click at [348, 444] on div "Select S" at bounding box center [335, 541] width 48 height 38
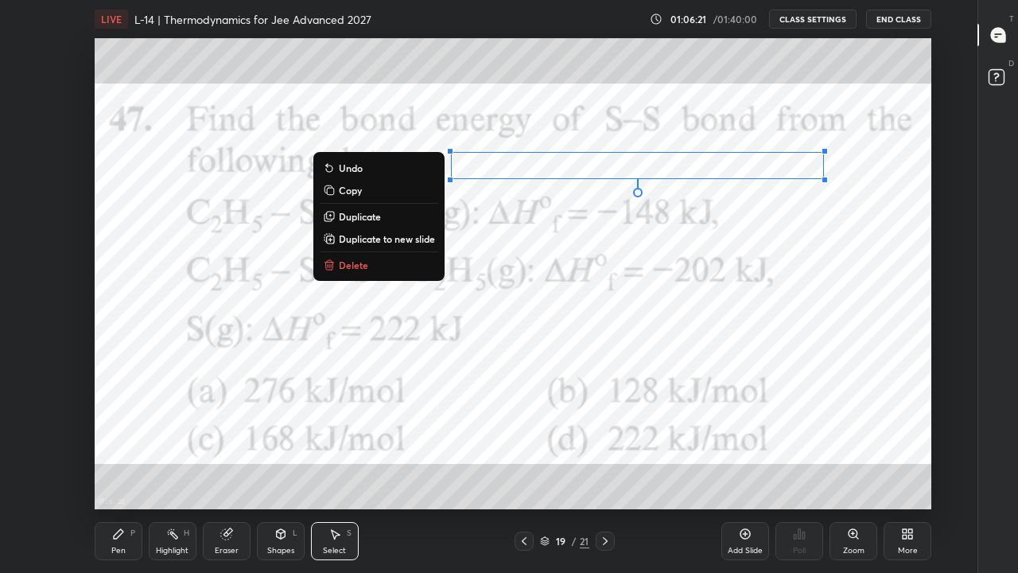
click at [360, 263] on p "Delete" at bounding box center [353, 265] width 29 height 13
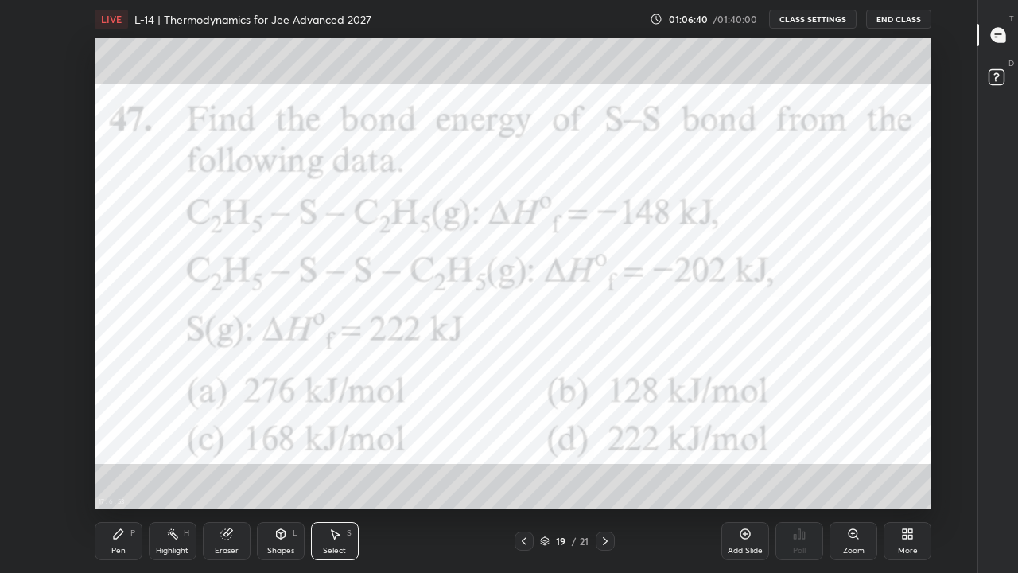
click at [619, 100] on div "0 ° Undo Copy Duplicate Duplicate to new slide Delete" at bounding box center [513, 273] width 837 height 471
click at [286, 444] on div "Shapes L" at bounding box center [281, 541] width 48 height 38
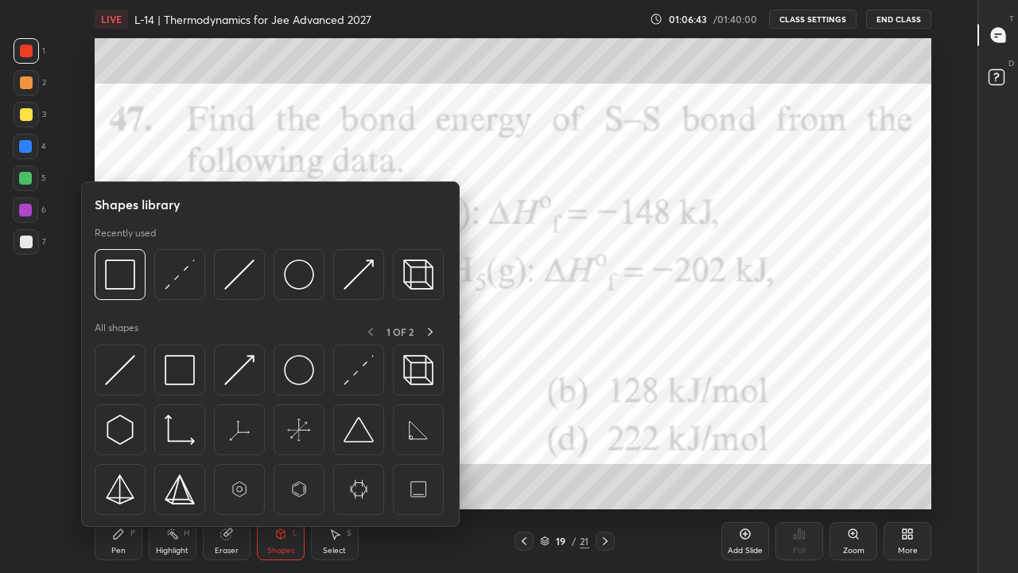
click at [28, 89] on div at bounding box center [26, 82] width 25 height 25
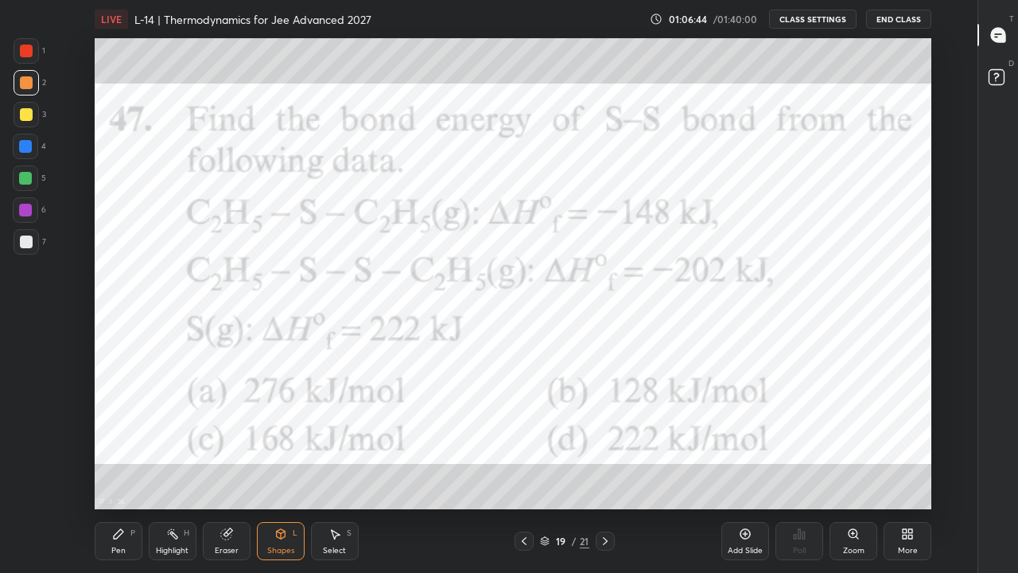
click at [29, 51] on div at bounding box center [26, 51] width 13 height 13
click at [116, 444] on div "Pen P" at bounding box center [119, 541] width 48 height 38
click at [524, 444] on icon at bounding box center [524, 541] width 13 height 13
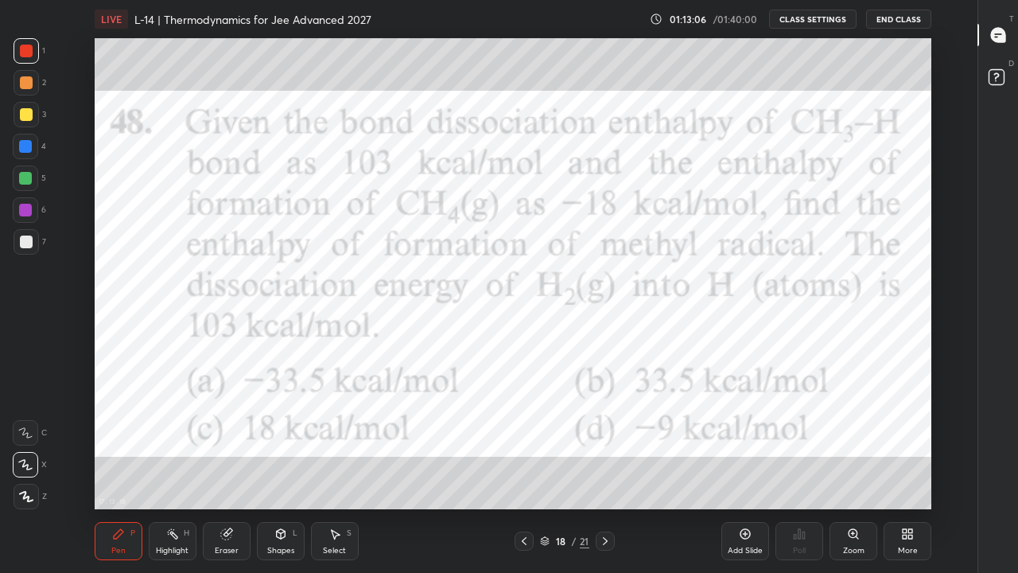
click at [345, 444] on div "Select" at bounding box center [334, 551] width 23 height 8
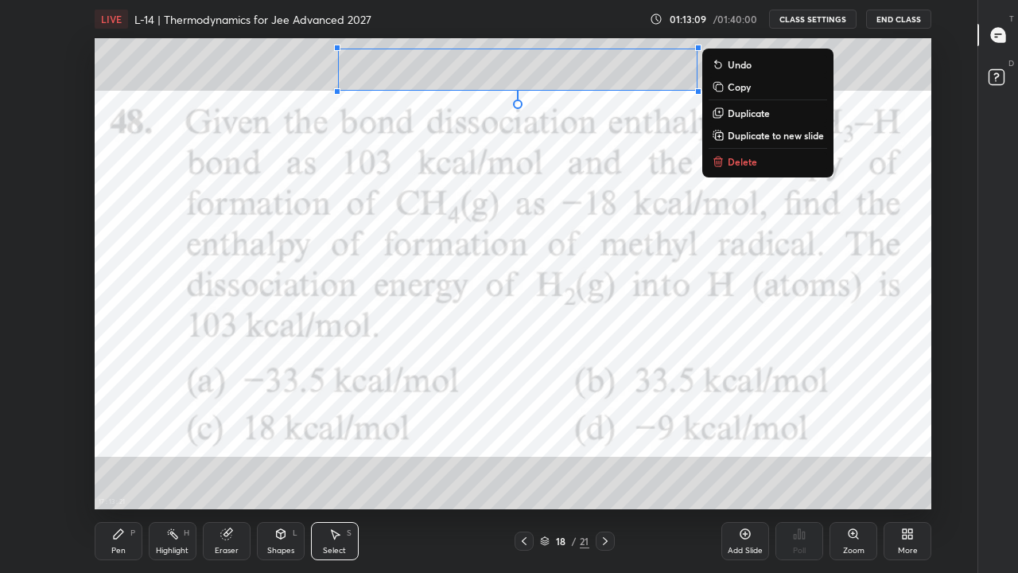
click at [755, 163] on p "Delete" at bounding box center [742, 161] width 29 height 13
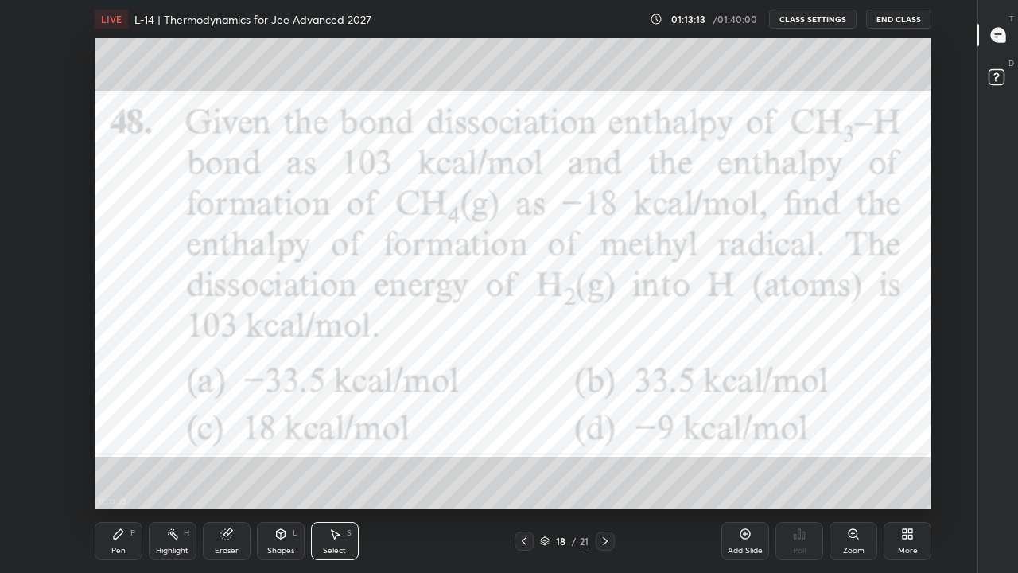
click at [111, 444] on div "Pen P" at bounding box center [119, 541] width 48 height 38
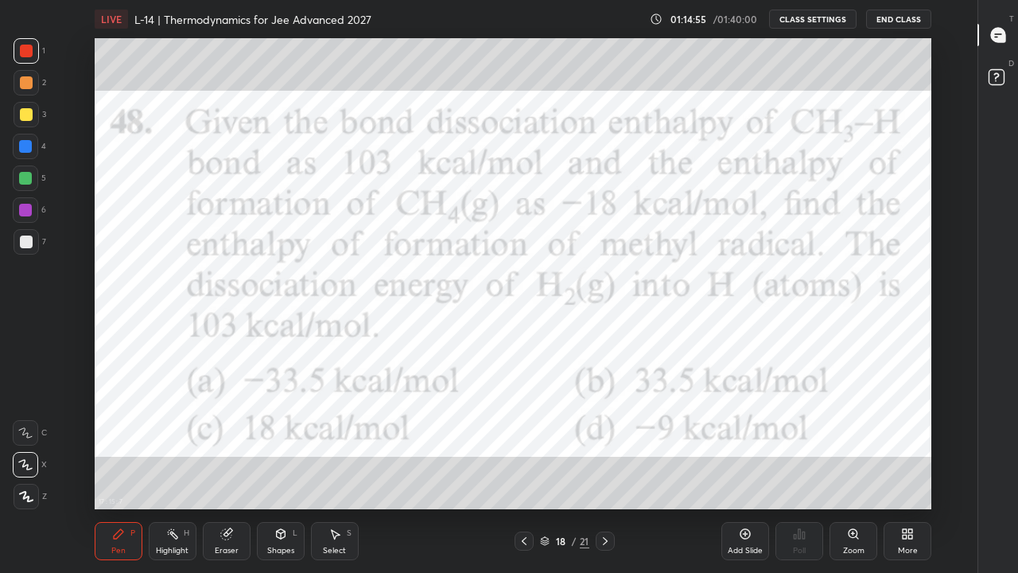
click at [333, 444] on icon at bounding box center [335, 534] width 13 height 13
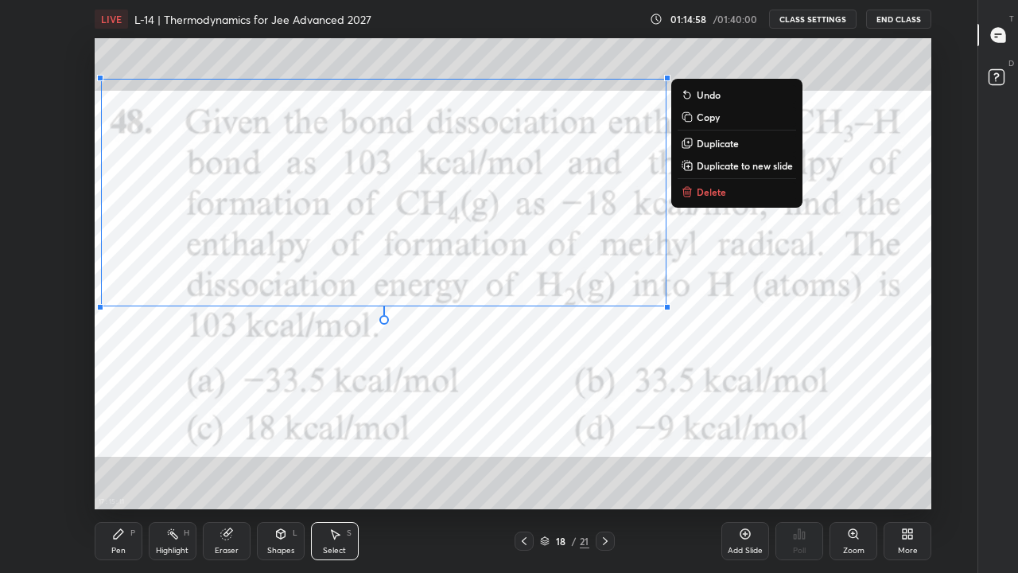
click at [717, 194] on p "Delete" at bounding box center [711, 191] width 29 height 13
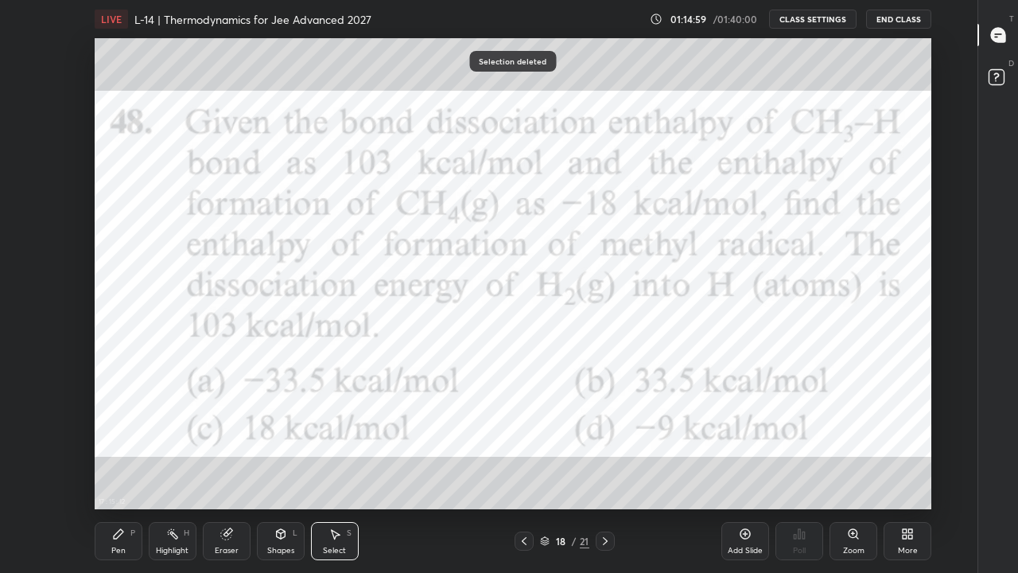
click at [127, 444] on div "Pen P" at bounding box center [119, 541] width 48 height 38
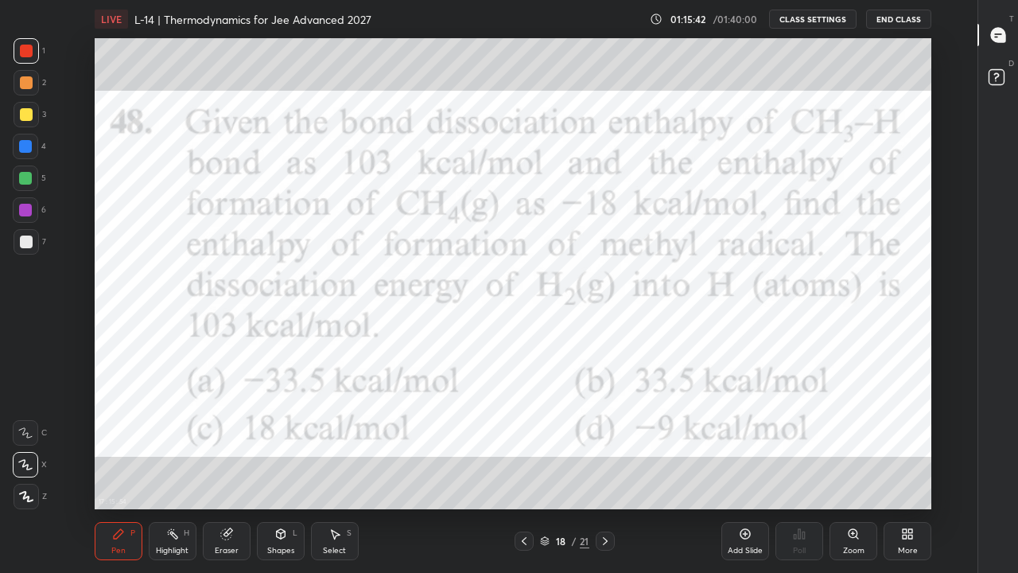
click at [735, 444] on div "Add Slide" at bounding box center [746, 541] width 48 height 38
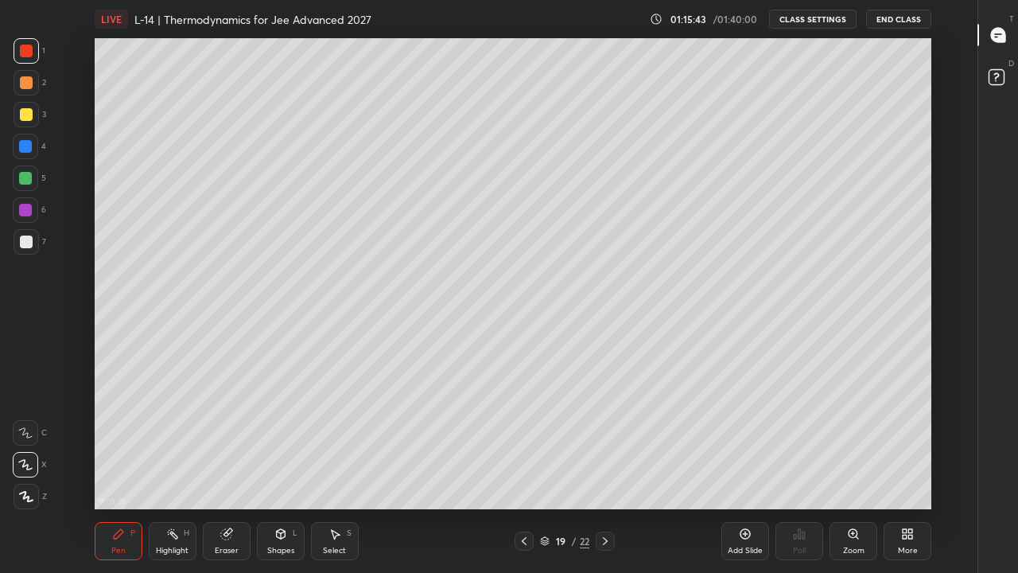
click at [29, 109] on div at bounding box center [26, 114] width 13 height 13
click at [524, 444] on icon at bounding box center [524, 541] width 5 height 8
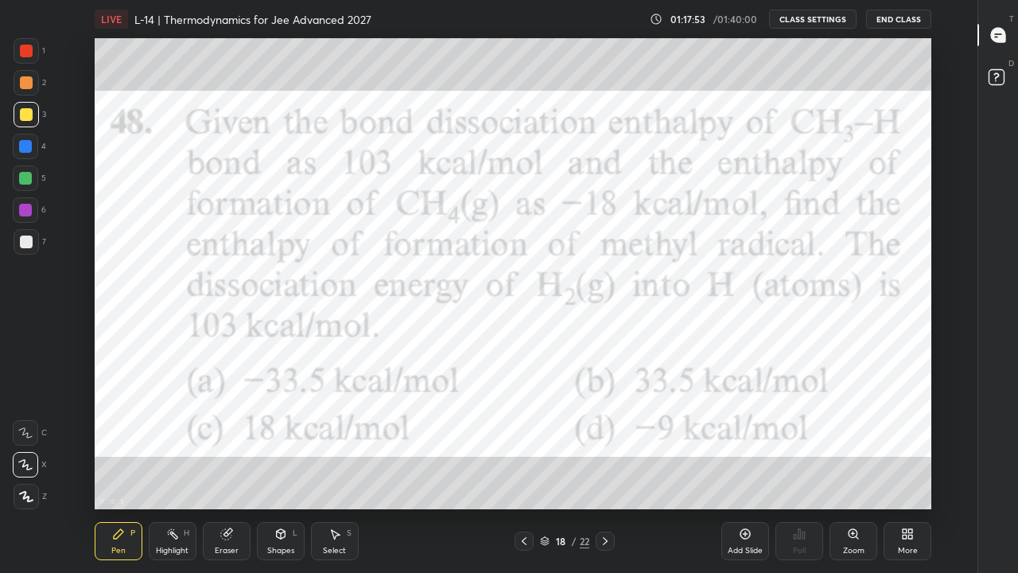
click at [33, 50] on div at bounding box center [26, 50] width 25 height 25
click at [612, 444] on div at bounding box center [605, 540] width 19 height 19
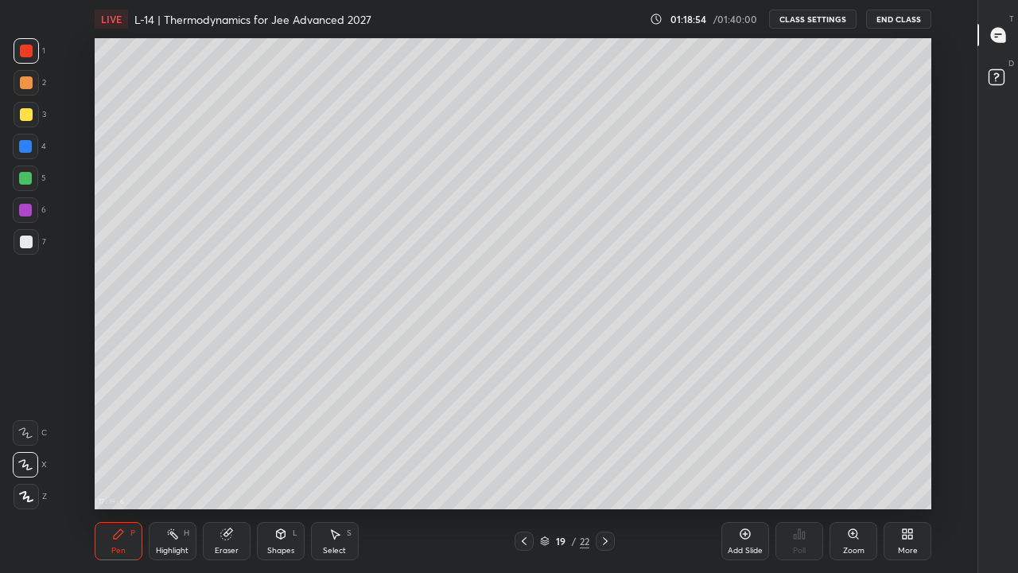
click at [524, 444] on icon at bounding box center [524, 541] width 13 height 13
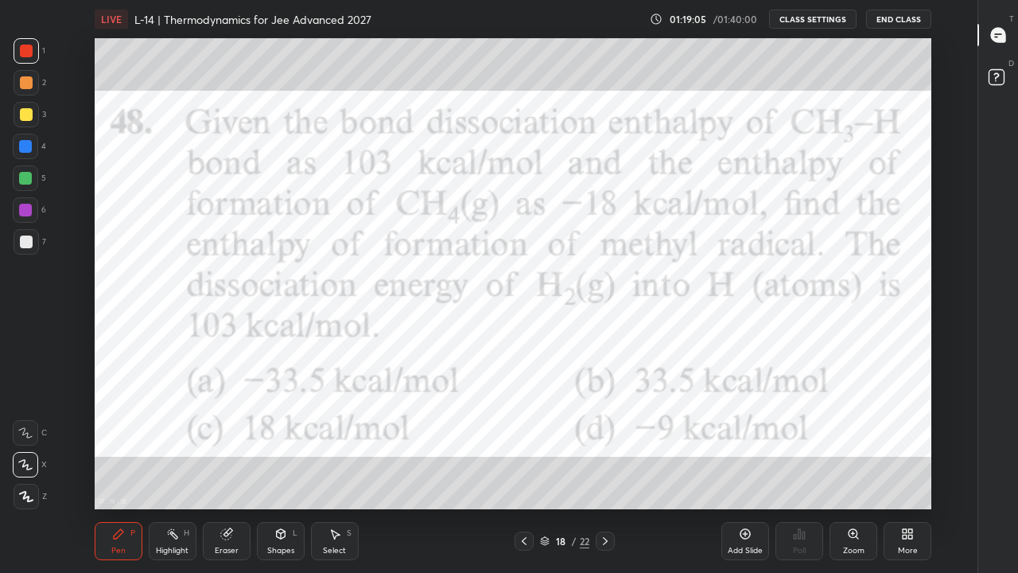
click at [611, 444] on icon at bounding box center [605, 541] width 13 height 13
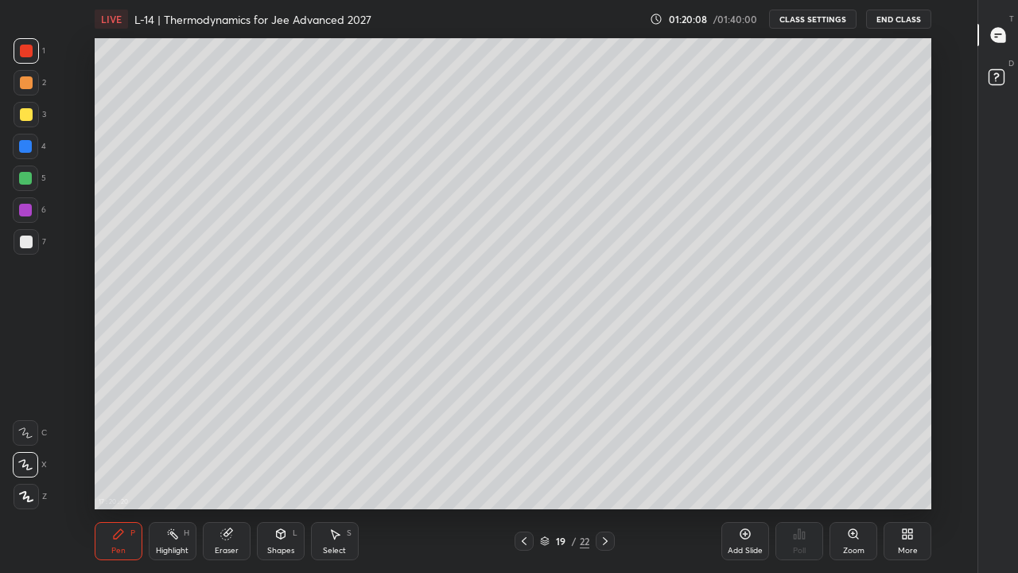
click at [531, 444] on div at bounding box center [524, 540] width 19 height 19
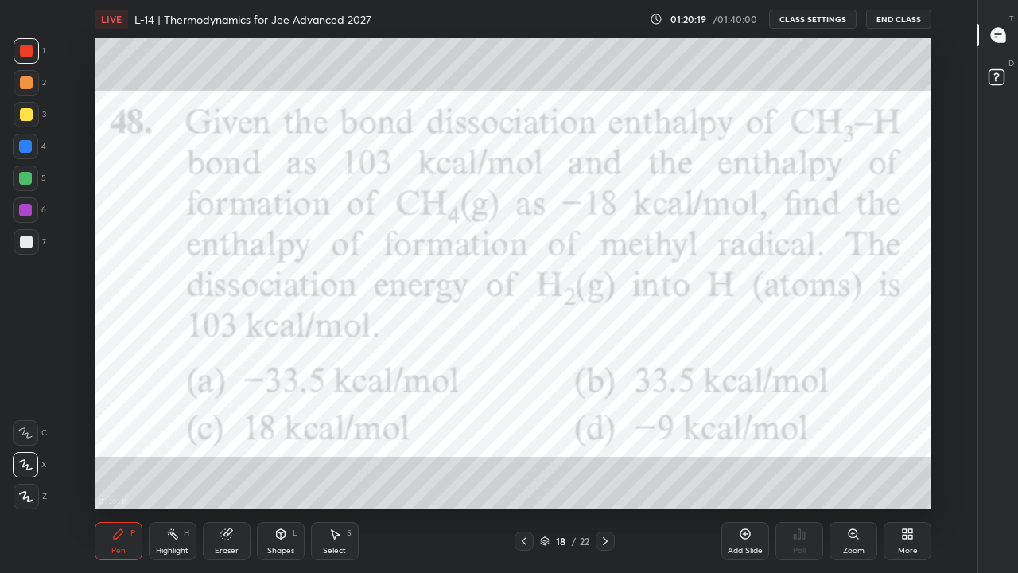
click at [615, 444] on div at bounding box center [605, 540] width 19 height 19
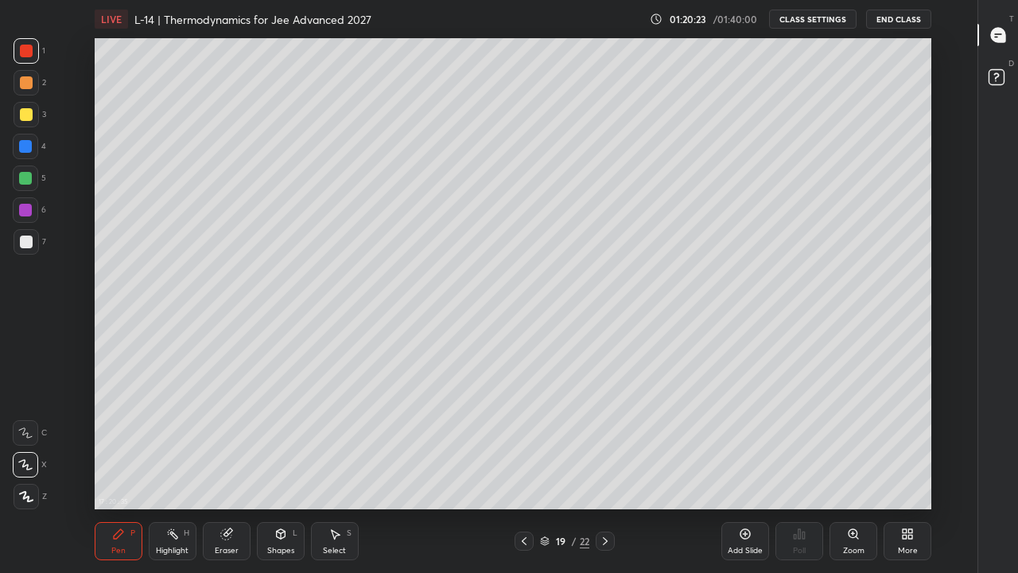
click at [331, 444] on div "Select" at bounding box center [334, 551] width 23 height 8
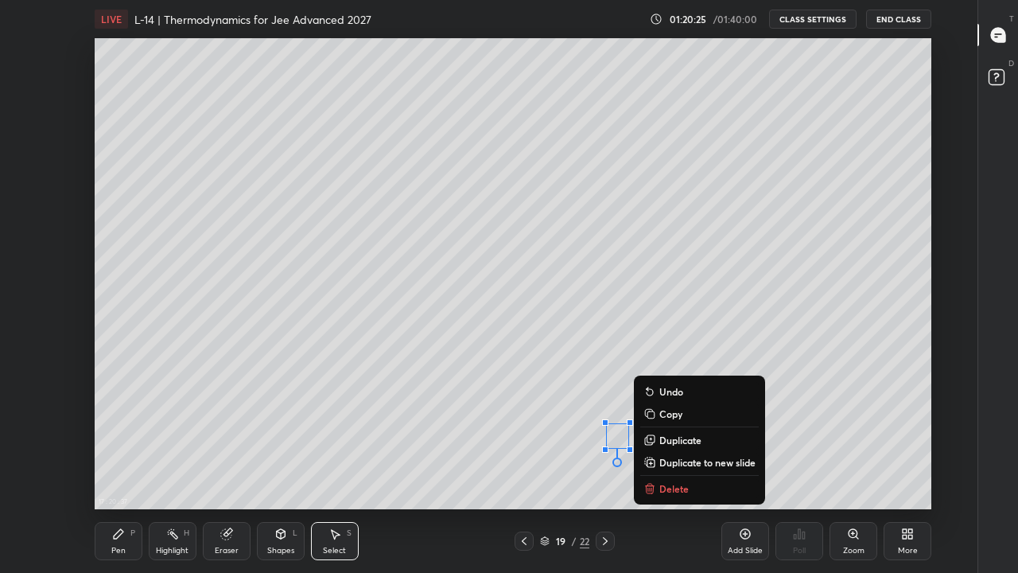
click at [676, 444] on p "Delete" at bounding box center [674, 488] width 29 height 13
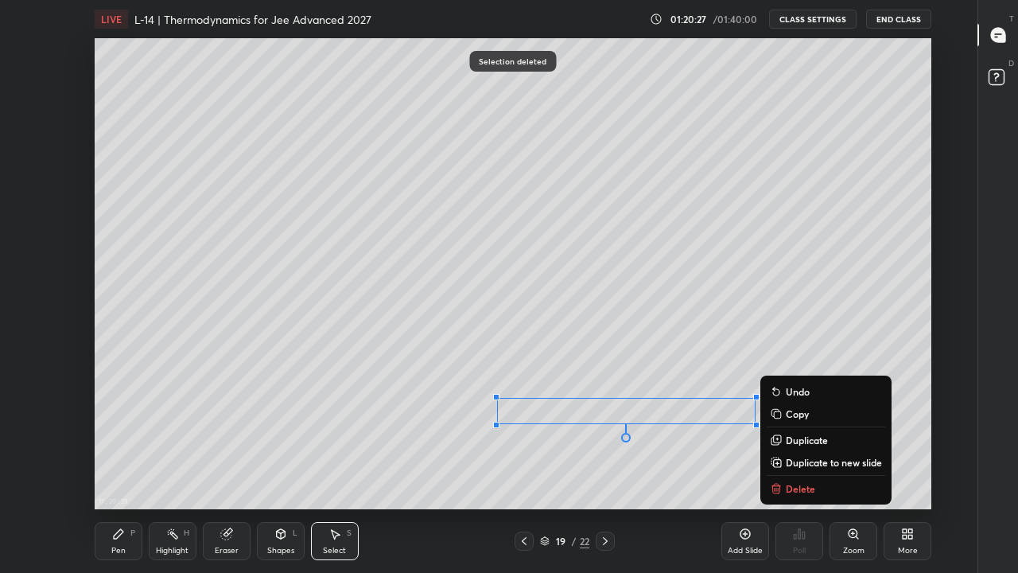
click at [793, 444] on p "Delete" at bounding box center [800, 488] width 29 height 13
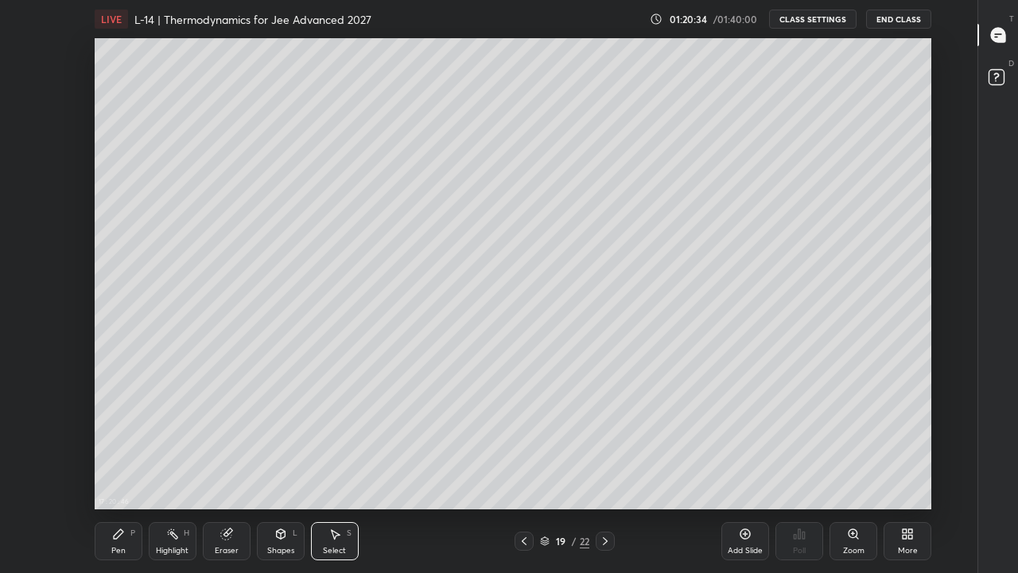
click at [129, 401] on div "0 ° Undo Copy Duplicate Duplicate to new slide Delete" at bounding box center [513, 273] width 837 height 471
click at [123, 444] on icon at bounding box center [118, 534] width 13 height 13
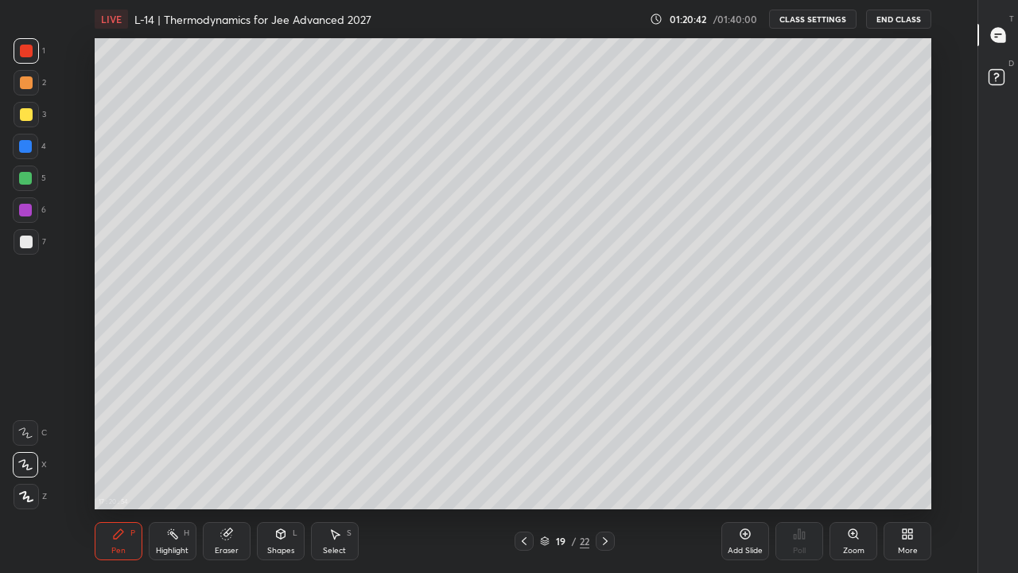
click at [524, 444] on icon at bounding box center [524, 541] width 13 height 13
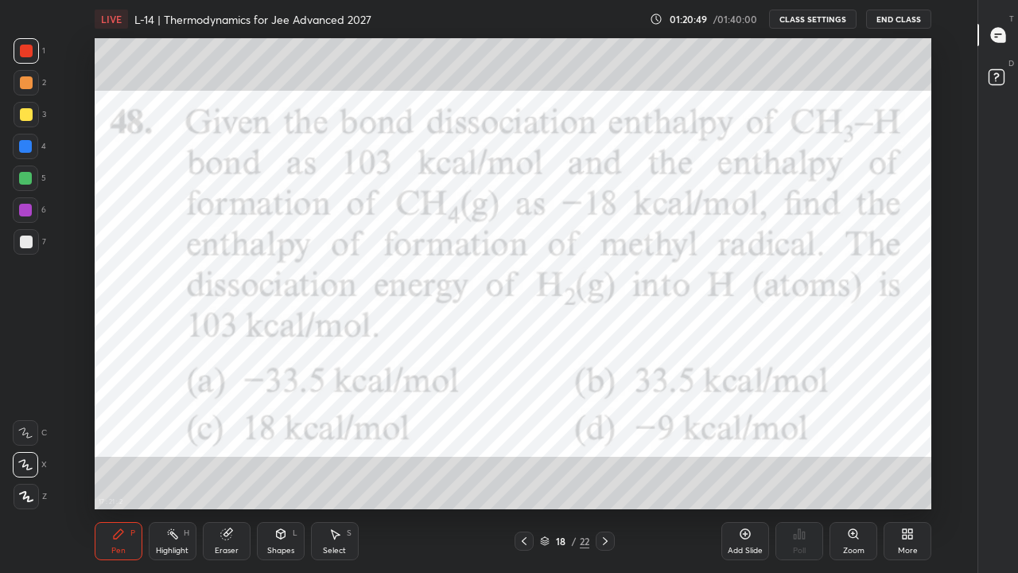
click at [605, 444] on icon at bounding box center [605, 541] width 13 height 13
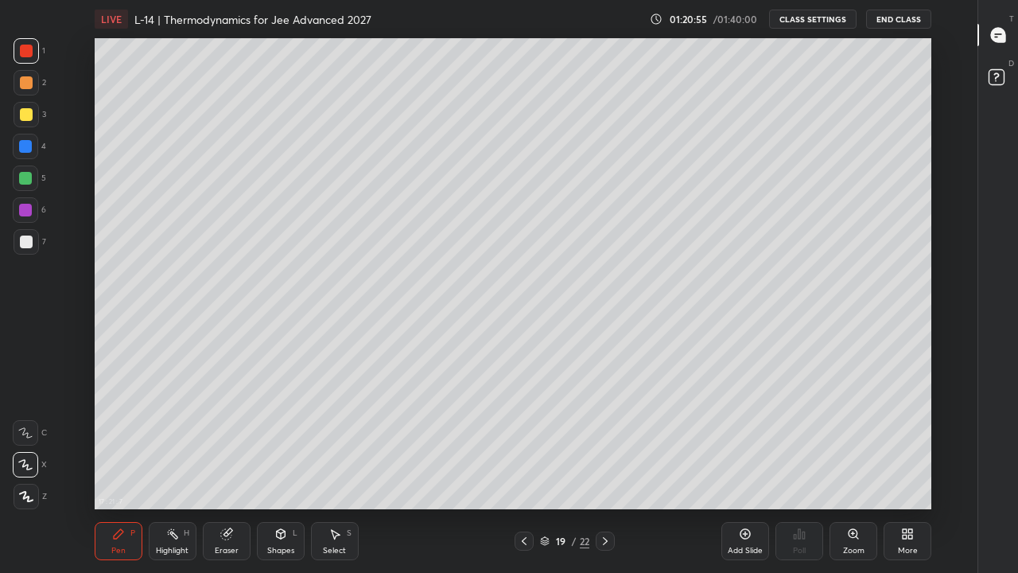
click at [524, 444] on icon at bounding box center [524, 541] width 13 height 13
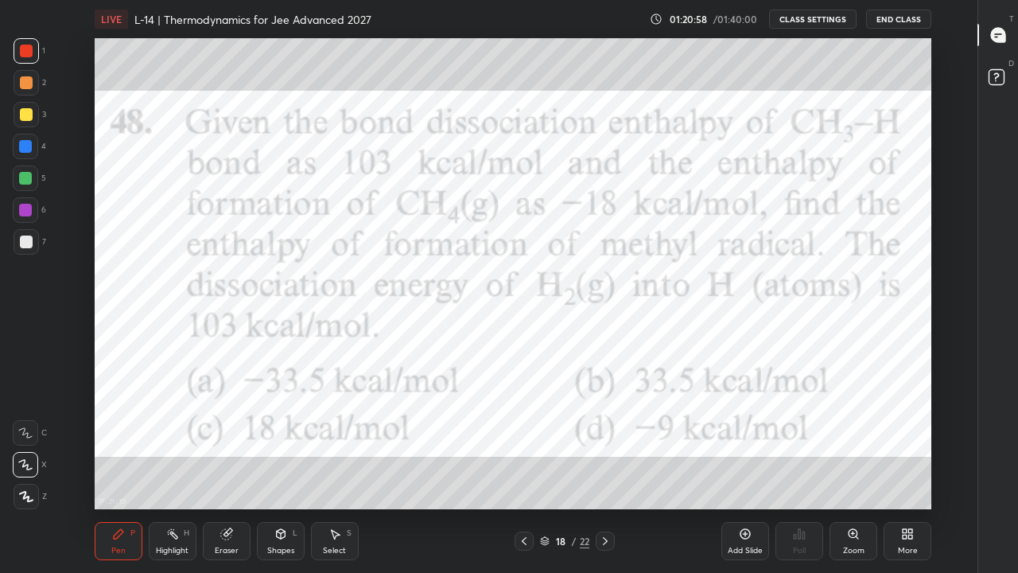
click at [605, 444] on icon at bounding box center [605, 541] width 13 height 13
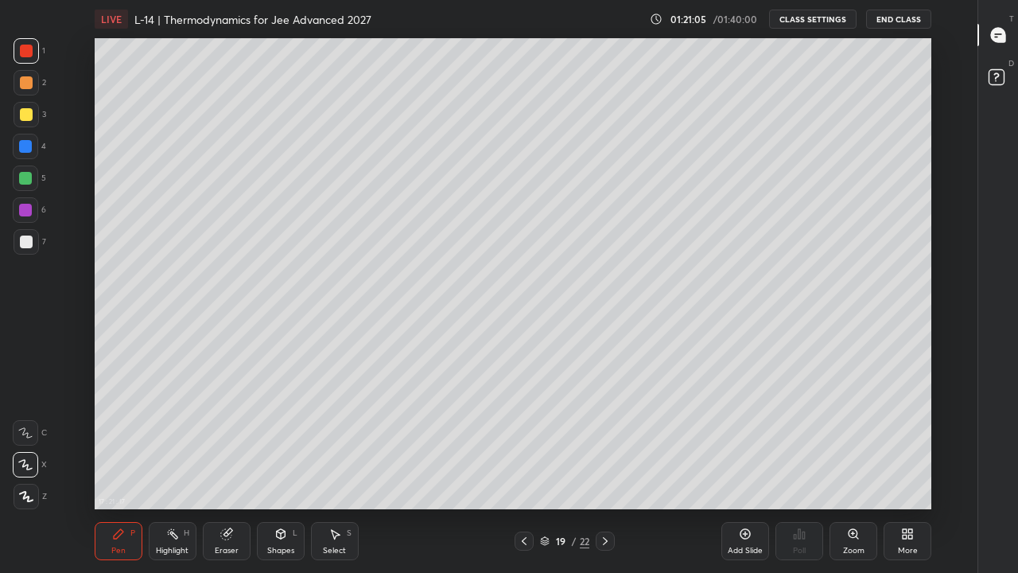
click at [605, 444] on icon at bounding box center [605, 541] width 13 height 13
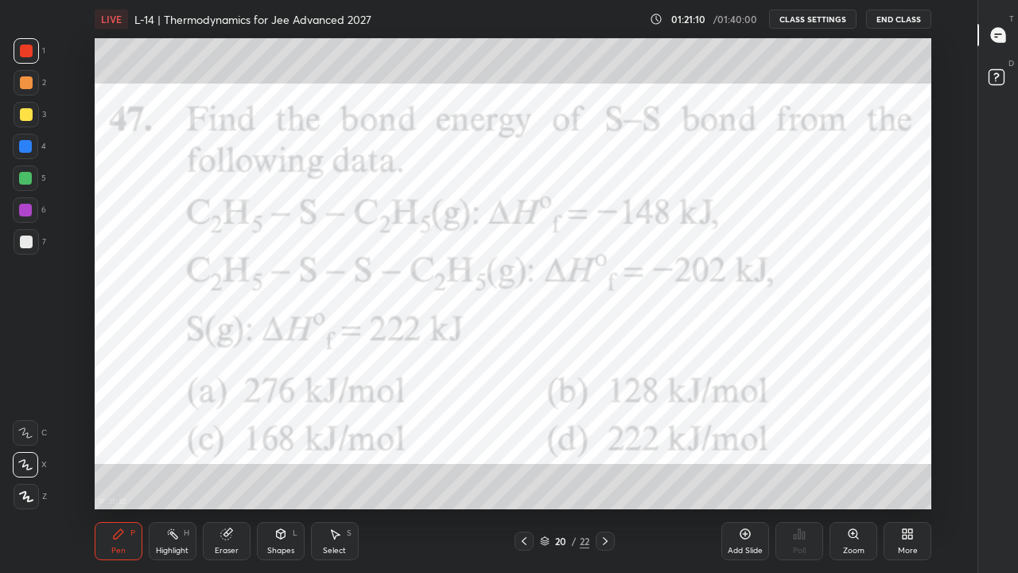
click at [604, 444] on icon at bounding box center [605, 541] width 5 height 8
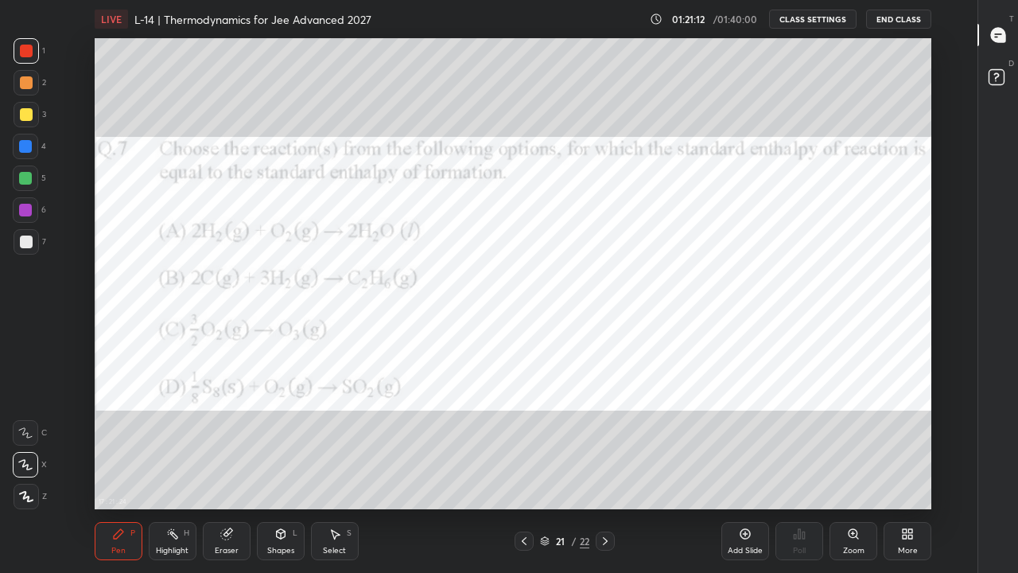
click at [515, 444] on div at bounding box center [524, 540] width 19 height 19
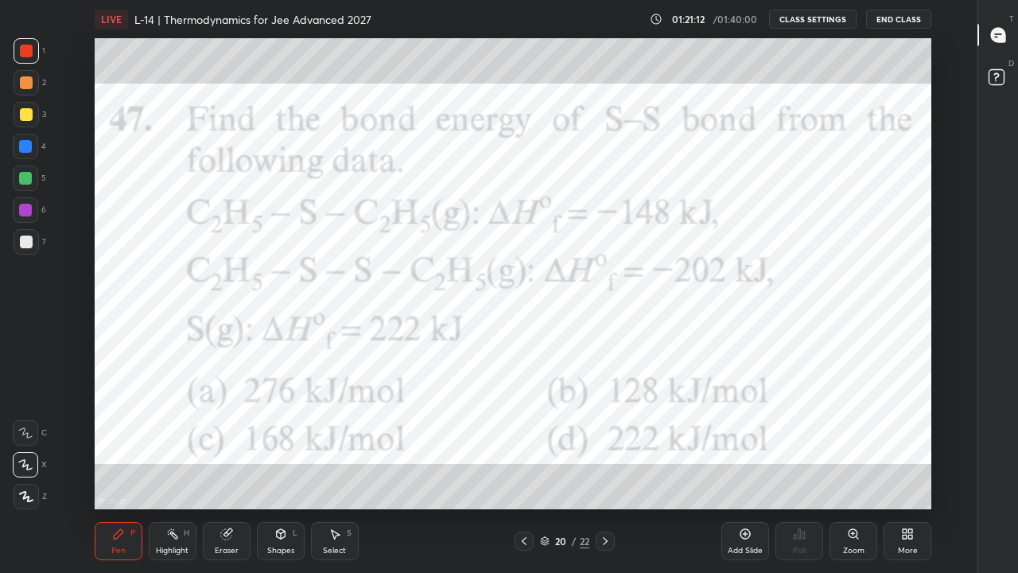
click at [522, 444] on icon at bounding box center [524, 541] width 5 height 8
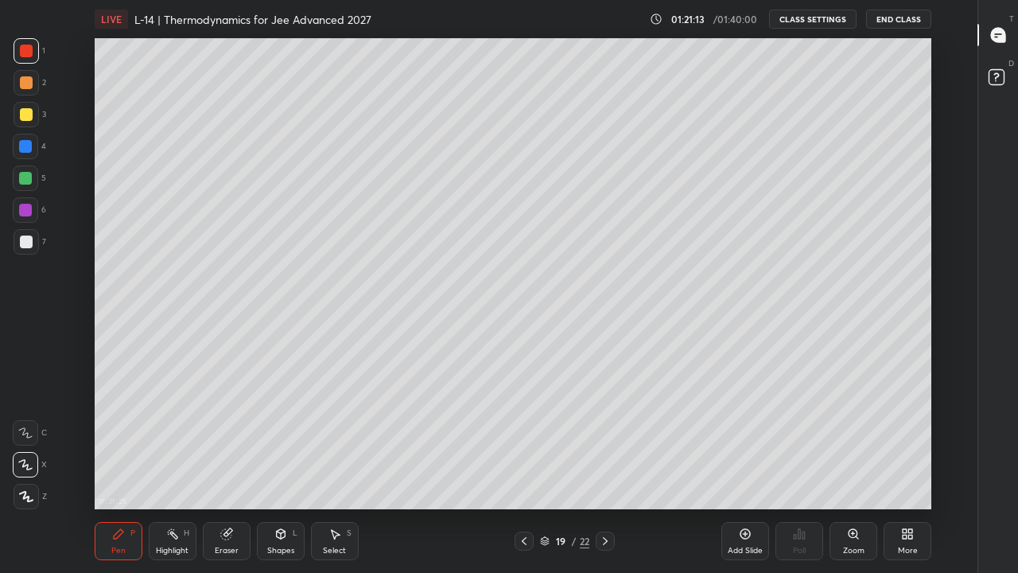
click at [516, 444] on div at bounding box center [524, 540] width 19 height 19
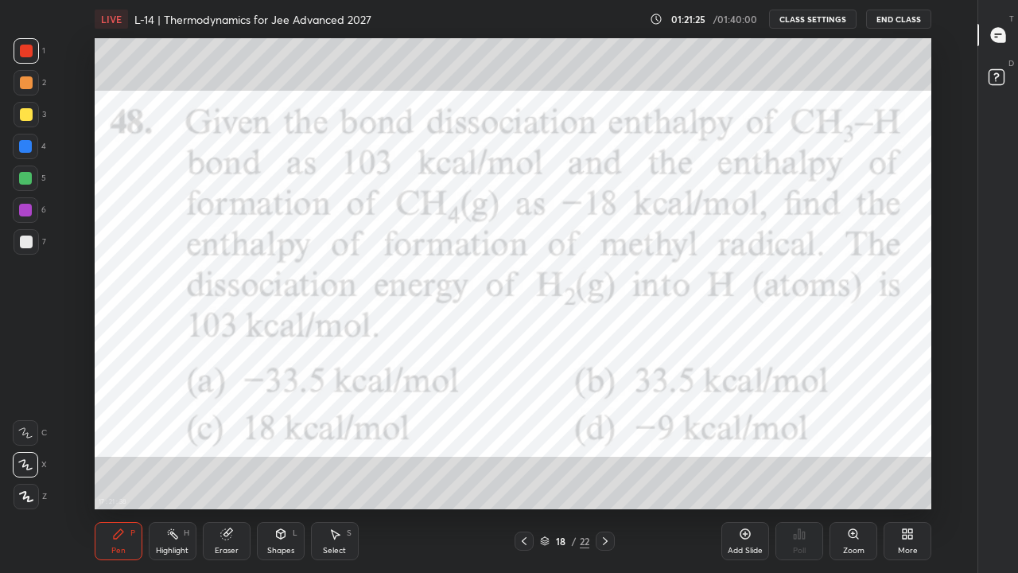
click at [604, 444] on icon at bounding box center [605, 541] width 5 height 8
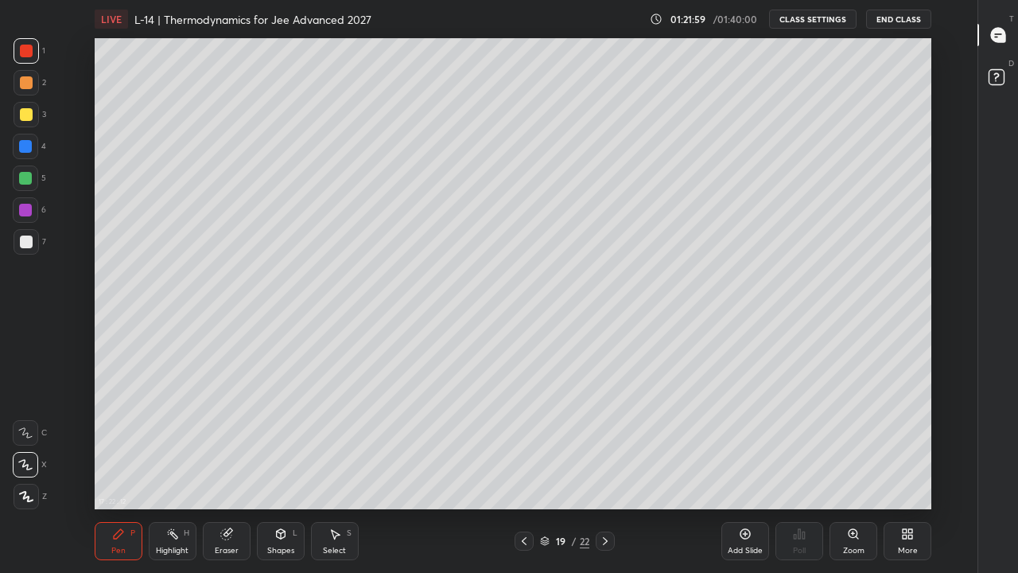
click at [605, 444] on icon at bounding box center [605, 541] width 5 height 8
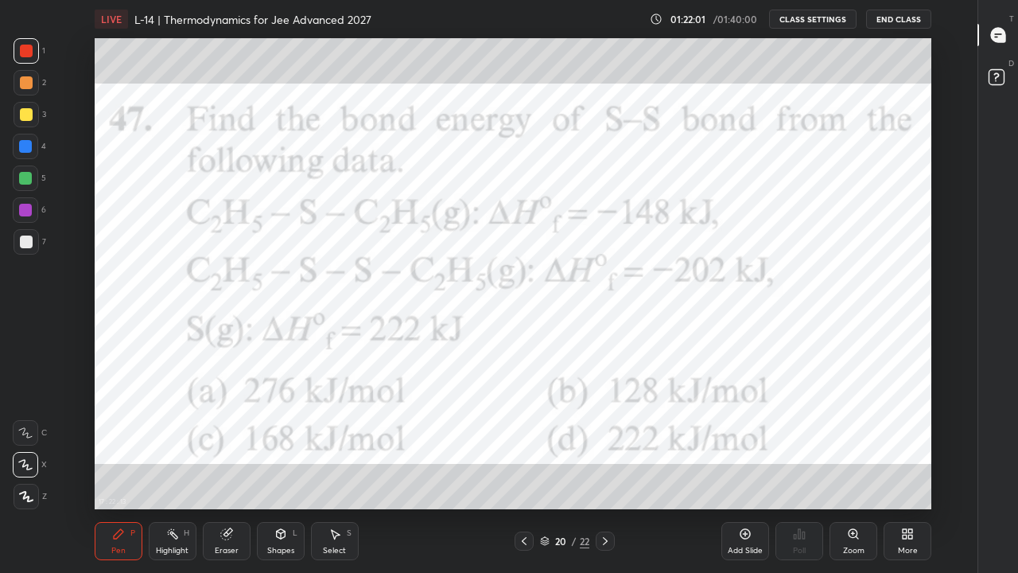
click at [605, 444] on icon at bounding box center [605, 541] width 13 height 13
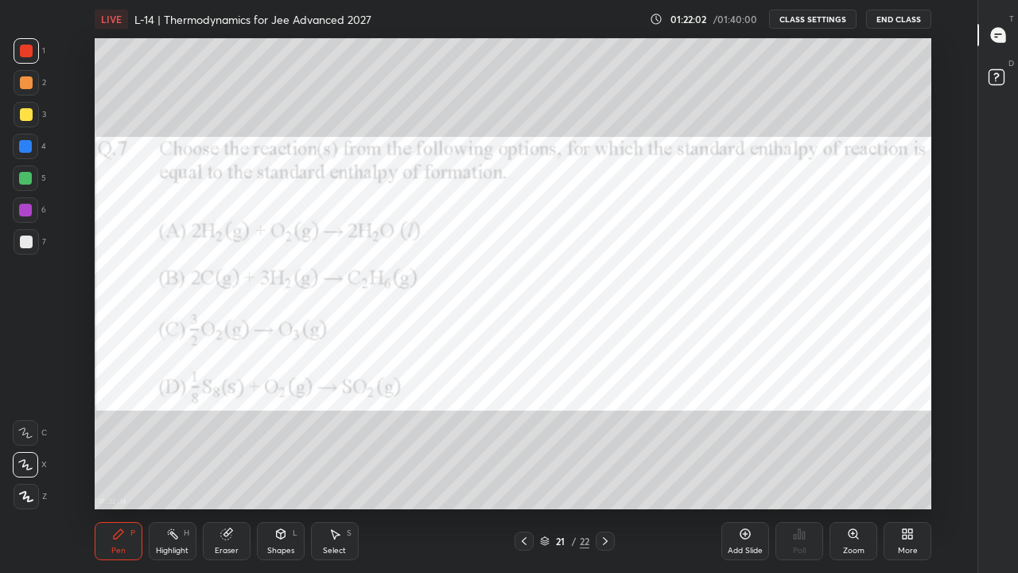
click at [526, 444] on icon at bounding box center [524, 541] width 13 height 13
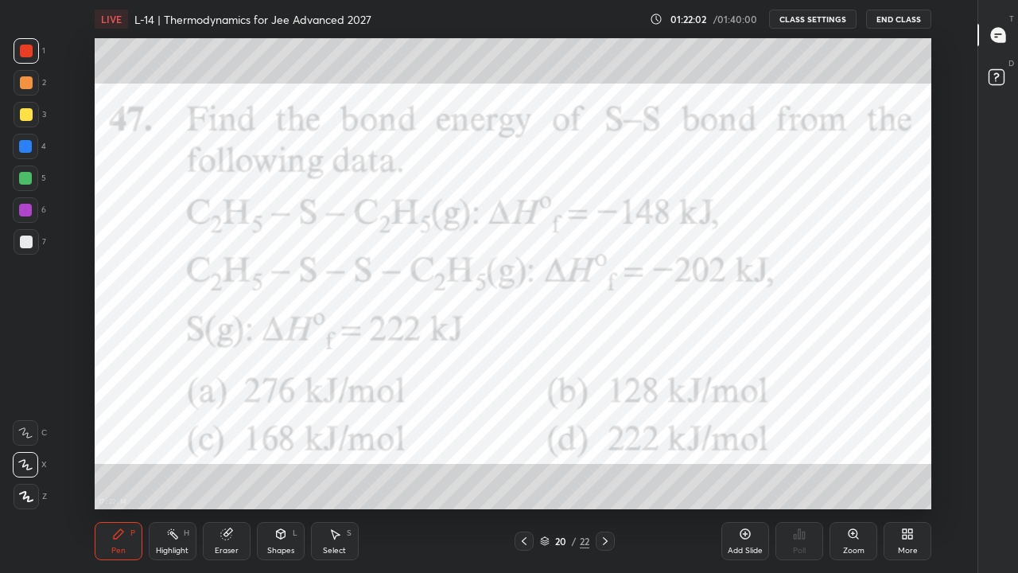
click at [523, 444] on icon at bounding box center [524, 541] width 5 height 8
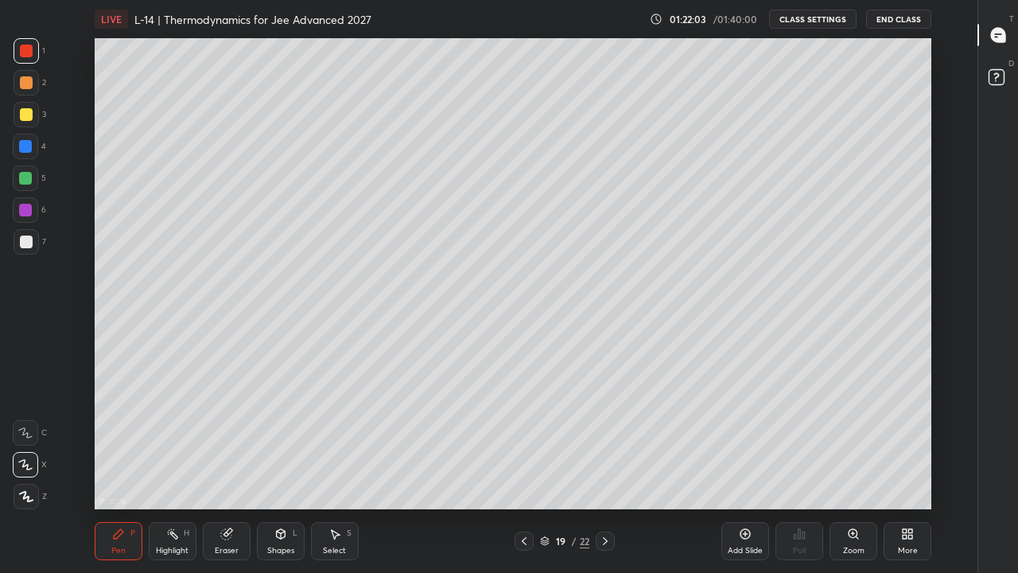
click at [524, 444] on icon at bounding box center [524, 541] width 13 height 13
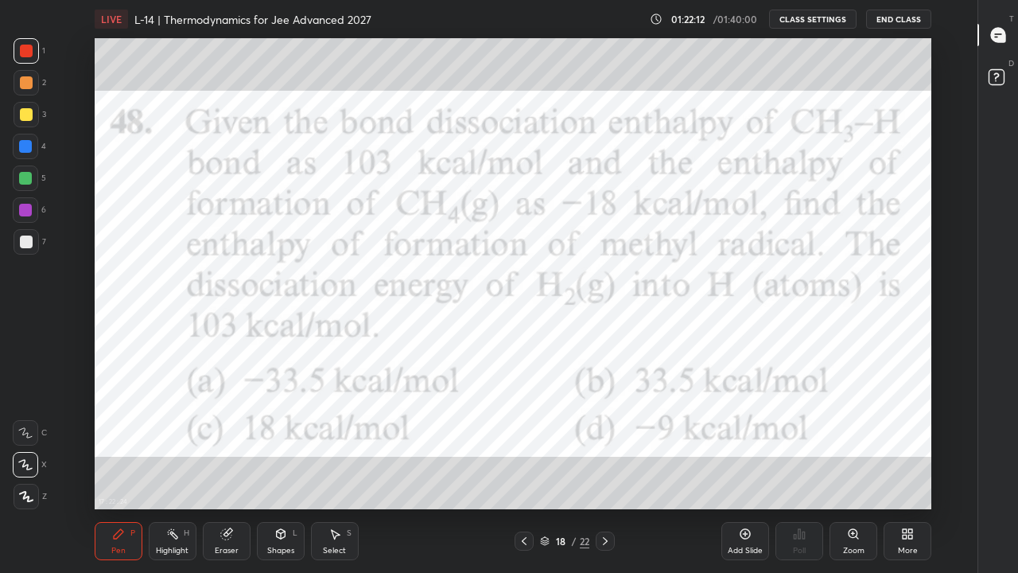
click at [524, 444] on icon at bounding box center [524, 541] width 13 height 13
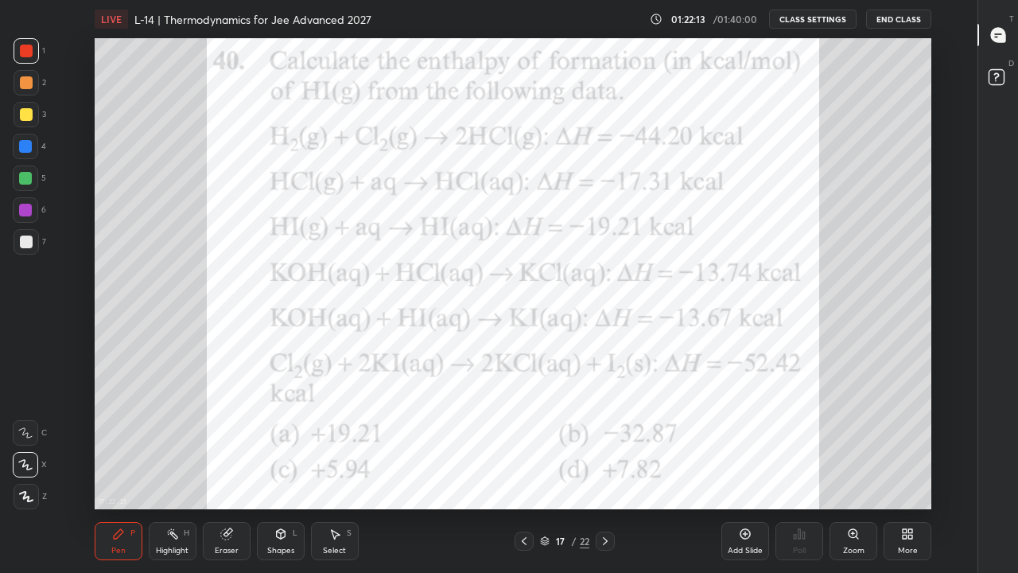
click at [605, 444] on icon at bounding box center [605, 541] width 13 height 13
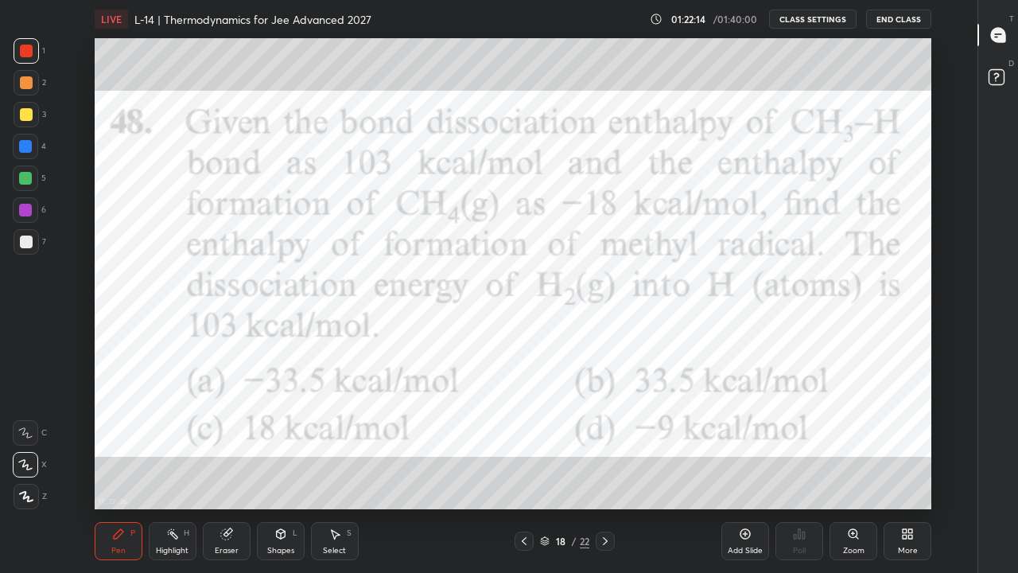
click at [605, 444] on icon at bounding box center [605, 541] width 13 height 13
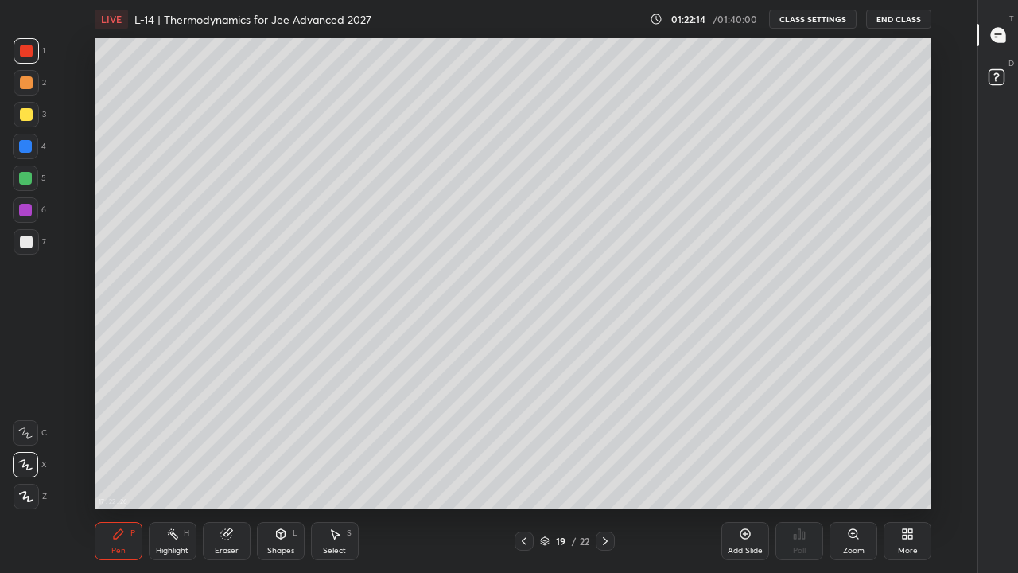
click at [606, 444] on icon at bounding box center [605, 541] width 13 height 13
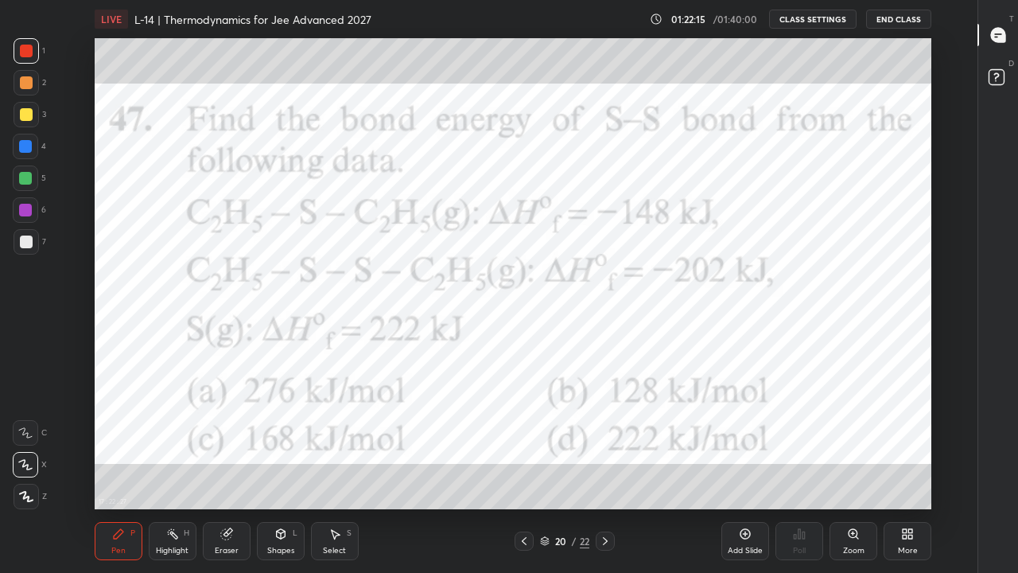
click at [609, 444] on div at bounding box center [605, 540] width 19 height 19
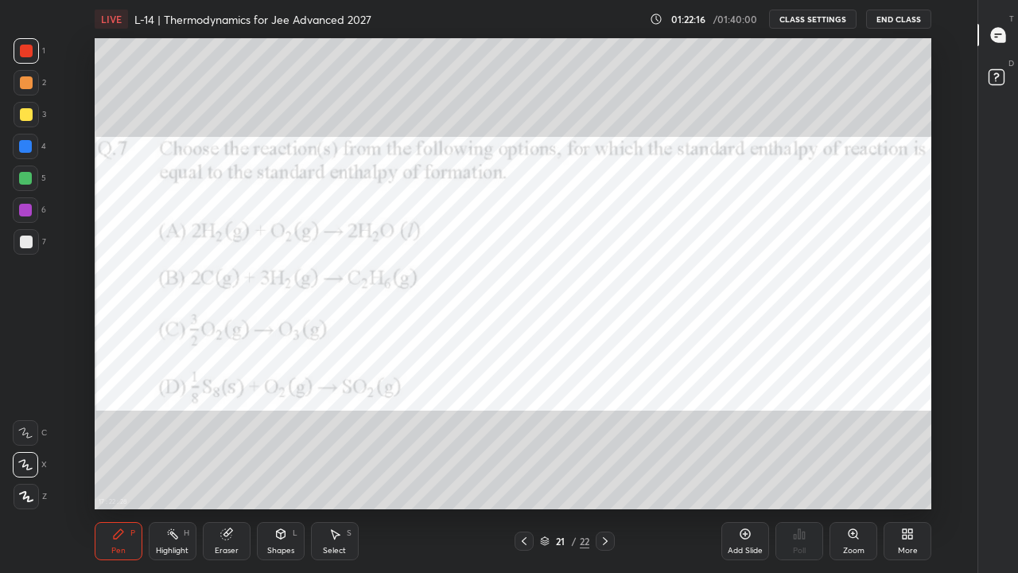
click at [605, 444] on icon at bounding box center [605, 541] width 5 height 8
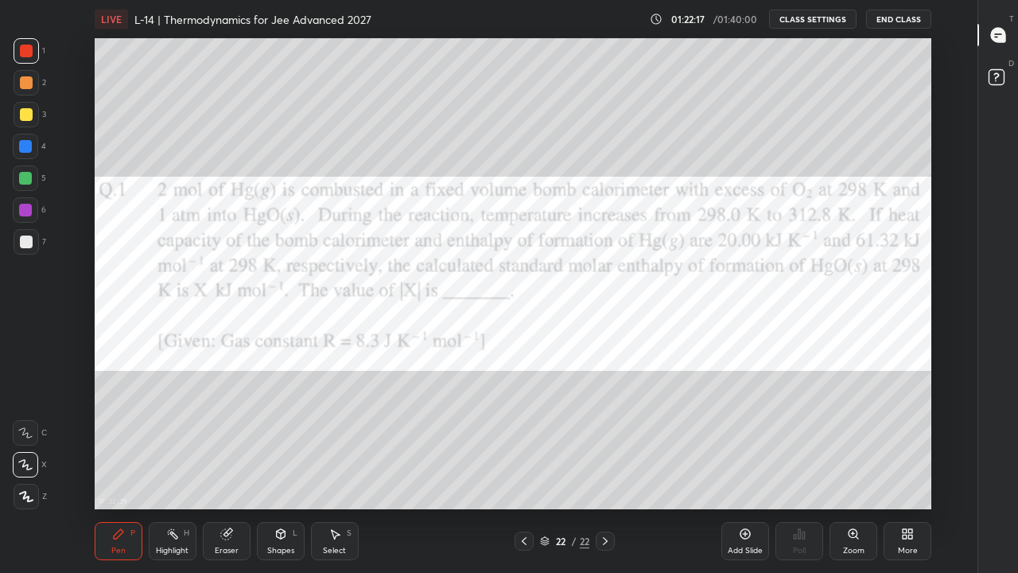
click at [524, 444] on icon at bounding box center [524, 541] width 13 height 13
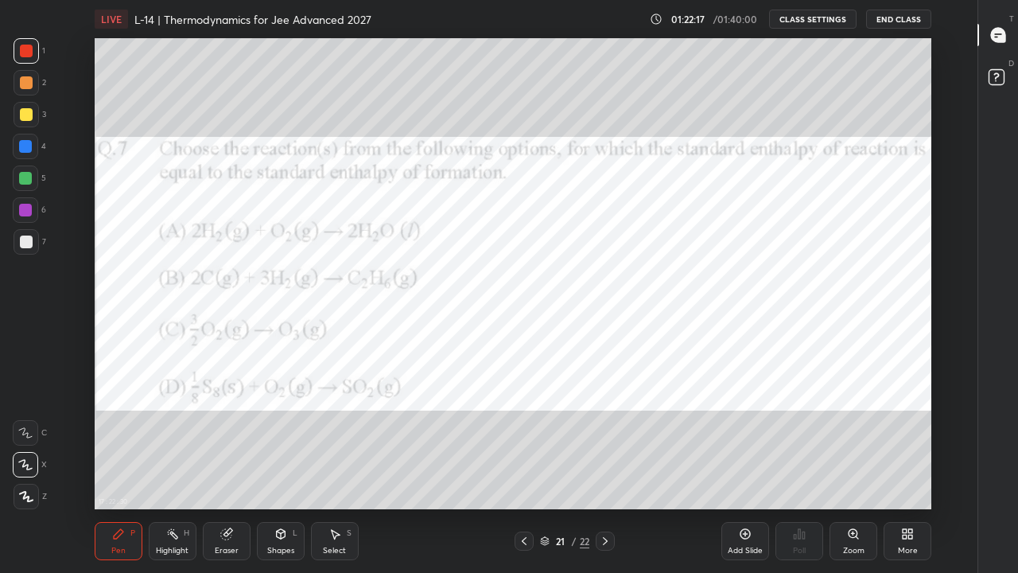
click at [524, 444] on icon at bounding box center [524, 541] width 13 height 13
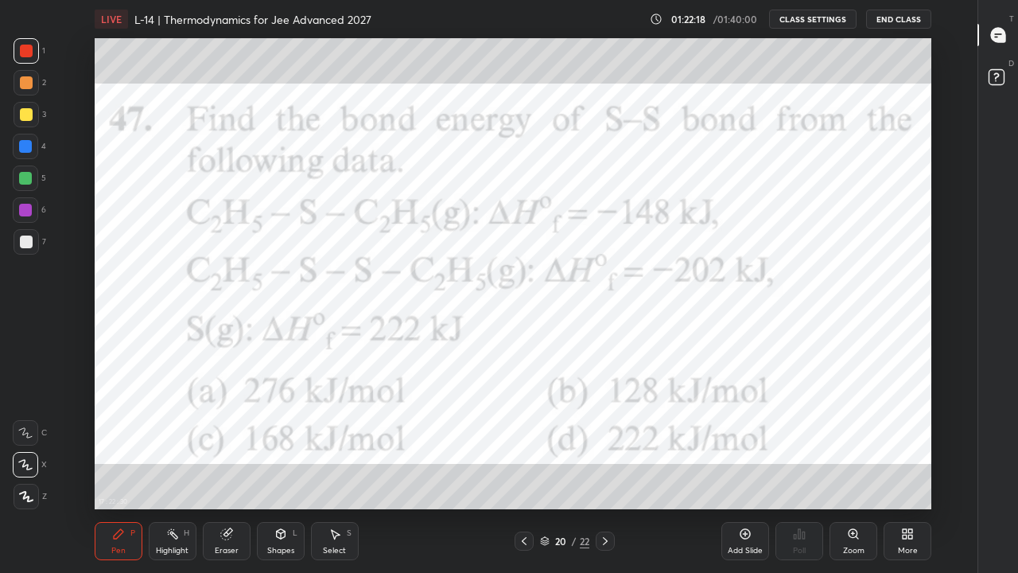
click at [524, 444] on icon at bounding box center [524, 541] width 13 height 13
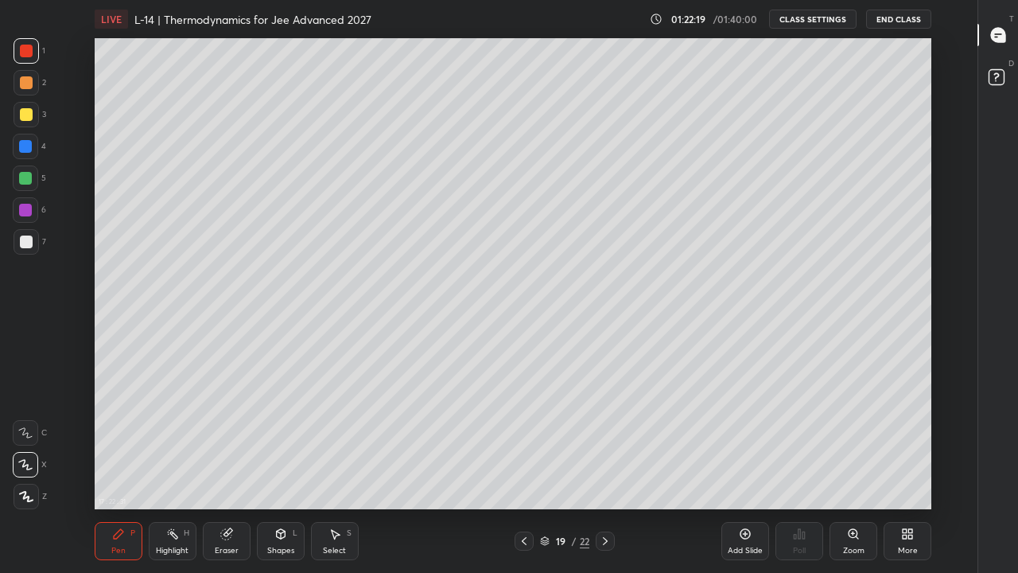
click at [523, 444] on icon at bounding box center [524, 541] width 13 height 13
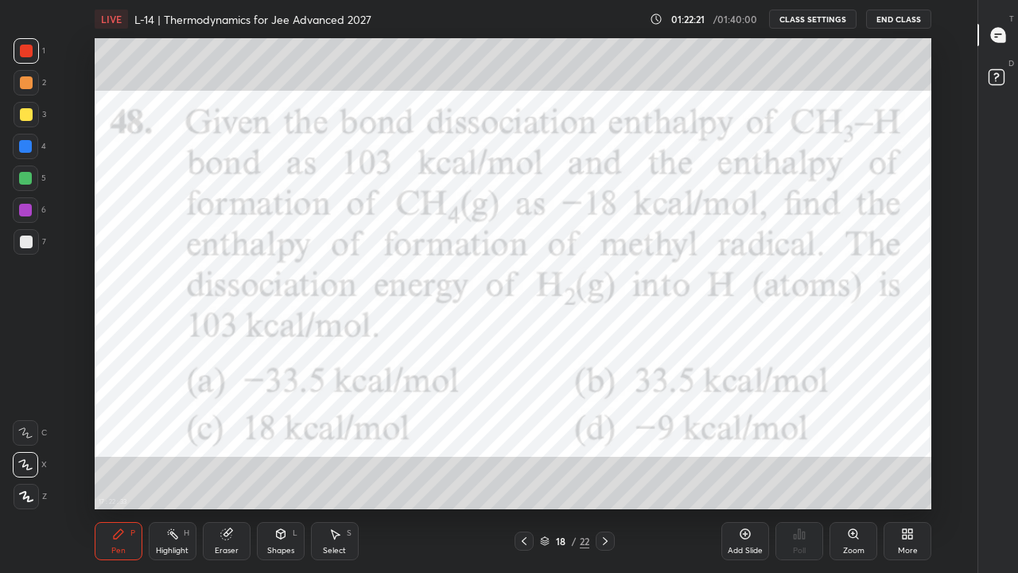
click at [524, 444] on icon at bounding box center [524, 541] width 13 height 13
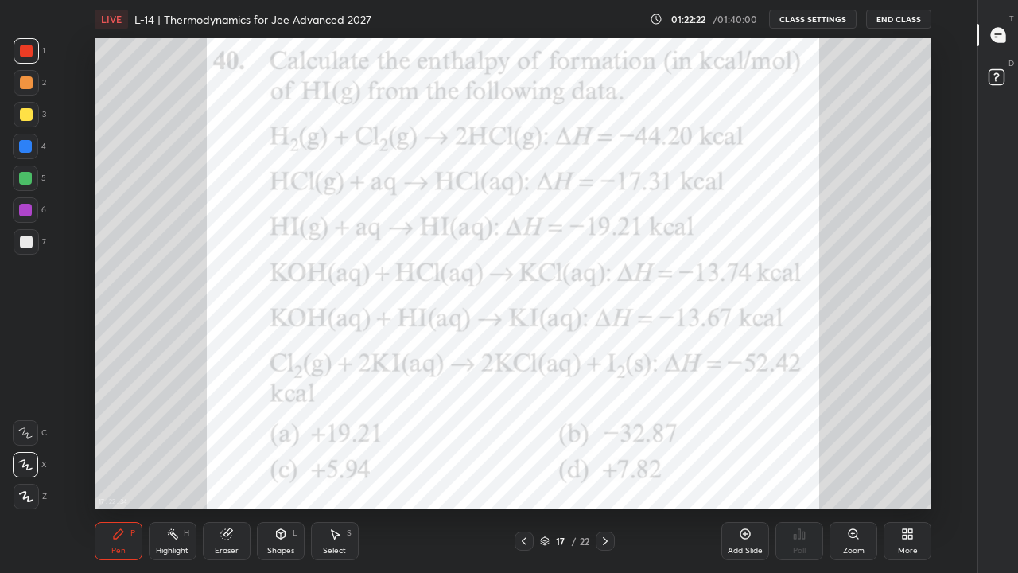
click at [524, 444] on icon at bounding box center [524, 541] width 13 height 13
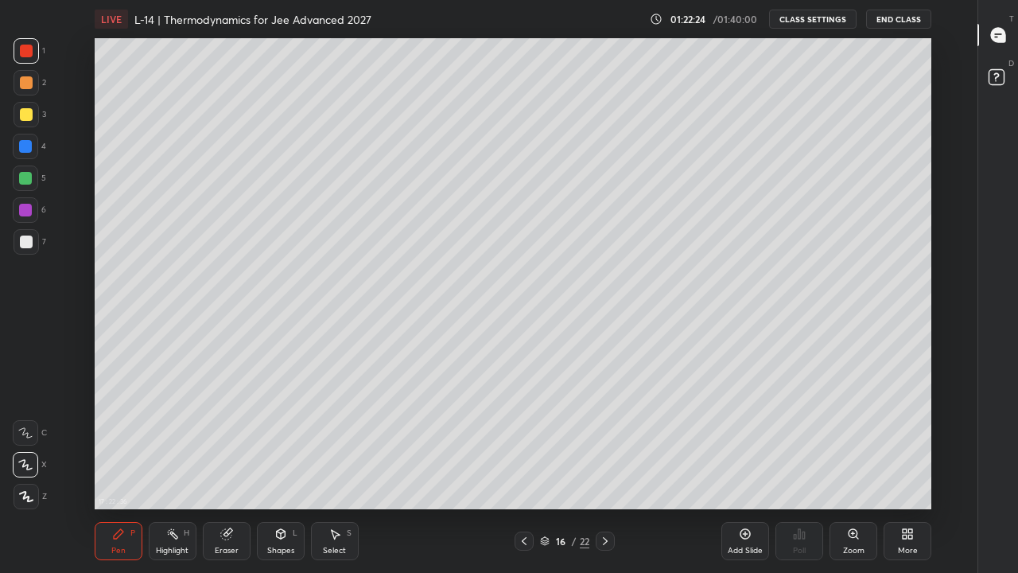
click at [614, 444] on div at bounding box center [605, 540] width 19 height 19
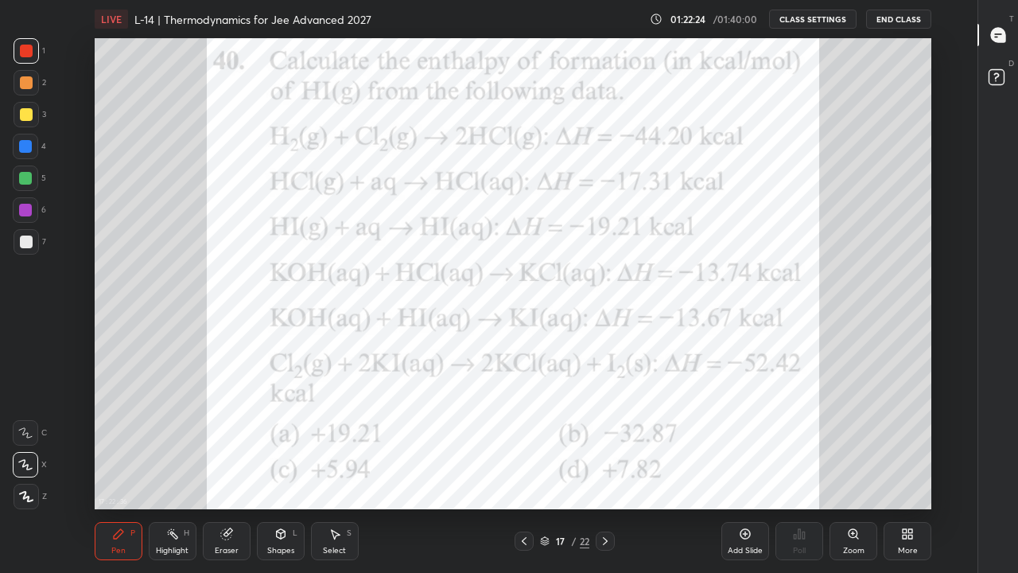
click at [613, 444] on div at bounding box center [605, 540] width 19 height 19
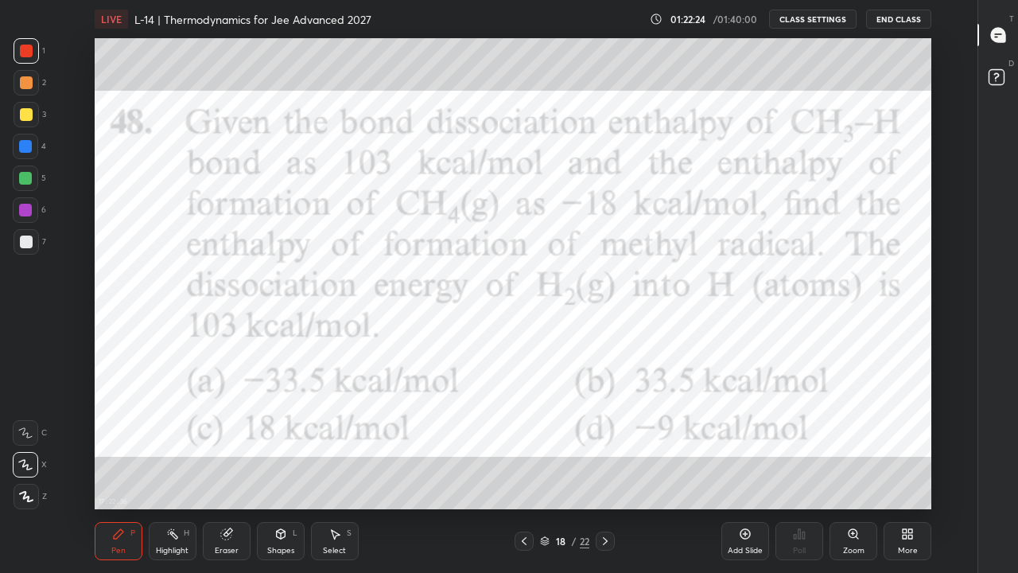
click at [613, 444] on div at bounding box center [605, 540] width 19 height 19
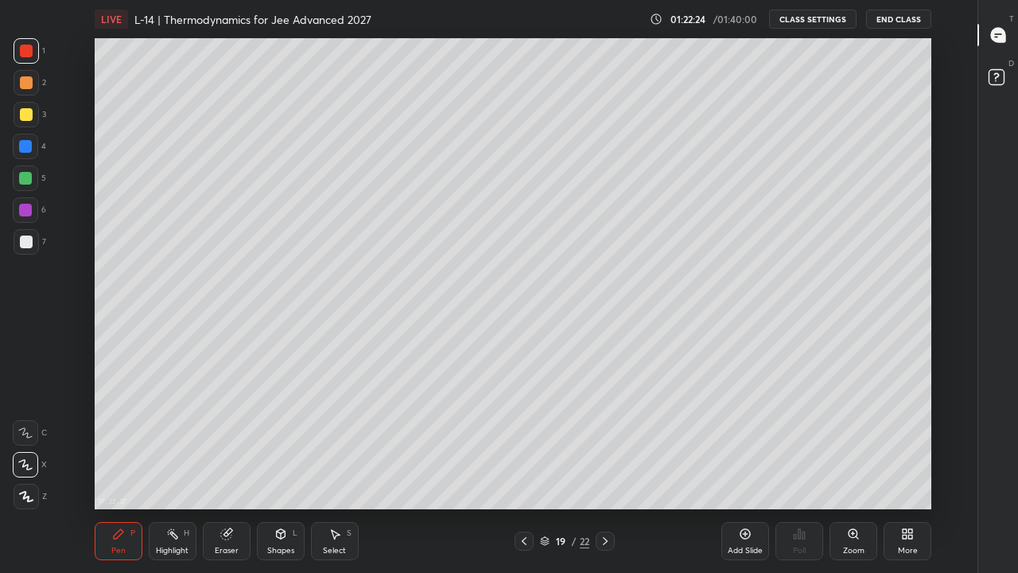
click at [610, 444] on div at bounding box center [605, 540] width 19 height 19
click at [605, 444] on icon at bounding box center [605, 541] width 13 height 13
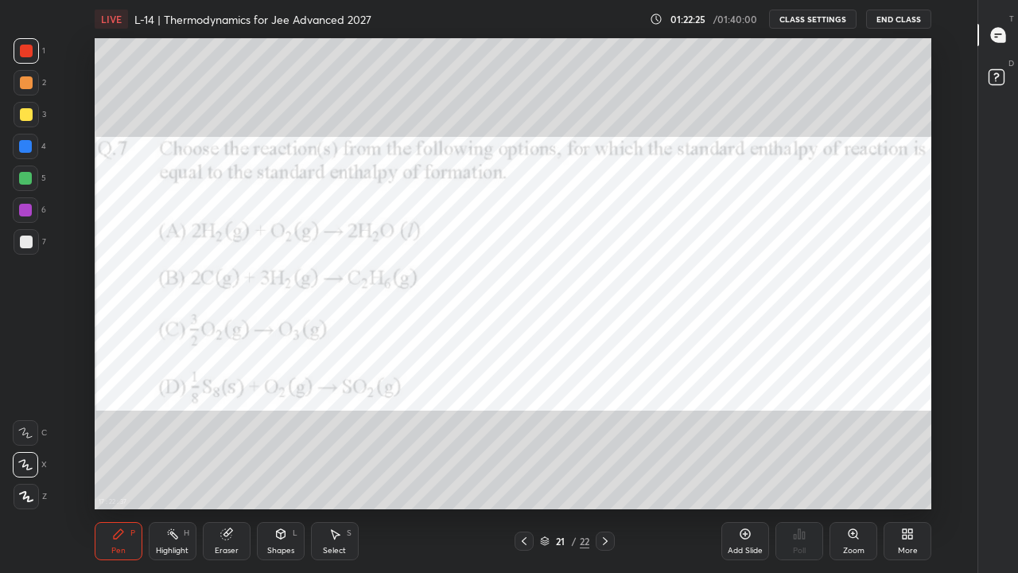
click at [605, 444] on icon at bounding box center [605, 541] width 13 height 13
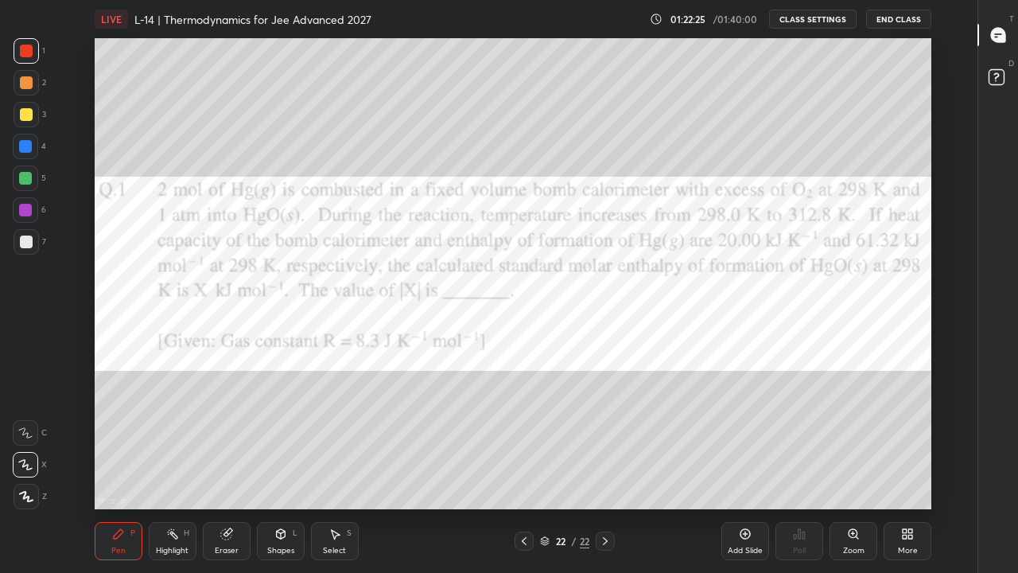
click at [605, 444] on icon at bounding box center [605, 541] width 13 height 13
click at [607, 444] on icon at bounding box center [605, 541] width 5 height 8
click at [747, 444] on div "Add Slide" at bounding box center [745, 551] width 35 height 8
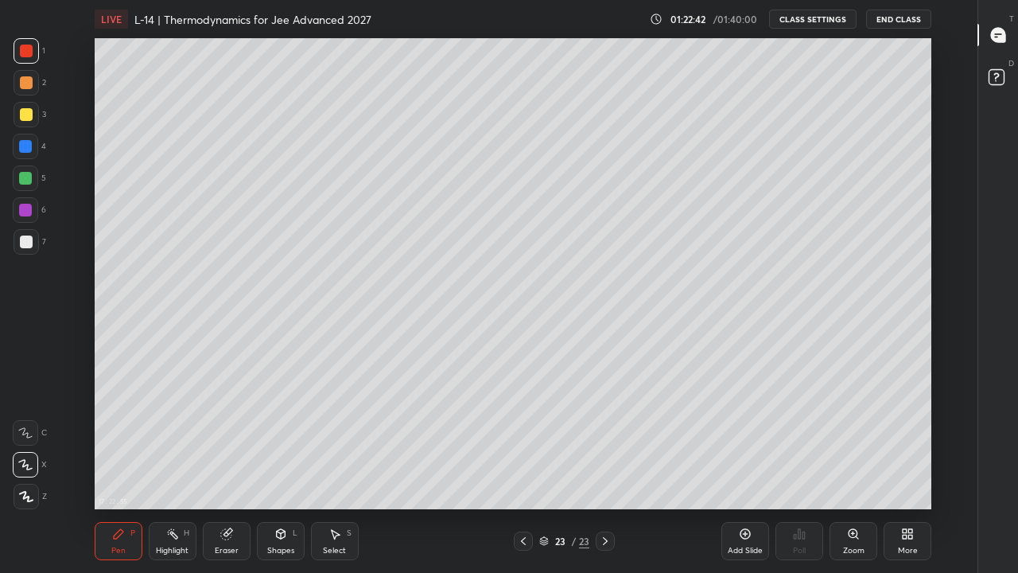
click at [30, 116] on div at bounding box center [26, 114] width 13 height 13
click at [901, 18] on button "End Class" at bounding box center [898, 19] width 65 height 19
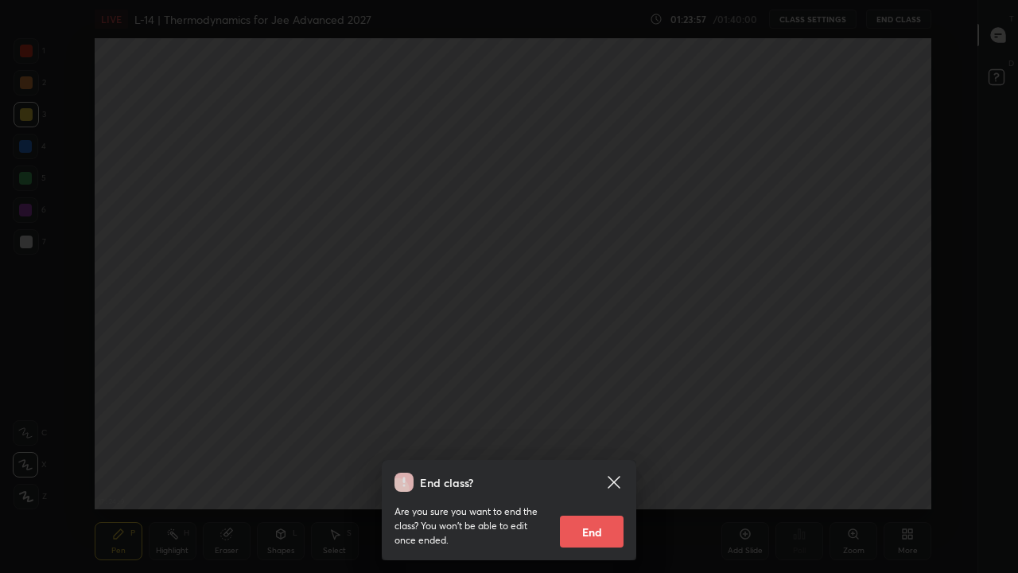
click at [591, 444] on button "End" at bounding box center [592, 532] width 64 height 32
type textarea "x"
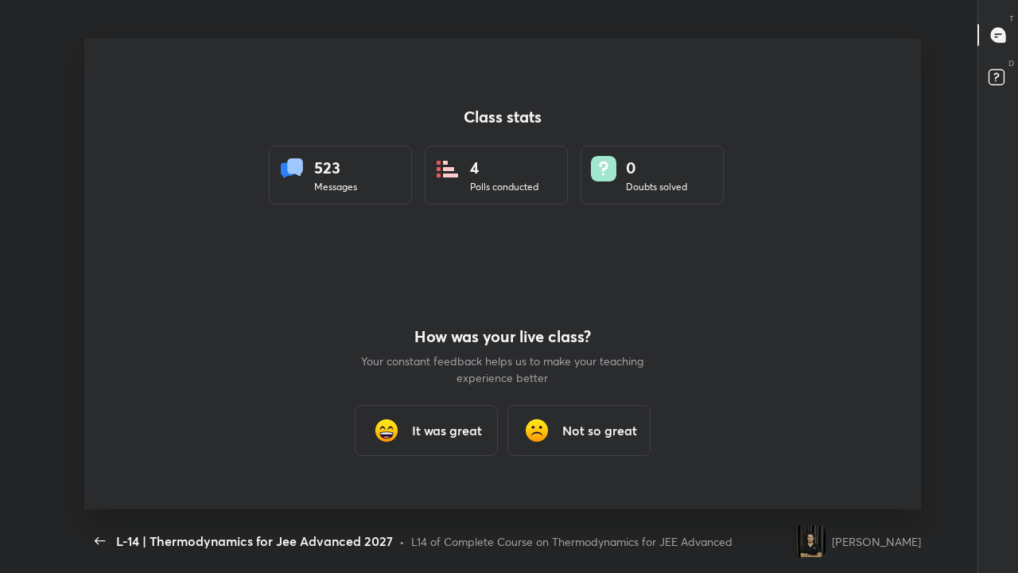
scroll to position [471, 1005]
click at [103, 444] on icon "button" at bounding box center [100, 540] width 19 height 19
click at [95, 444] on icon "button" at bounding box center [100, 540] width 19 height 19
